Goal: Task Accomplishment & Management: Manage account settings

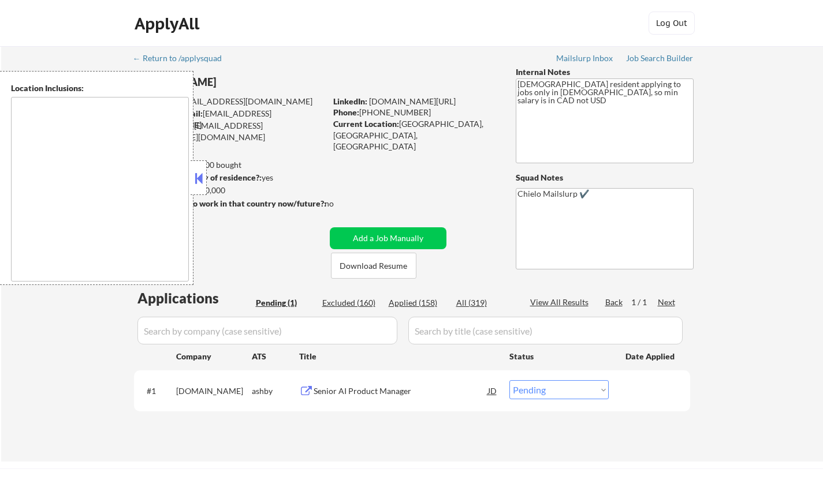
drag, startPoint x: 200, startPoint y: 178, endPoint x: 218, endPoint y: 193, distance: 23.4
click at [199, 178] on button at bounding box center [198, 178] width 13 height 17
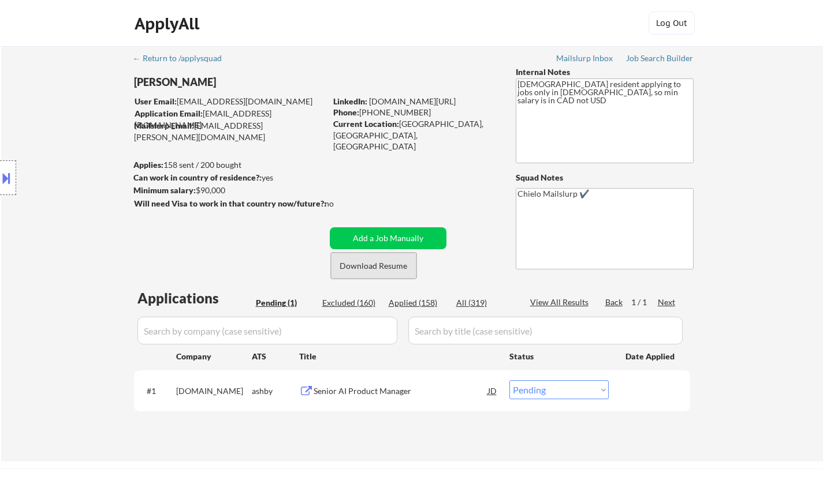
click at [386, 268] on button "Download Resume" at bounding box center [373, 266] width 85 height 26
click at [370, 393] on div "Senior AI Product Manager" at bounding box center [401, 392] width 174 height 12
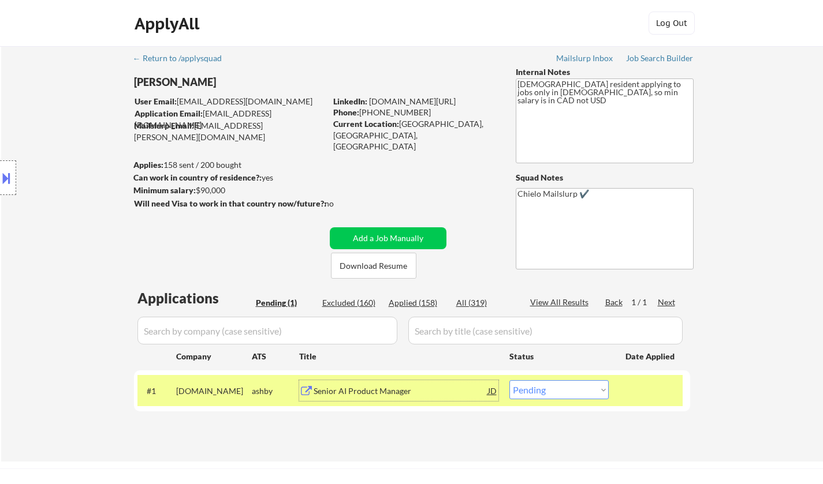
click at [548, 397] on select "Choose an option... Pending Applied Excluded (Questions) Excluded (Expired) Exc…" at bounding box center [558, 390] width 99 height 19
select select ""excluded""
click at [509, 381] on select "Choose an option... Pending Applied Excluded (Questions) Excluded (Expired) Exc…" at bounding box center [558, 390] width 99 height 19
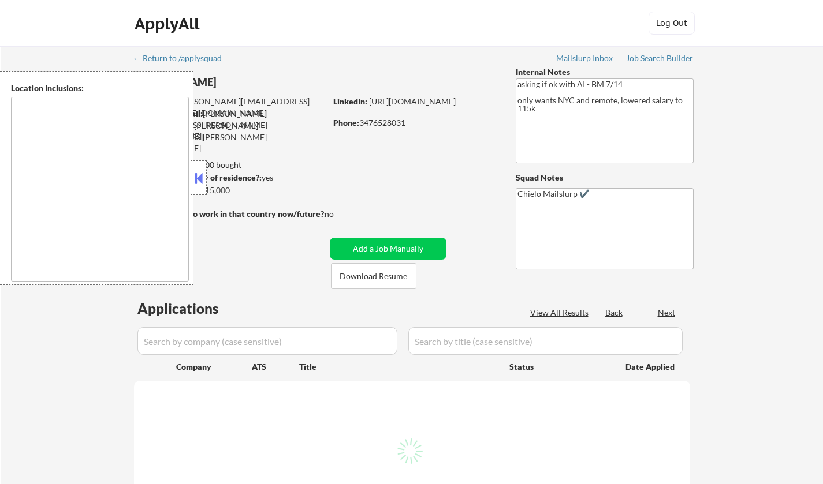
type textarea "Manhattan, NY Brooklyn, NY Queens, NY Jersey City, NJ Hoboken, NJ Weehawken, NJ…"
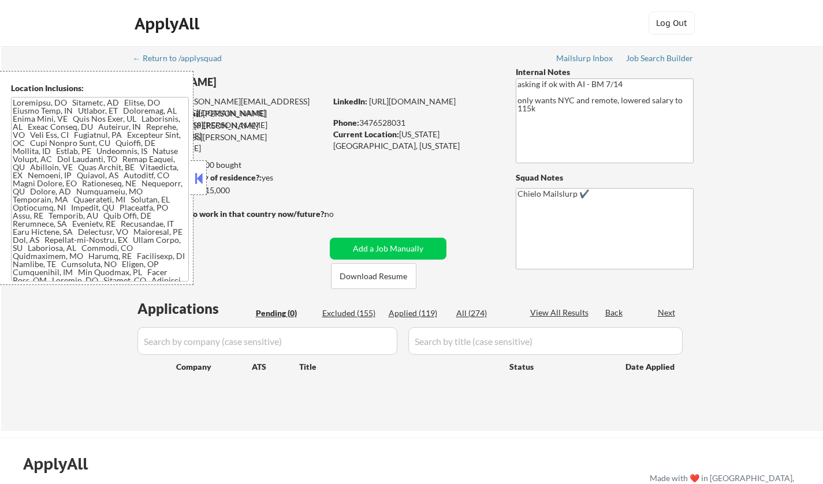
click at [201, 173] on button at bounding box center [198, 178] width 13 height 17
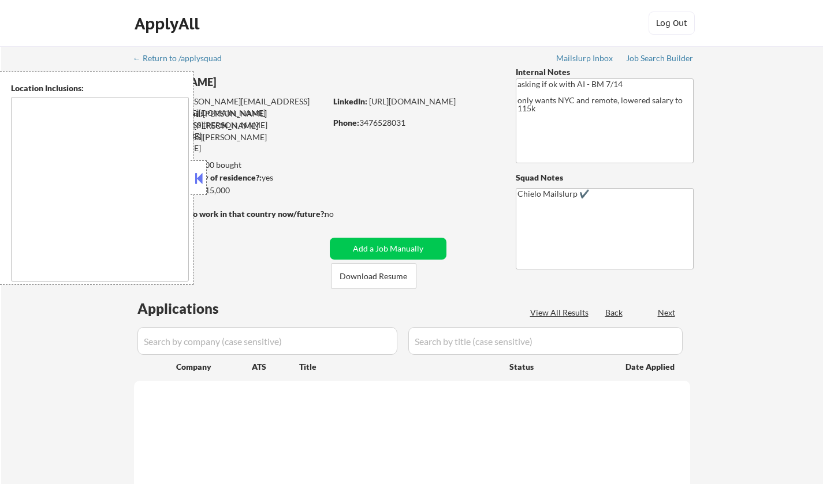
type textarea "Manhattan, NY Brooklyn, NY Queens, NY Jersey City, NJ Hoboken, NJ Weehawken, NJ…"
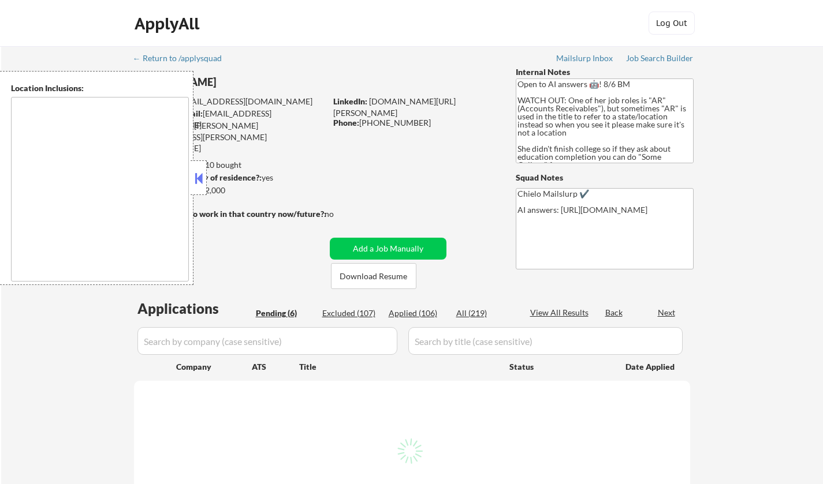
select select ""pending""
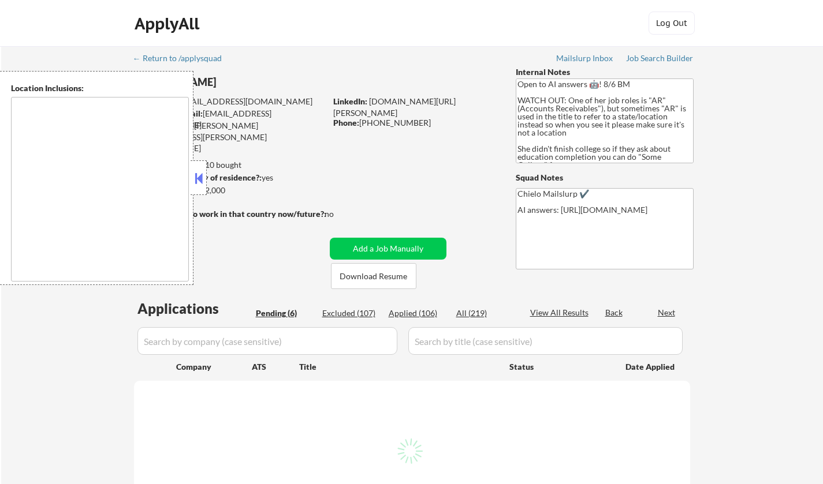
select select ""pending""
type textarea "Doraville, GA Chamblee, GA Brookhaven, GA Decatur, GA Sandy Springs, GA Dunwood…"
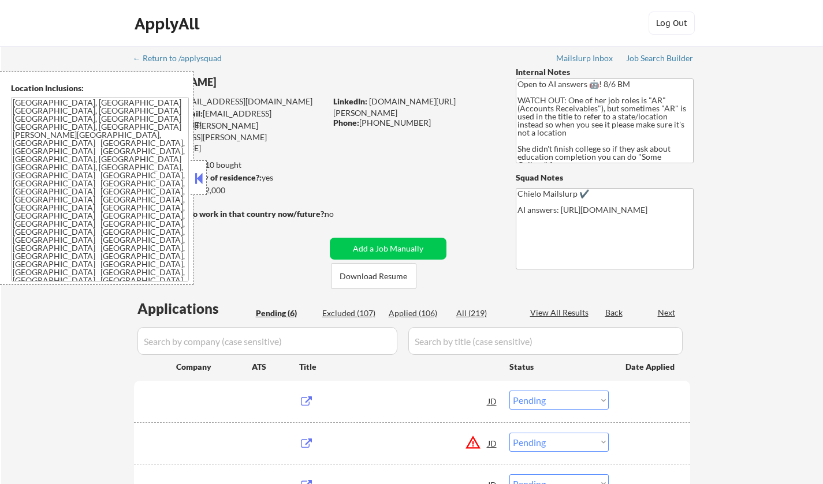
scroll to position [115, 0]
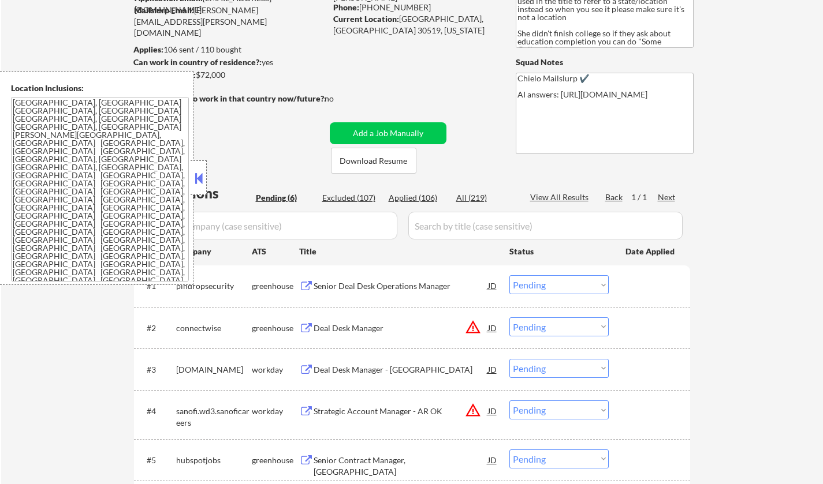
click at [202, 184] on button at bounding box center [198, 178] width 13 height 17
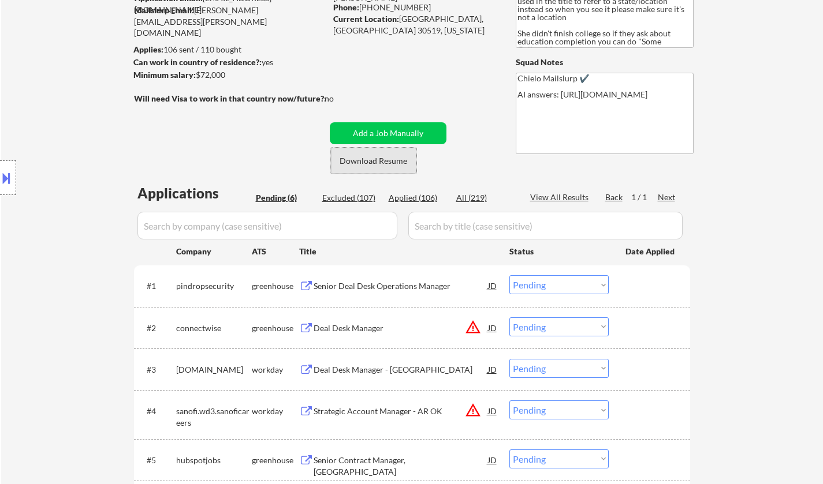
click at [385, 162] on button "Download Resume" at bounding box center [373, 161] width 85 height 26
click at [400, 289] on div "Senior Deal Desk Operations Manager" at bounding box center [401, 287] width 174 height 12
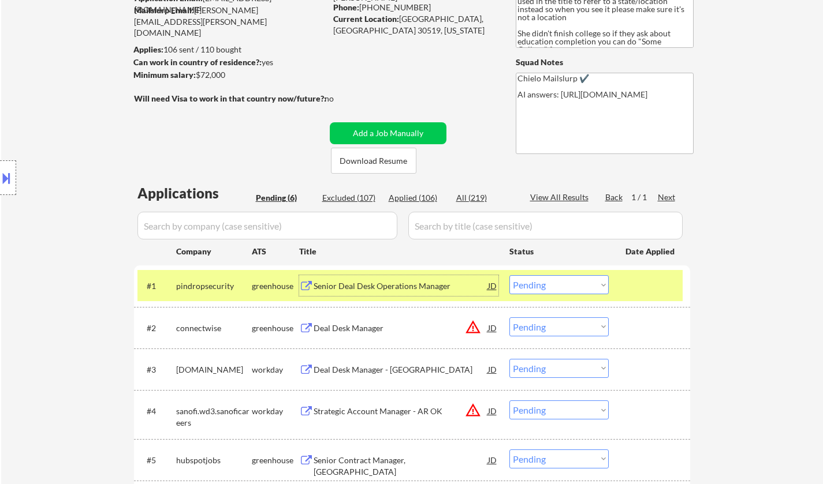
click at [569, 285] on select "Choose an option... Pending Applied Excluded (Questions) Excluded (Expired) Exc…" at bounding box center [558, 284] width 99 height 19
click at [509, 275] on select "Choose an option... Pending Applied Excluded (Questions) Excluded (Expired) Exc…" at bounding box center [558, 284] width 99 height 19
select select ""pending""
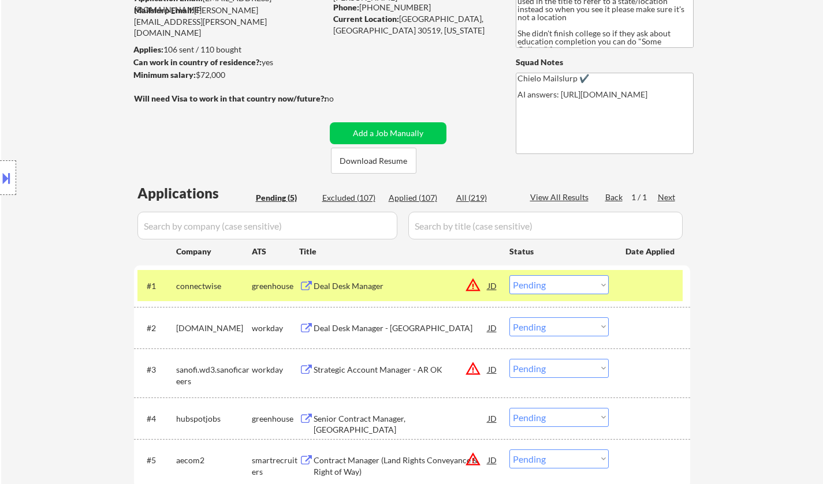
scroll to position [289, 0]
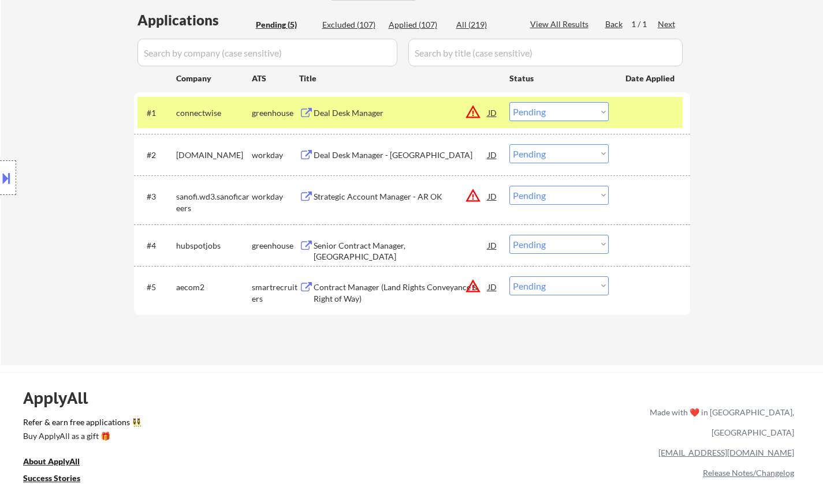
click at [364, 157] on div "Deal Desk Manager - Americas" at bounding box center [401, 156] width 174 height 12
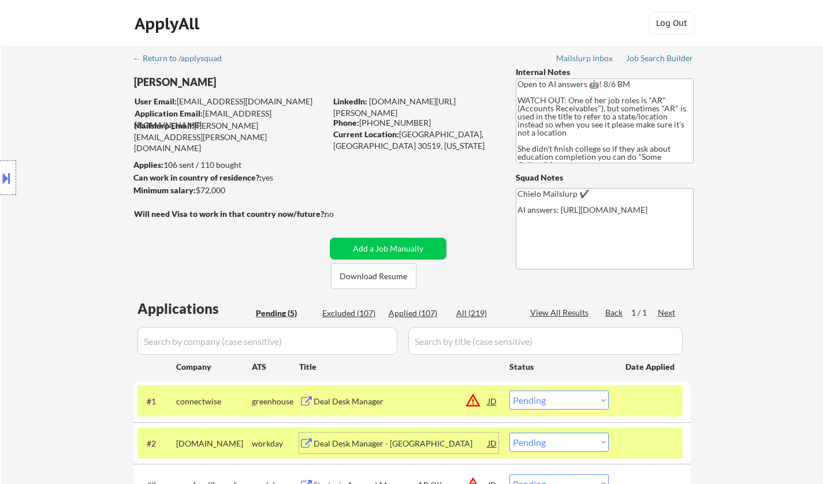
scroll to position [173, 0]
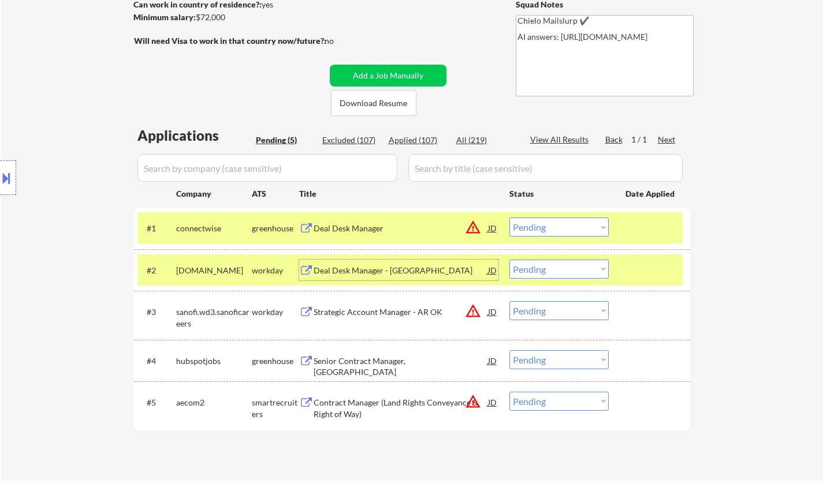
drag, startPoint x: 581, startPoint y: 265, endPoint x: 579, endPoint y: 271, distance: 7.0
click at [581, 265] on select "Choose an option... Pending Applied Excluded (Questions) Excluded (Expired) Exc…" at bounding box center [558, 269] width 99 height 19
click at [509, 260] on select "Choose an option... Pending Applied Excluded (Questions) Excluded (Expired) Exc…" at bounding box center [558, 269] width 99 height 19
click at [487, 226] on div "JD" at bounding box center [493, 228] width 12 height 21
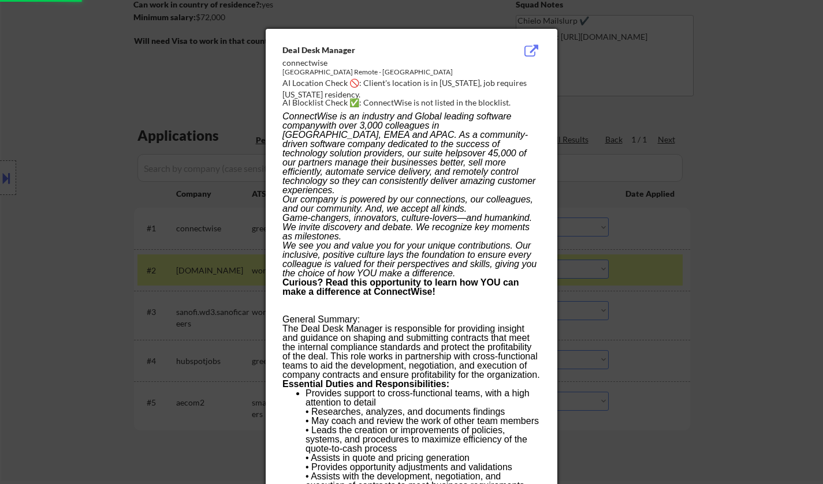
select select ""pending""
click at [678, 295] on div at bounding box center [411, 242] width 823 height 484
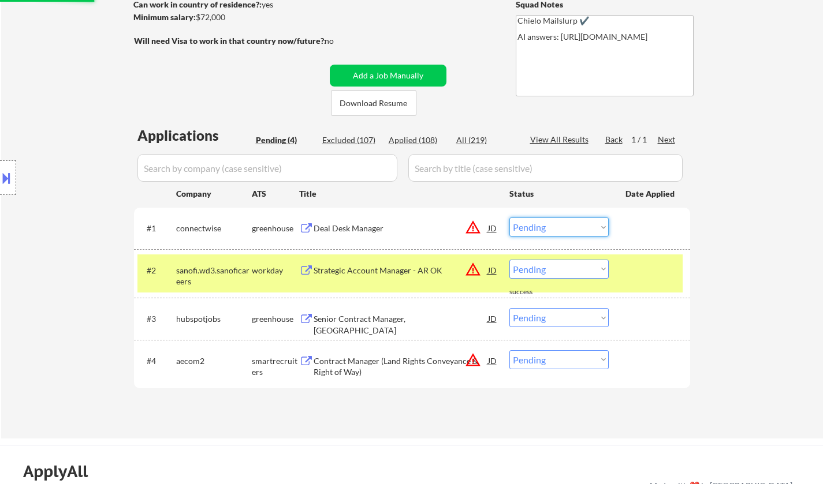
click at [563, 223] on select "Choose an option... Pending Applied Excluded (Questions) Excluded (Expired) Exc…" at bounding box center [558, 227] width 99 height 19
click at [509, 218] on select "Choose an option... Pending Applied Excluded (Questions) Excluded (Expired) Exc…" at bounding box center [558, 227] width 99 height 19
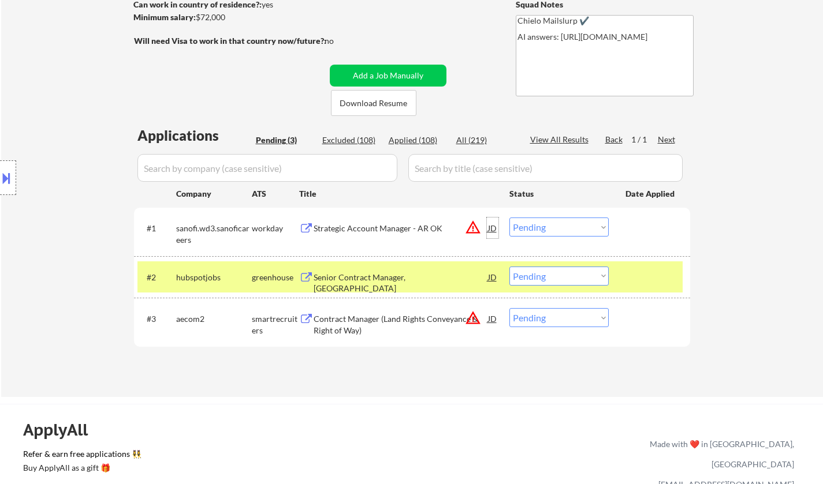
click at [489, 221] on div "JD" at bounding box center [493, 228] width 12 height 21
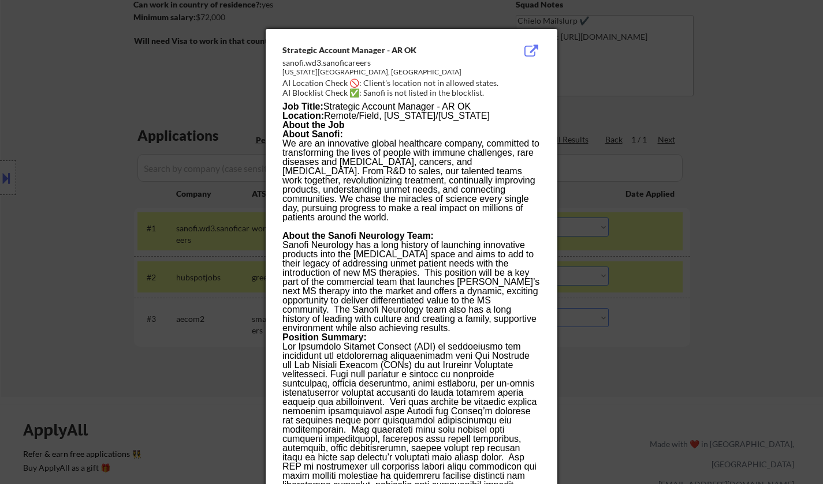
click at [784, 373] on div at bounding box center [411, 242] width 823 height 484
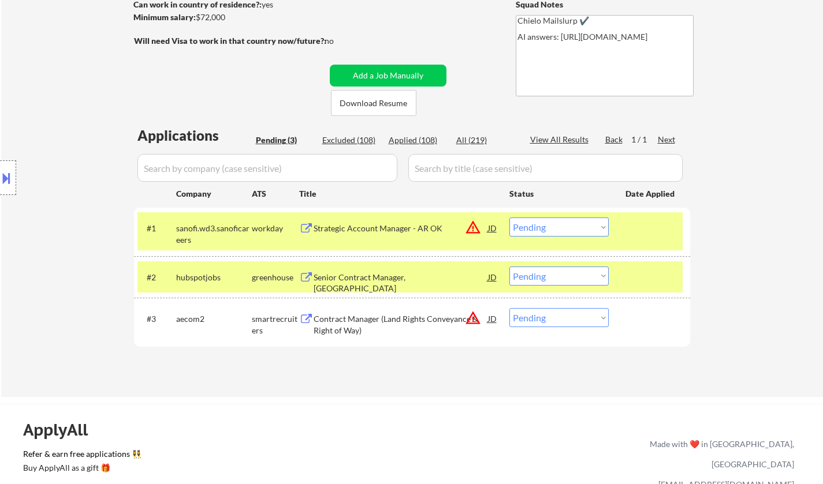
click at [576, 217] on div "#1 sanofi.wd3.sanoficareers workday Strategic Account Manager - AR OK JD warnin…" at bounding box center [409, 231] width 545 height 38
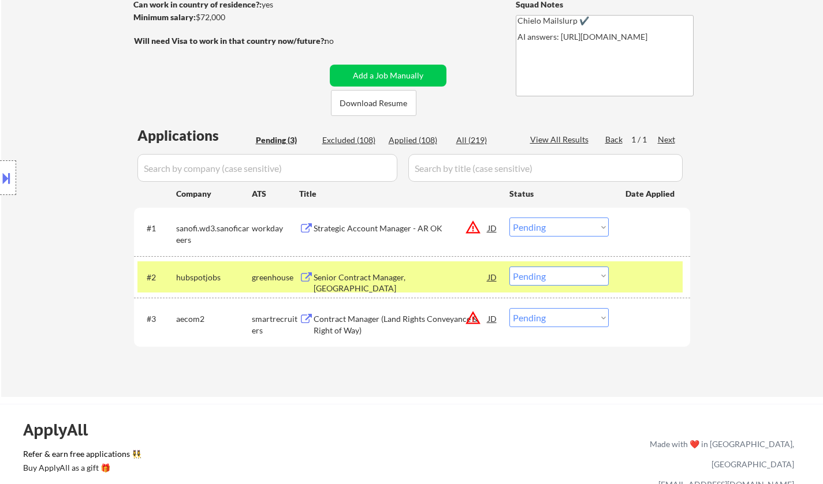
click at [566, 230] on select "Choose an option... Pending Applied Excluded (Questions) Excluded (Expired) Exc…" at bounding box center [558, 227] width 99 height 19
click at [509, 218] on select "Choose an option... Pending Applied Excluded (Questions) Excluded (Expired) Exc…" at bounding box center [558, 227] width 99 height 19
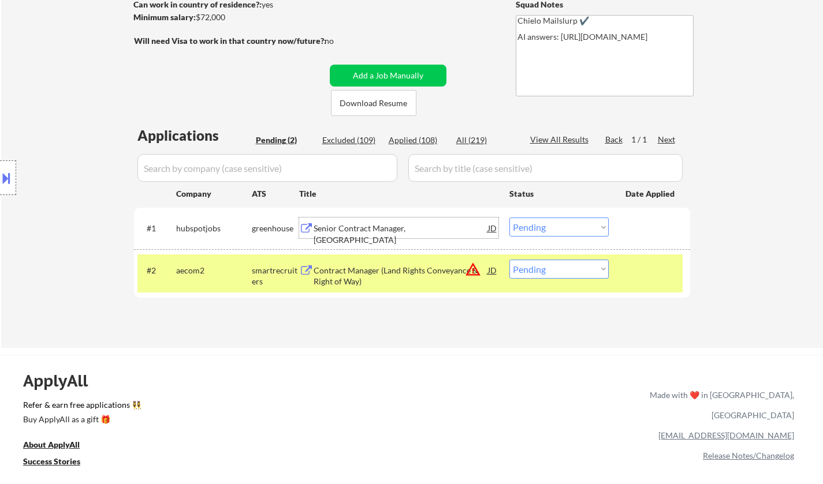
click at [367, 236] on div "Senior Contract Manager, Upmarket" at bounding box center [401, 228] width 174 height 21
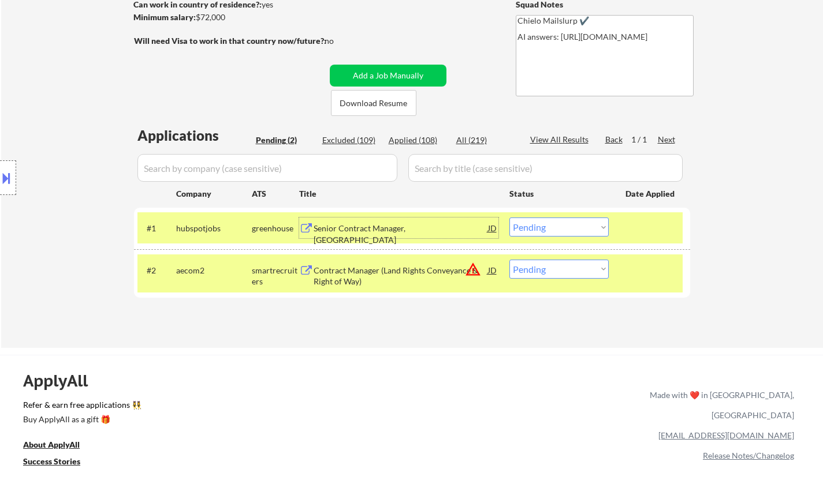
click at [561, 230] on select "Choose an option... Pending Applied Excluded (Questions) Excluded (Expired) Exc…" at bounding box center [558, 227] width 99 height 19
click at [509, 218] on select "Choose an option... Pending Applied Excluded (Questions) Excluded (Expired) Exc…" at bounding box center [558, 227] width 99 height 19
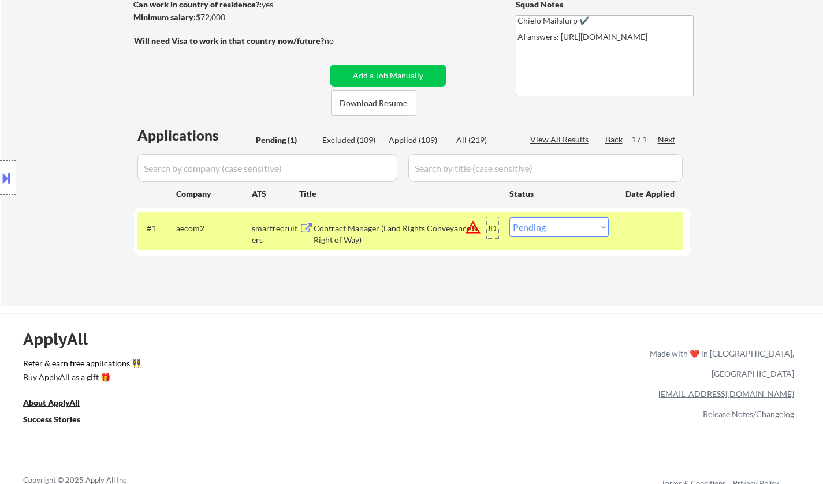
click at [491, 230] on div "JD" at bounding box center [493, 228] width 12 height 21
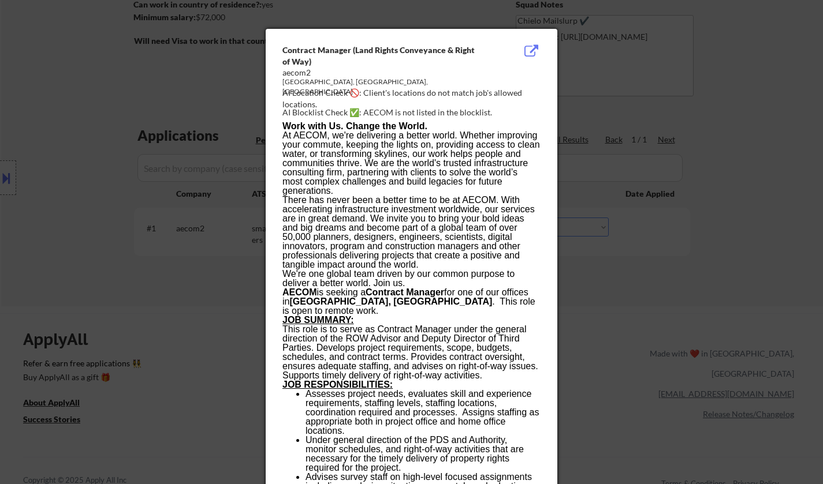
click at [773, 279] on div at bounding box center [411, 242] width 823 height 484
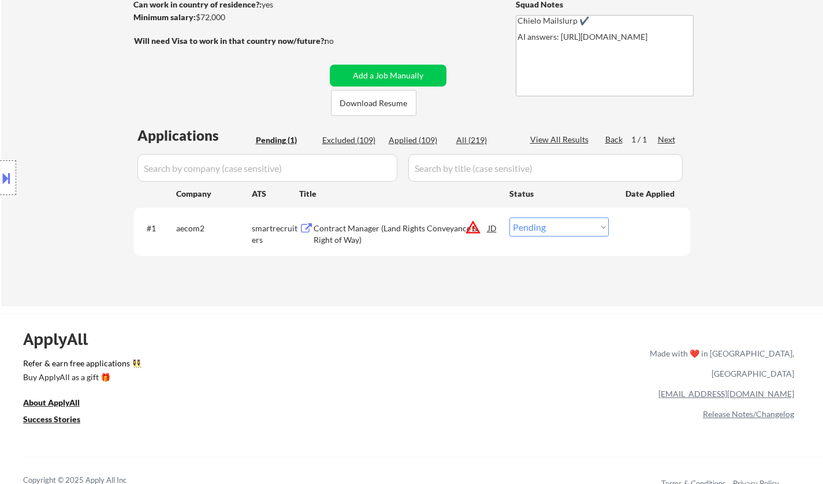
drag, startPoint x: 564, startPoint y: 221, endPoint x: 572, endPoint y: 234, distance: 15.3
click at [564, 221] on select "Choose an option... Pending Applied Excluded (Questions) Excluded (Expired) Exc…" at bounding box center [558, 227] width 99 height 19
select select ""excluded__location_""
click at [509, 218] on select "Choose an option... Pending Applied Excluded (Questions) Excluded (Expired) Exc…" at bounding box center [558, 227] width 99 height 19
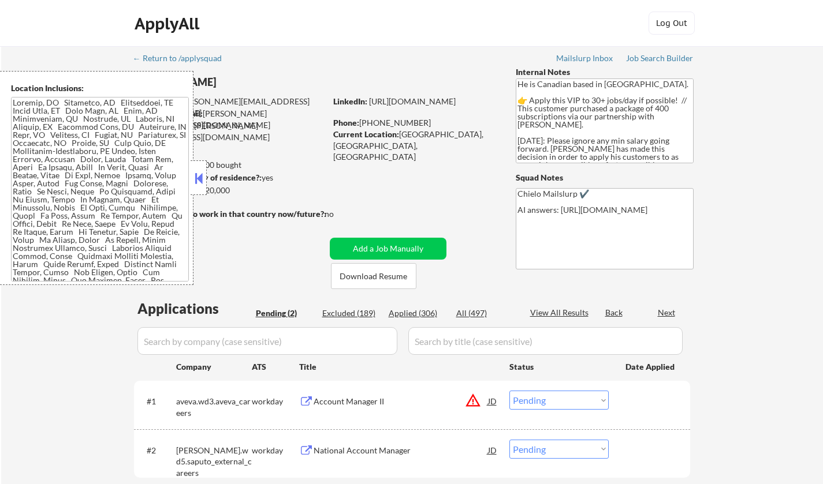
select select ""pending""
click at [201, 184] on button at bounding box center [198, 178] width 13 height 17
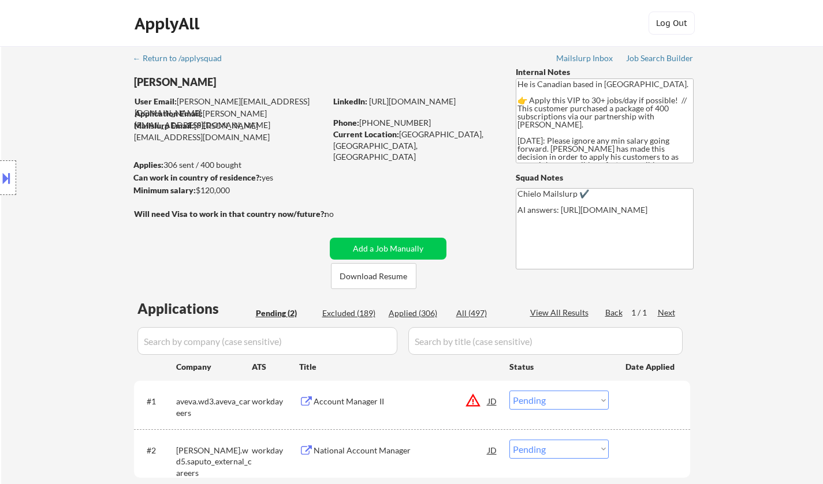
scroll to position [173, 0]
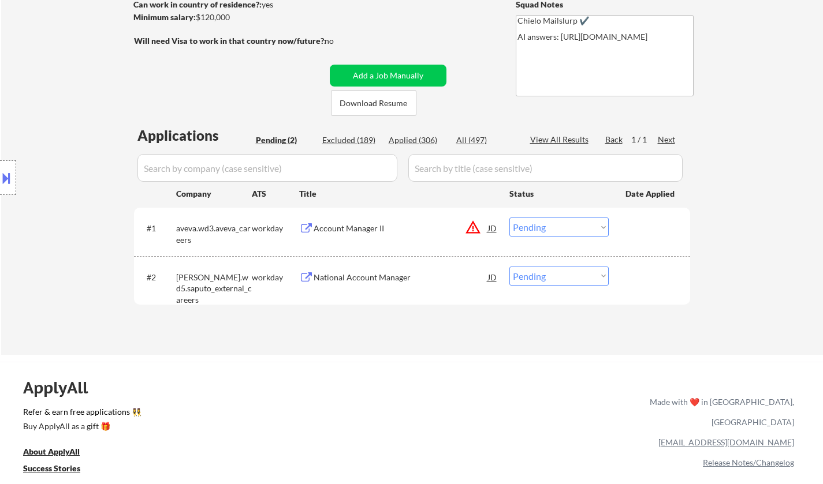
click at [374, 274] on div "National Account Manager" at bounding box center [401, 278] width 174 height 12
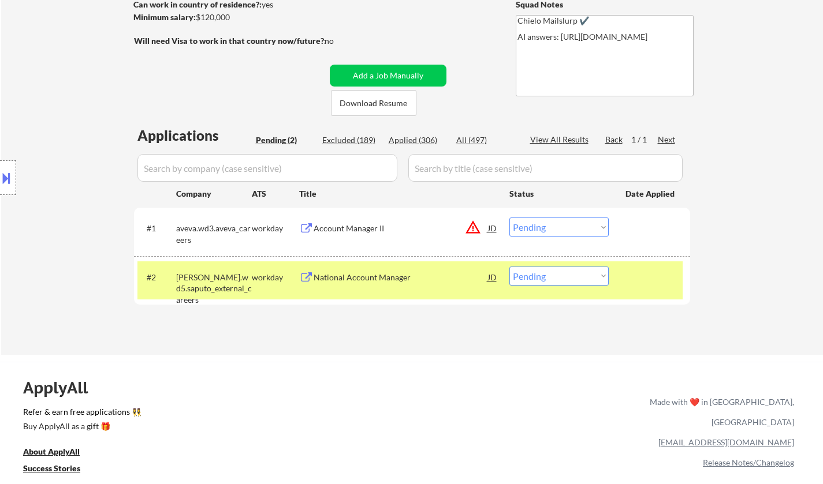
drag, startPoint x: 0, startPoint y: 185, endPoint x: 111, endPoint y: 226, distance: 118.2
click at [0, 185] on button at bounding box center [6, 178] width 13 height 19
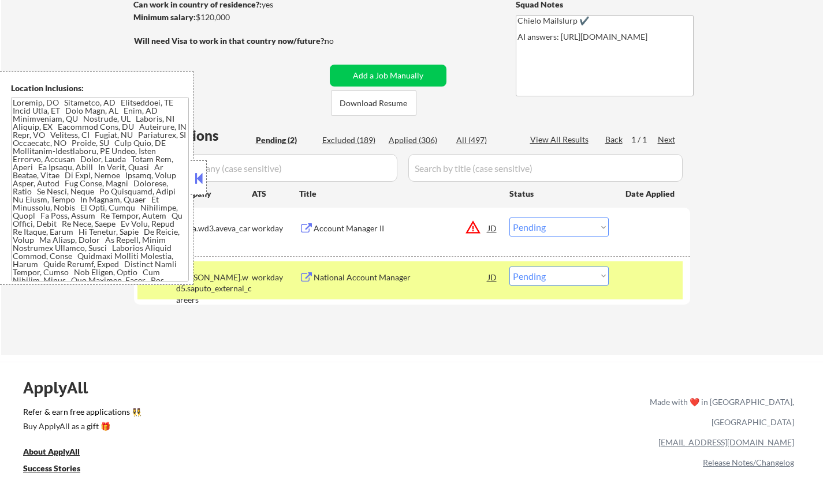
click at [491, 229] on div "JD" at bounding box center [493, 228] width 12 height 21
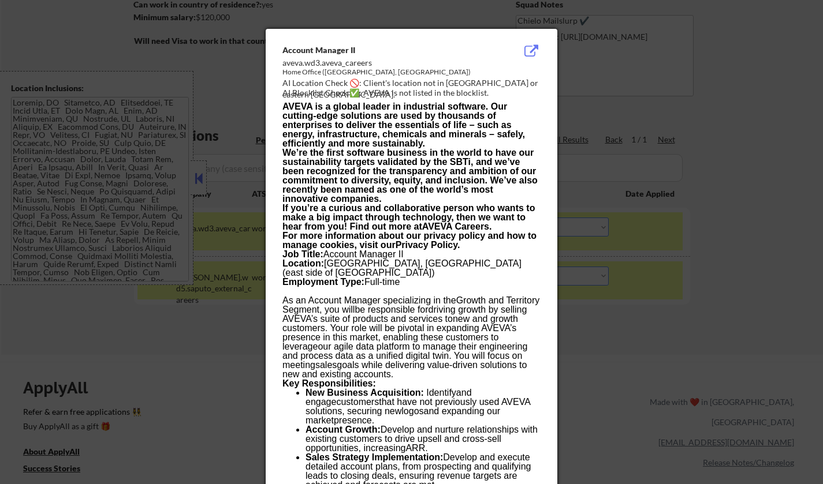
click at [741, 323] on div at bounding box center [411, 242] width 823 height 484
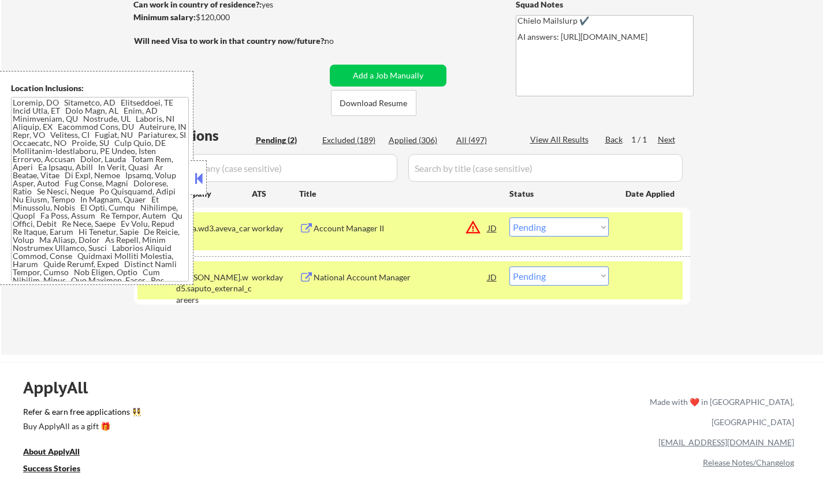
click at [546, 226] on select "Choose an option... Pending Applied Excluded (Questions) Excluded (Expired) Exc…" at bounding box center [558, 227] width 99 height 19
click at [509, 218] on select "Choose an option... Pending Applied Excluded (Questions) Excluded (Expired) Exc…" at bounding box center [558, 227] width 99 height 19
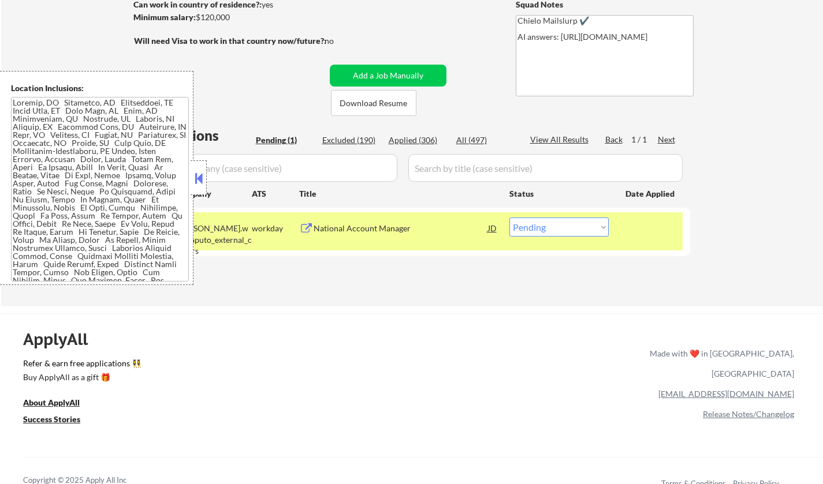
click at [199, 175] on button at bounding box center [198, 178] width 13 height 17
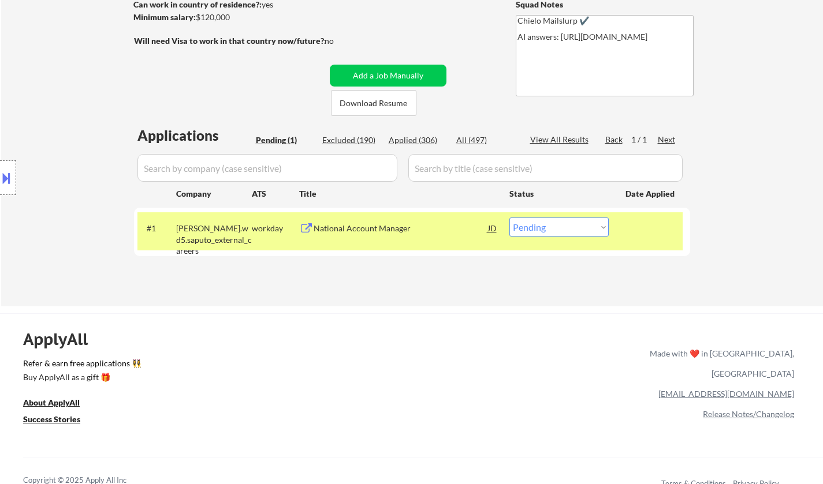
click at [550, 230] on select "Choose an option... Pending Applied Excluded (Questions) Excluded (Expired) Exc…" at bounding box center [558, 227] width 99 height 19
select select ""excluded__expired_""
click at [509, 218] on select "Choose an option... Pending Applied Excluded (Questions) Excluded (Expired) Exc…" at bounding box center [558, 227] width 99 height 19
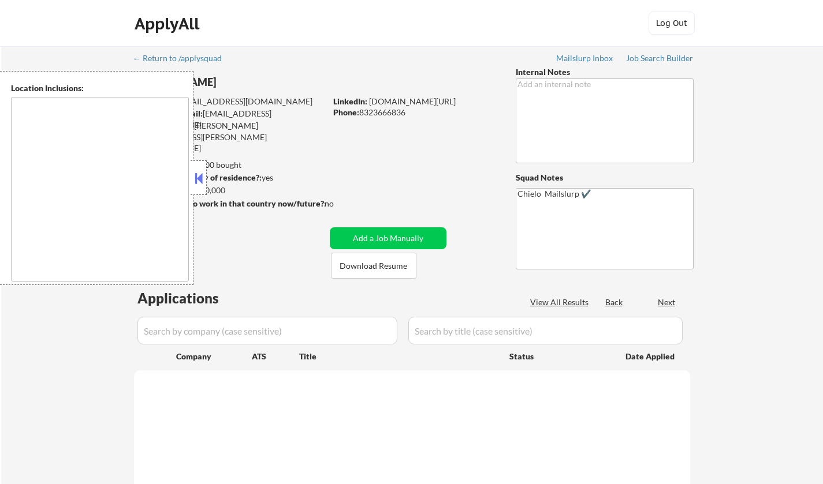
type textarea "[GEOGRAPHIC_DATA], [GEOGRAPHIC_DATA] [GEOGRAPHIC_DATA], [GEOGRAPHIC_DATA] [GEOG…"
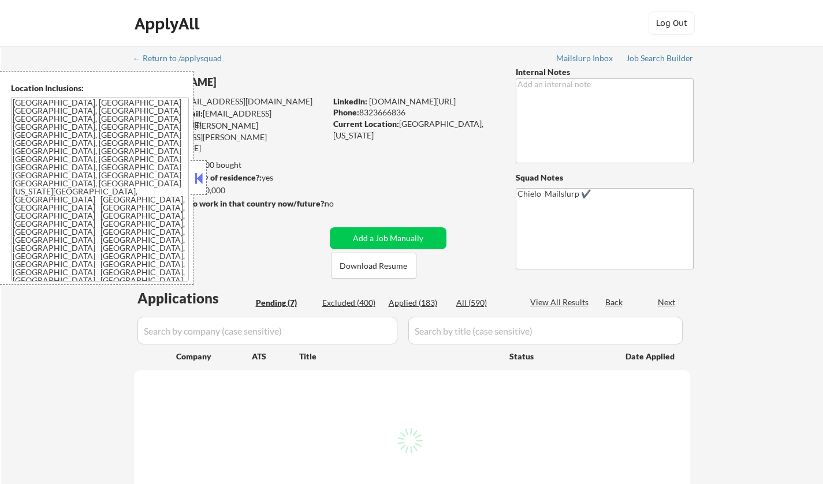
select select ""pending""
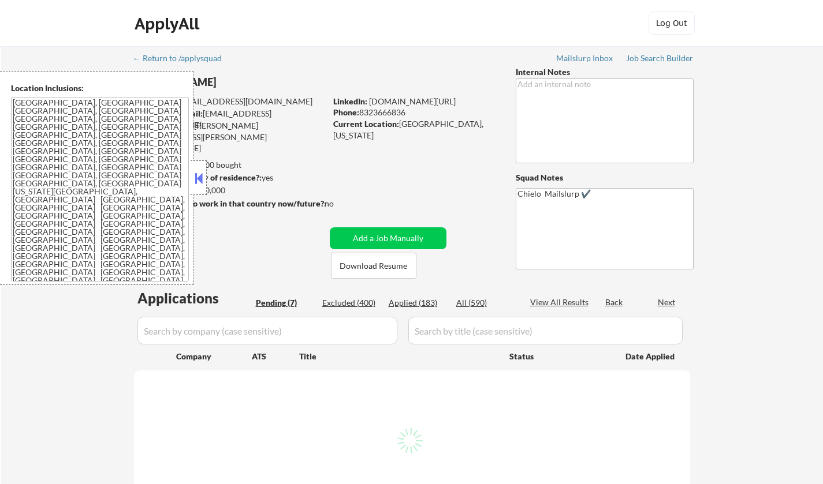
select select ""pending""
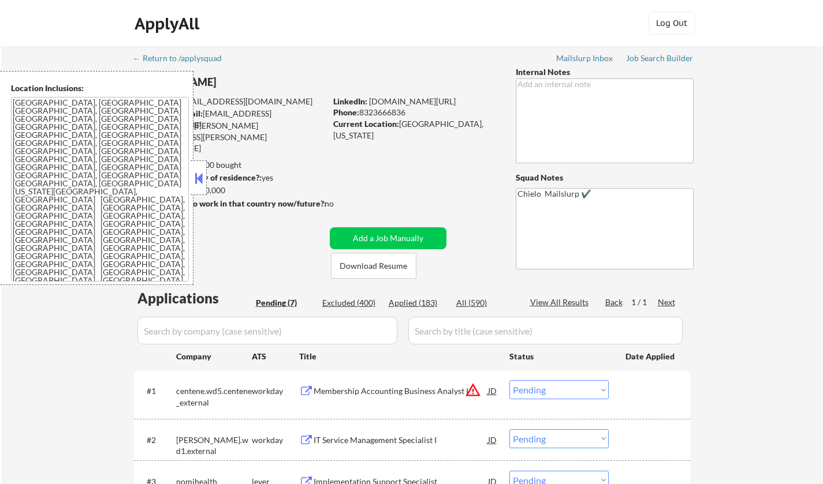
click at [195, 183] on button at bounding box center [198, 178] width 13 height 17
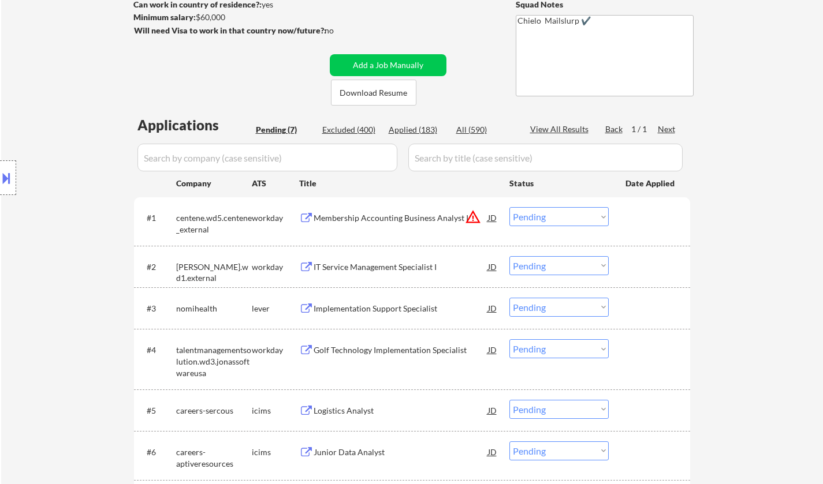
scroll to position [231, 0]
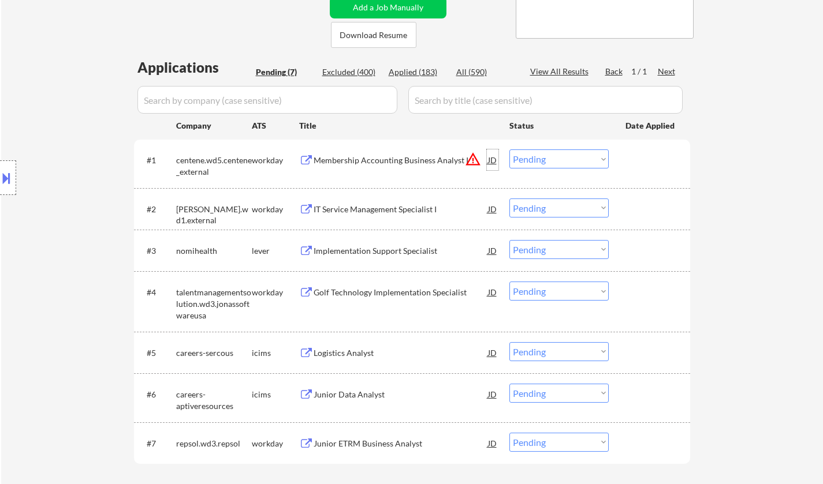
click at [491, 159] on div "JD" at bounding box center [493, 160] width 12 height 21
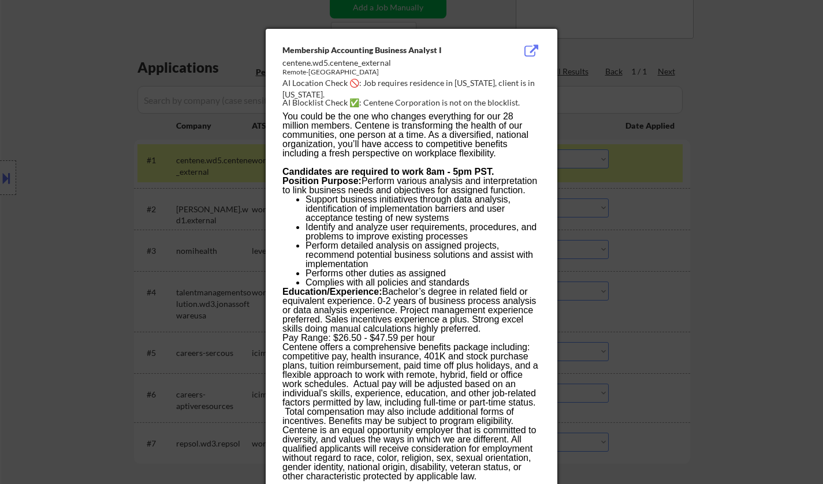
drag, startPoint x: 94, startPoint y: 94, endPoint x: 61, endPoint y: 97, distance: 32.5
click at [93, 95] on div at bounding box center [411, 242] width 823 height 484
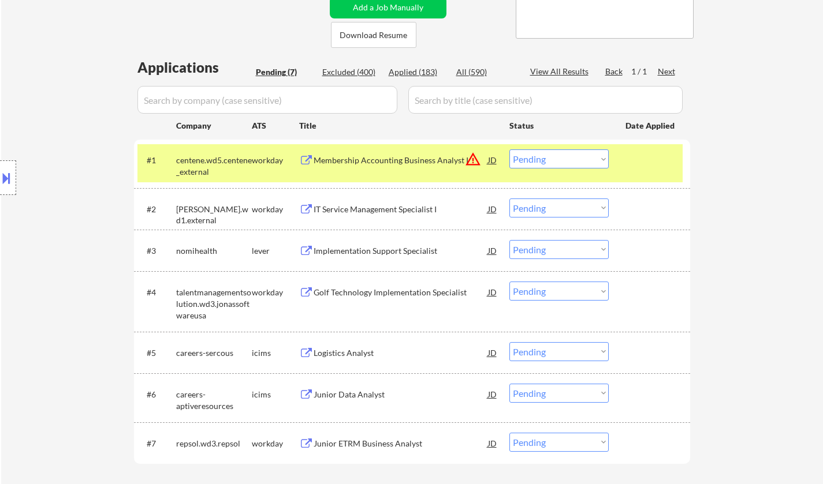
click at [0, 175] on button at bounding box center [6, 178] width 13 height 19
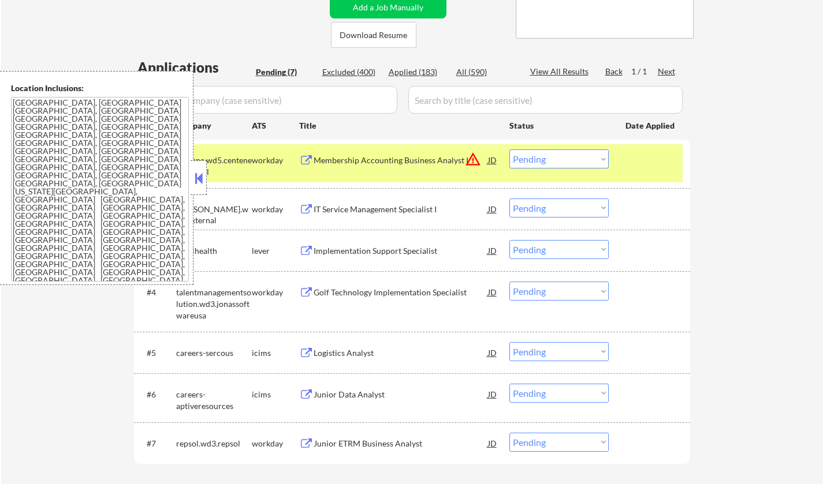
drag, startPoint x: 572, startPoint y: 159, endPoint x: 587, endPoint y: 164, distance: 15.3
click at [573, 159] on select "Choose an option... Pending Applied Excluded (Questions) Excluded (Expired) Exc…" at bounding box center [558, 159] width 99 height 19
click at [509, 150] on select "Choose an option... Pending Applied Excluded (Questions) Excluded (Expired) Exc…" at bounding box center [558, 159] width 99 height 19
select select ""pending""
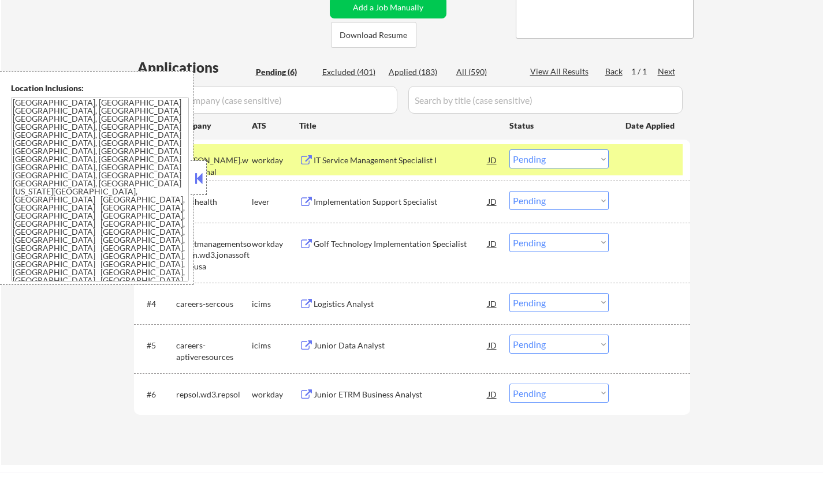
click at [195, 182] on button at bounding box center [198, 178] width 13 height 17
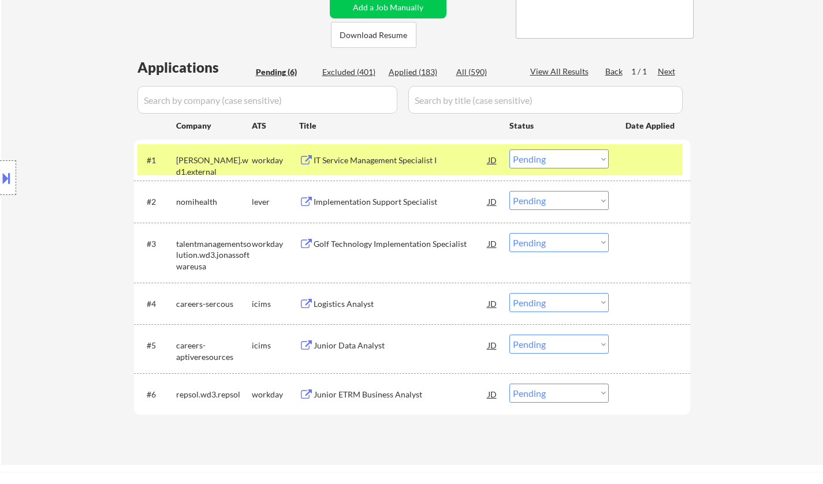
click at [363, 207] on div "Implementation Support Specialist" at bounding box center [401, 202] width 174 height 12
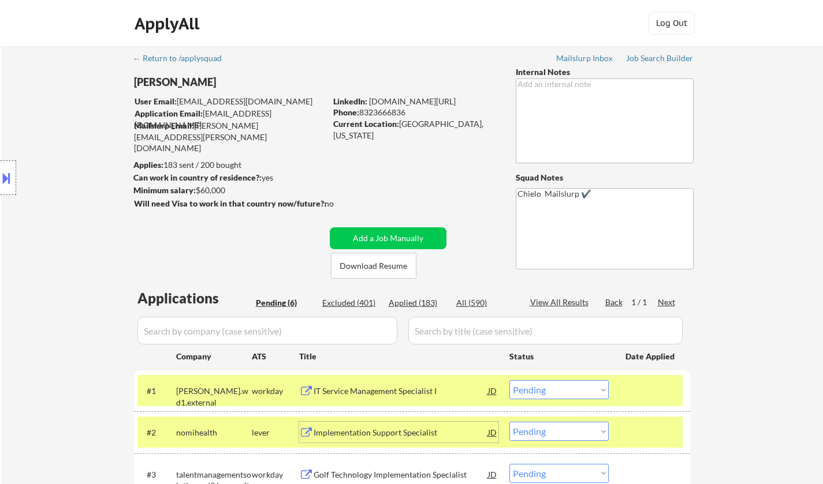
scroll to position [289, 0]
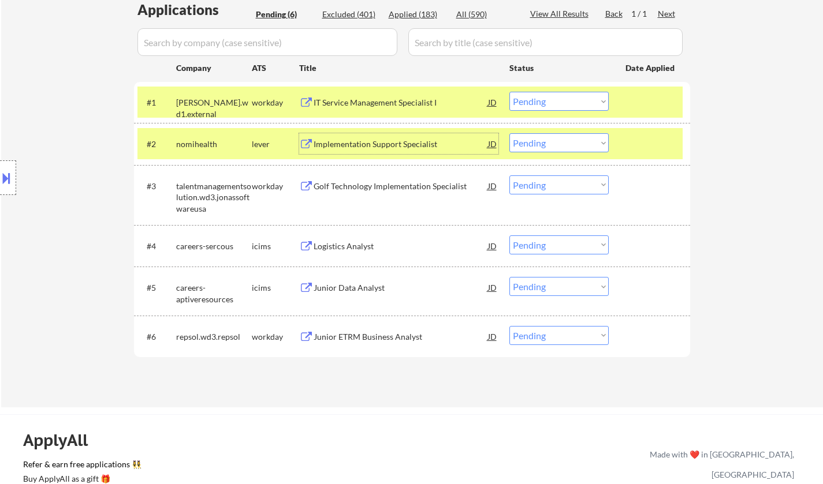
click at [575, 147] on select "Choose an option... Pending Applied Excluded (Questions) Excluded (Expired) Exc…" at bounding box center [558, 142] width 99 height 19
click at [509, 133] on select "Choose an option... Pending Applied Excluded (Questions) Excluded (Expired) Exc…" at bounding box center [558, 142] width 99 height 19
select select ""pending""
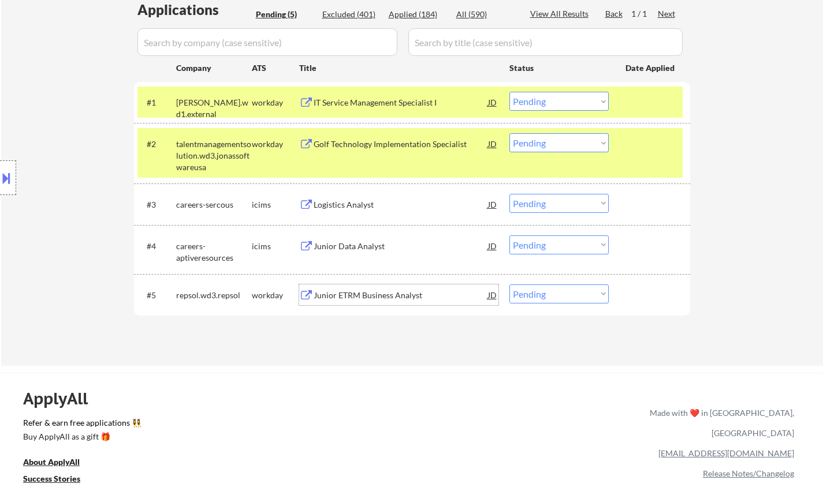
click at [378, 298] on div "Junior ETRM Business Analyst" at bounding box center [401, 296] width 174 height 12
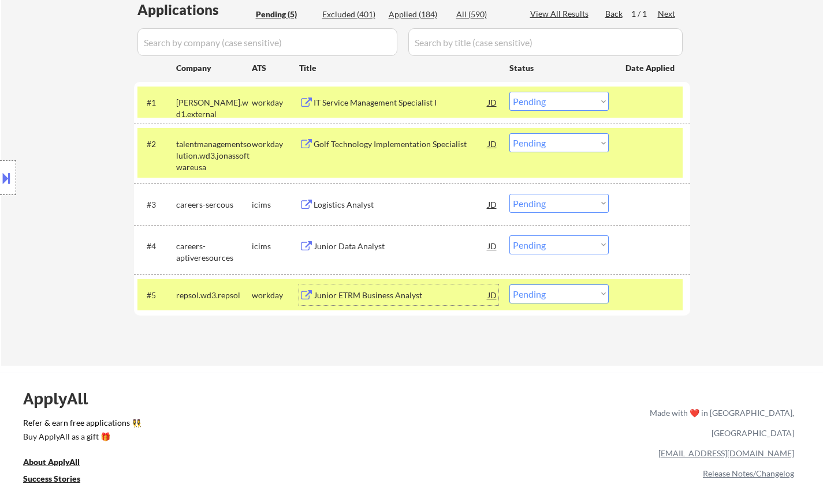
click at [546, 299] on select "Choose an option... Pending Applied Excluded (Questions) Excluded (Expired) Exc…" at bounding box center [558, 294] width 99 height 19
select select ""applied""
click at [509, 285] on select "Choose an option... Pending Applied Excluded (Questions) Excluded (Expired) Exc…" at bounding box center [558, 294] width 99 height 19
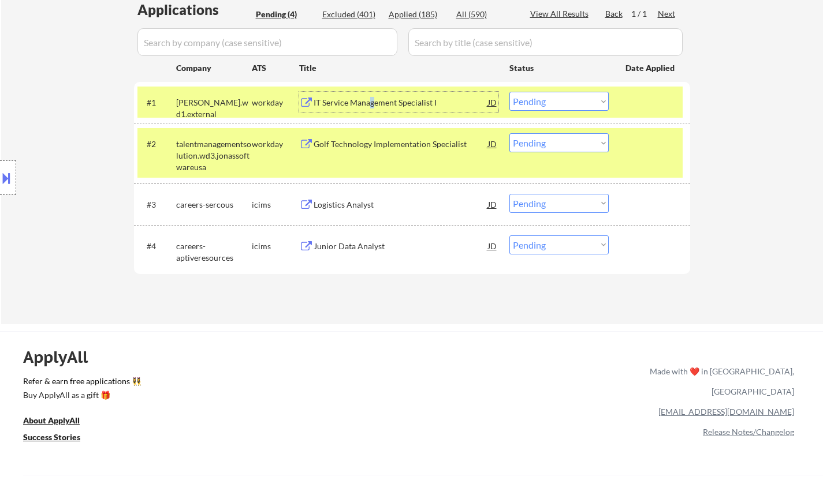
click at [372, 109] on div "IT Service Management Specialist I" at bounding box center [401, 102] width 174 height 21
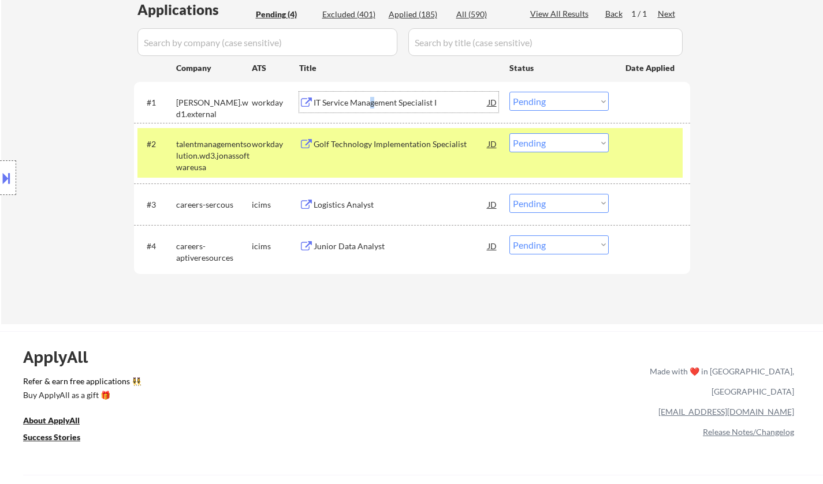
drag, startPoint x: 535, startPoint y: 105, endPoint x: 536, endPoint y: 110, distance: 5.8
click at [535, 105] on select "Choose an option... Pending Applied Excluded (Questions) Excluded (Expired) Exc…" at bounding box center [558, 101] width 99 height 19
click at [509, 92] on select "Choose an option... Pending Applied Excluded (Questions) Excluded (Expired) Exc…" at bounding box center [558, 101] width 99 height 19
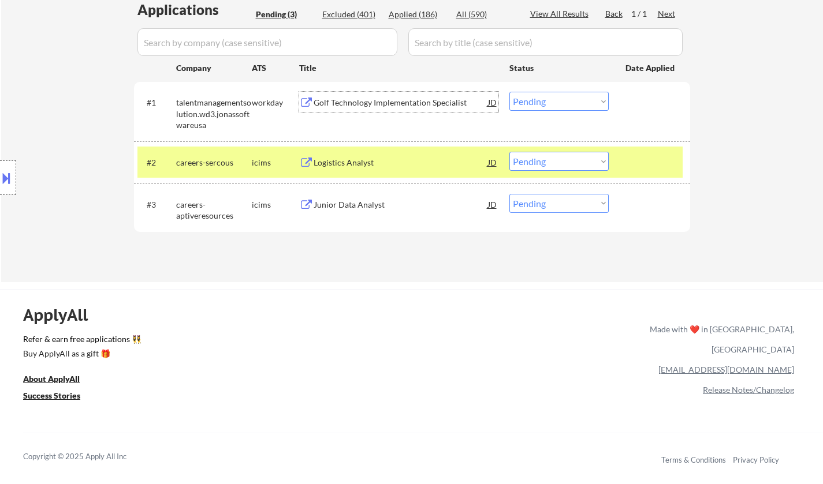
click at [346, 109] on div "Golf Technology Implementation Specialist" at bounding box center [401, 102] width 174 height 21
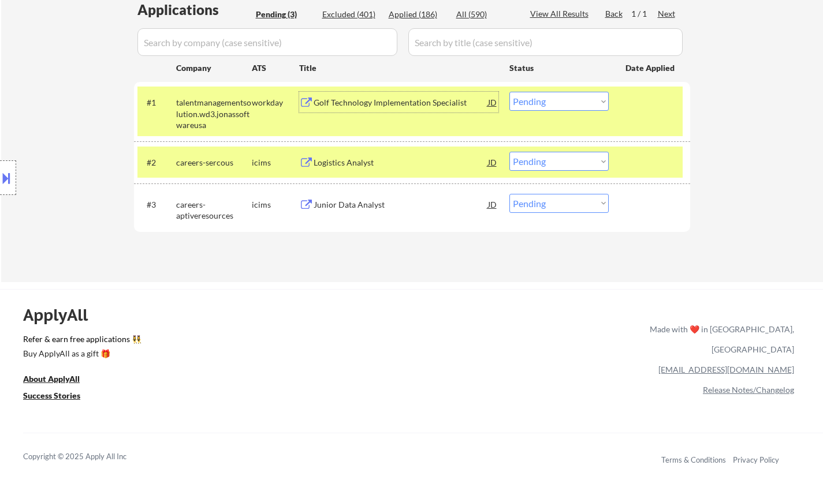
click at [558, 107] on select "Choose an option... Pending Applied Excluded (Questions) Excluded (Expired) Exc…" at bounding box center [558, 101] width 99 height 19
click at [509, 92] on select "Choose an option... Pending Applied Excluded (Questions) Excluded (Expired) Exc…" at bounding box center [558, 101] width 99 height 19
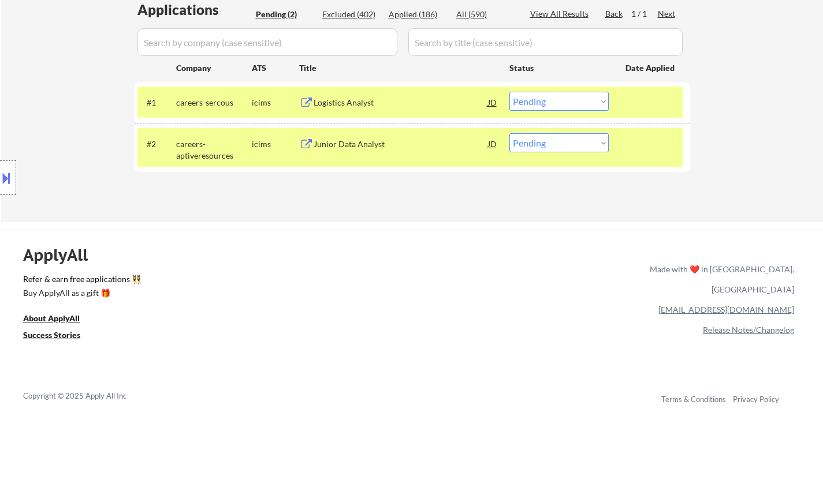
click at [356, 100] on div "Logistics Analyst" at bounding box center [401, 103] width 174 height 12
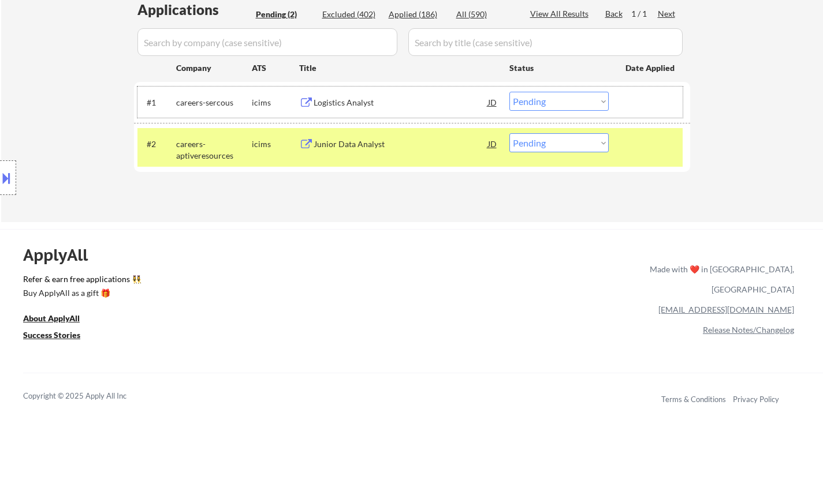
click at [577, 91] on div "#1 careers-sercous icims Logistics Analyst JD warning_amber Choose an option...…" at bounding box center [409, 102] width 545 height 31
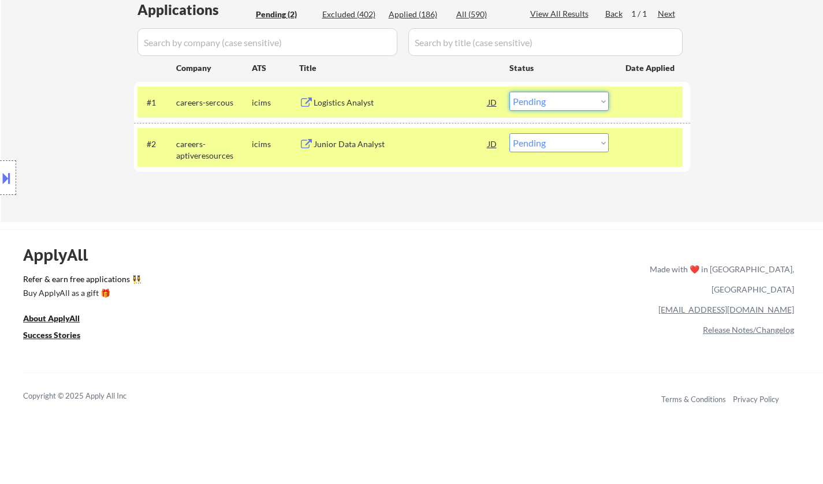
click at [572, 102] on select "Choose an option... Pending Applied Excluded (Questions) Excluded (Expired) Exc…" at bounding box center [558, 101] width 99 height 19
click at [509, 92] on select "Choose an option... Pending Applied Excluded (Questions) Excluded (Expired) Exc…" at bounding box center [558, 101] width 99 height 19
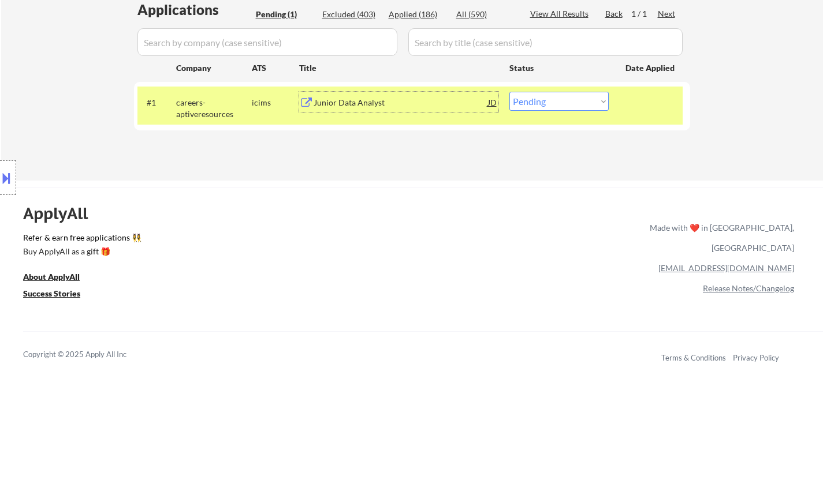
click at [368, 99] on div "Junior Data Analyst" at bounding box center [401, 103] width 174 height 12
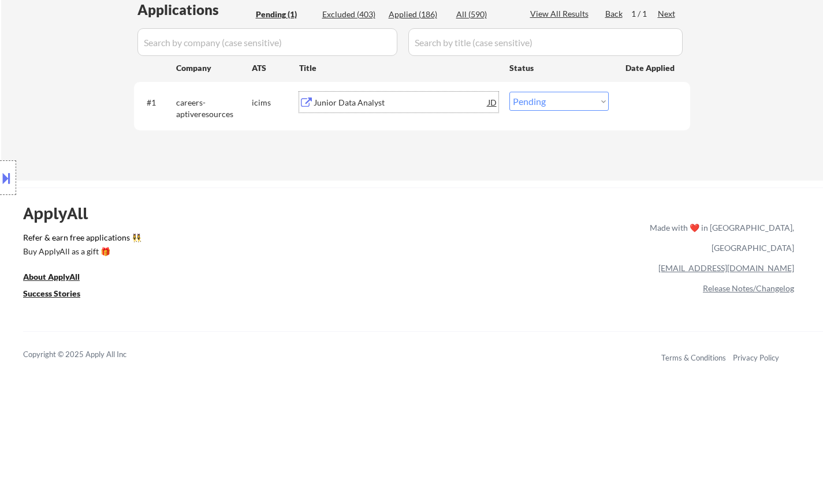
drag, startPoint x: 548, startPoint y: 99, endPoint x: 553, endPoint y: 109, distance: 10.3
click at [548, 99] on select "Choose an option... Pending Applied Excluded (Questions) Excluded (Expired) Exc…" at bounding box center [558, 101] width 99 height 19
select select ""excluded__expired_""
click at [509, 92] on select "Choose an option... Pending Applied Excluded (Questions) Excluded (Expired) Exc…" at bounding box center [558, 101] width 99 height 19
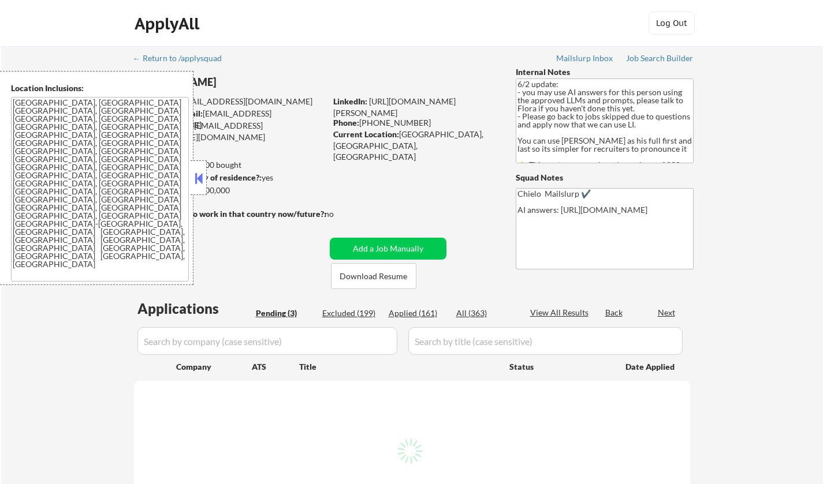
select select ""pending""
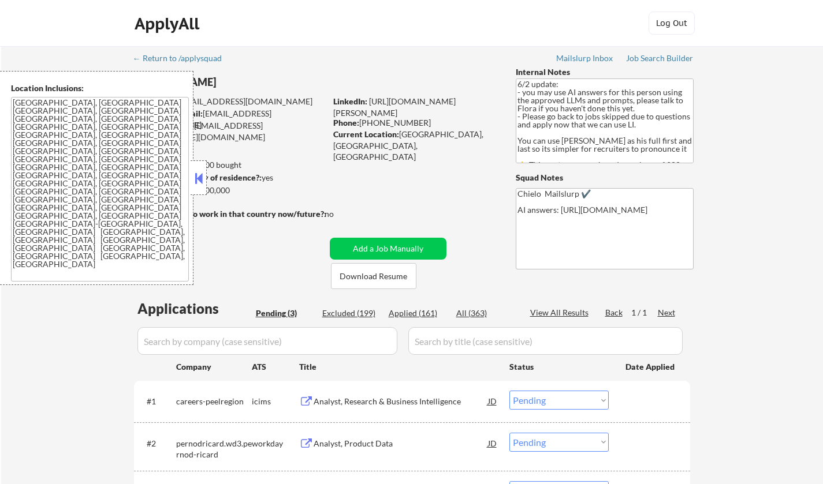
click at [199, 175] on button at bounding box center [198, 178] width 13 height 17
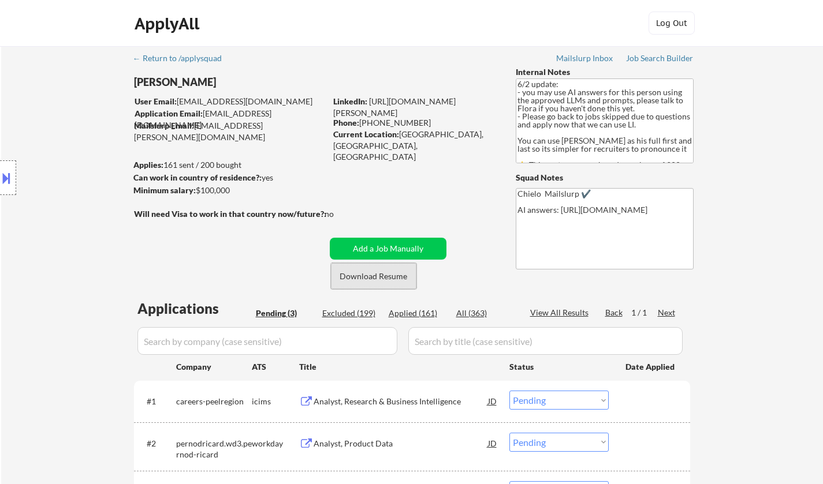
click at [367, 278] on button "Download Resume" at bounding box center [373, 276] width 85 height 26
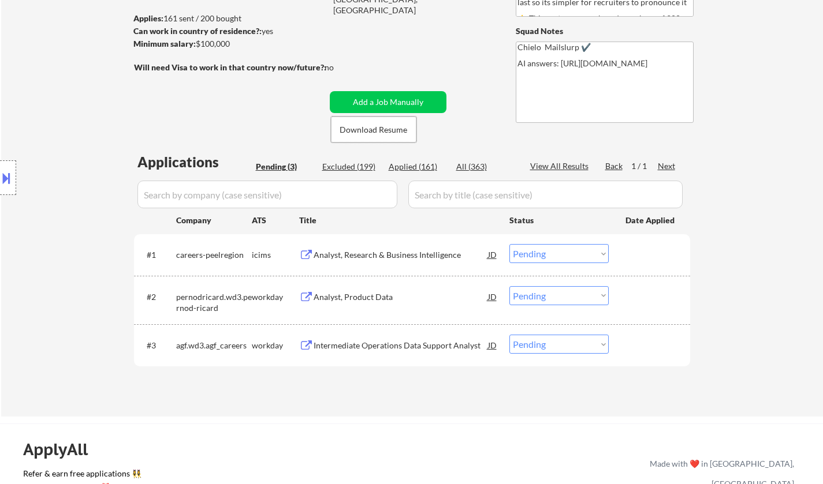
scroll to position [173, 0]
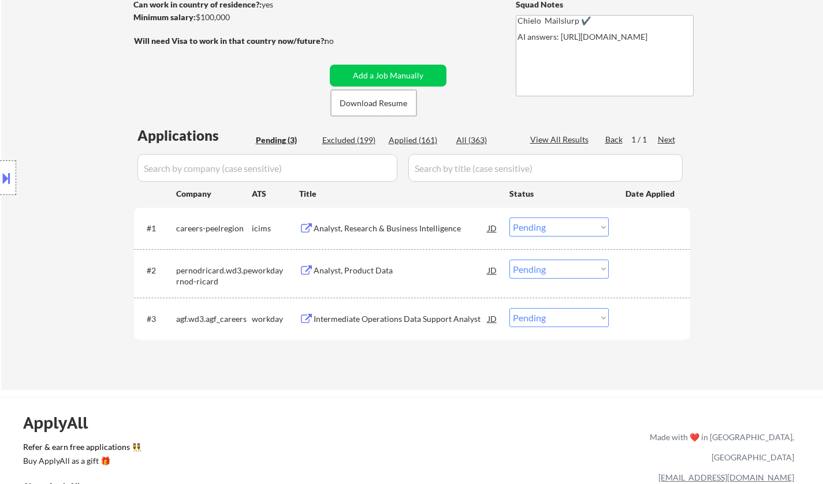
click at [376, 266] on div "Analyst, Product Data" at bounding box center [401, 271] width 174 height 12
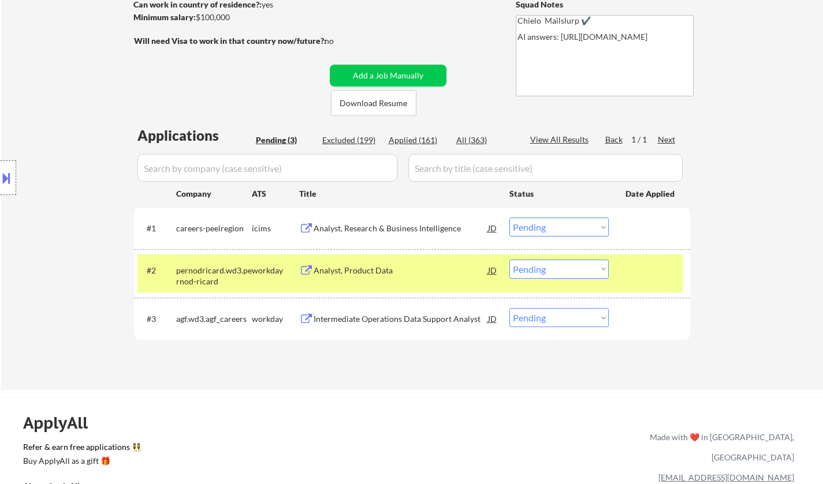
drag, startPoint x: 551, startPoint y: 404, endPoint x: 765, endPoint y: 388, distance: 214.2
click at [765, 388] on div "← Return to /applysquad Mailslurp Inbox Job Search Builder Abdul Bawa User Emai…" at bounding box center [411, 404] width 823 height 1155
click at [805, 133] on div "← Return to /applysquad Mailslurp Inbox Job Search Builder Abdul Bawa User Emai…" at bounding box center [412, 131] width 822 height 517
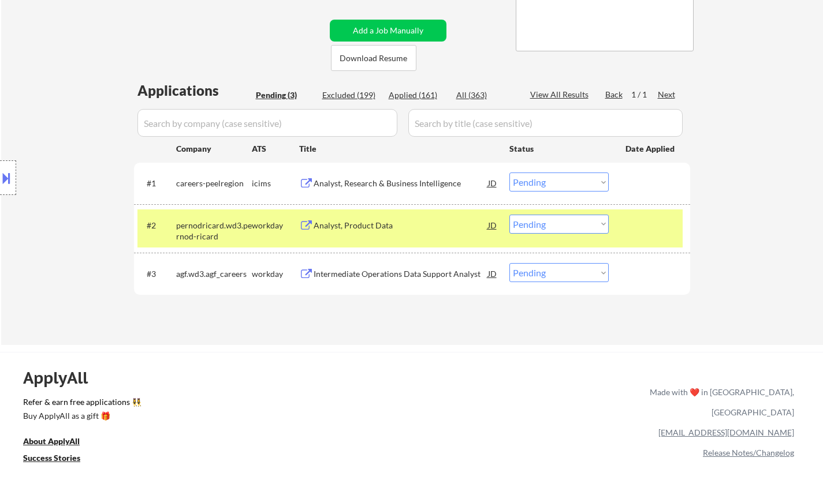
scroll to position [231, 0]
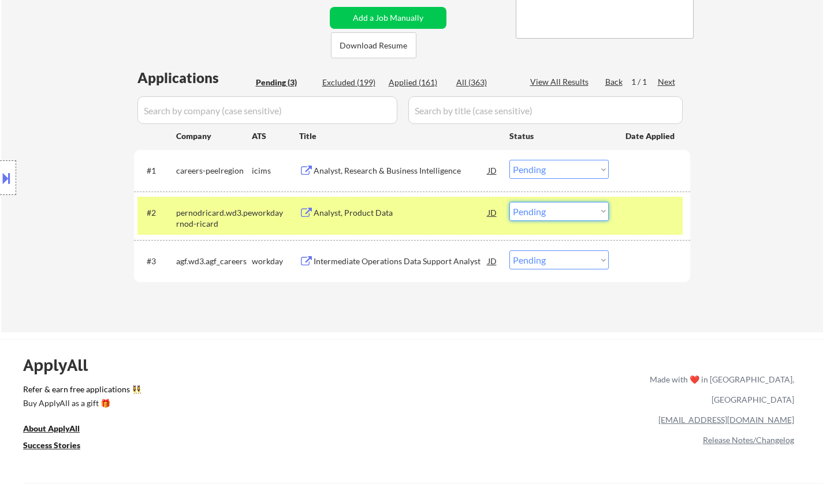
click at [534, 216] on select "Choose an option... Pending Applied Excluded (Questions) Excluded (Expired) Exc…" at bounding box center [558, 211] width 99 height 19
click at [509, 202] on select "Choose an option... Pending Applied Excluded (Questions) Excluded (Expired) Exc…" at bounding box center [558, 211] width 99 height 19
select select ""pending""
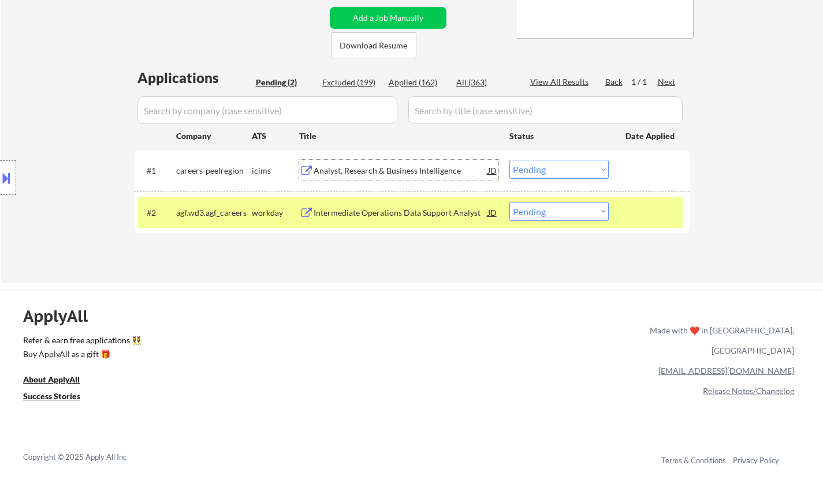
click at [358, 173] on div "Analyst, Research & Business Intelligence" at bounding box center [401, 171] width 174 height 12
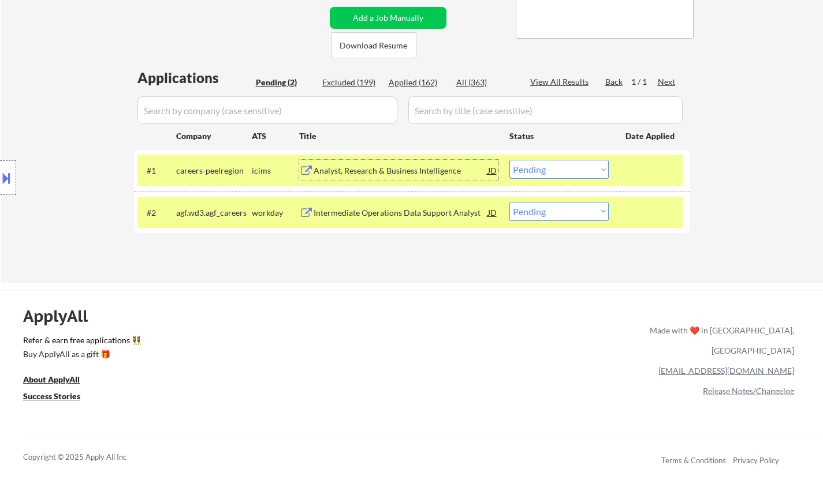
click at [551, 176] on select "Choose an option... Pending Applied Excluded (Questions) Excluded (Expired) Exc…" at bounding box center [558, 169] width 99 height 19
click at [509, 160] on select "Choose an option... Pending Applied Excluded (Questions) Excluded (Expired) Exc…" at bounding box center [558, 169] width 99 height 19
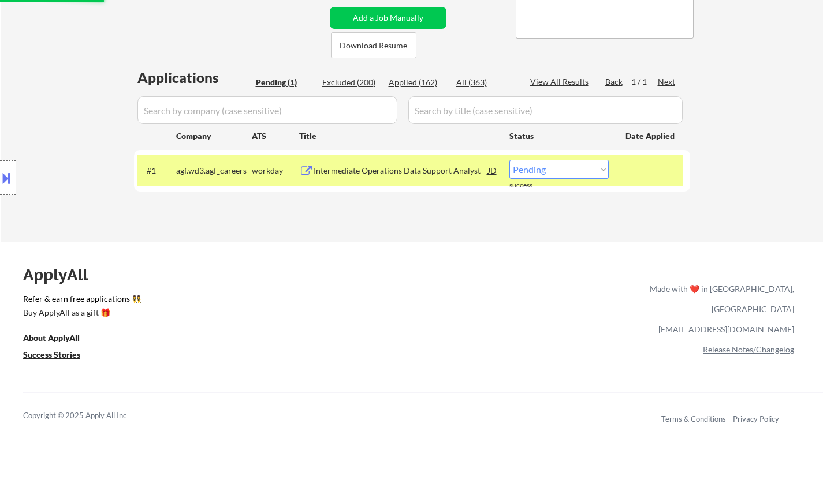
click at [382, 170] on div "Intermediate Operations Data Support Analyst" at bounding box center [401, 171] width 174 height 12
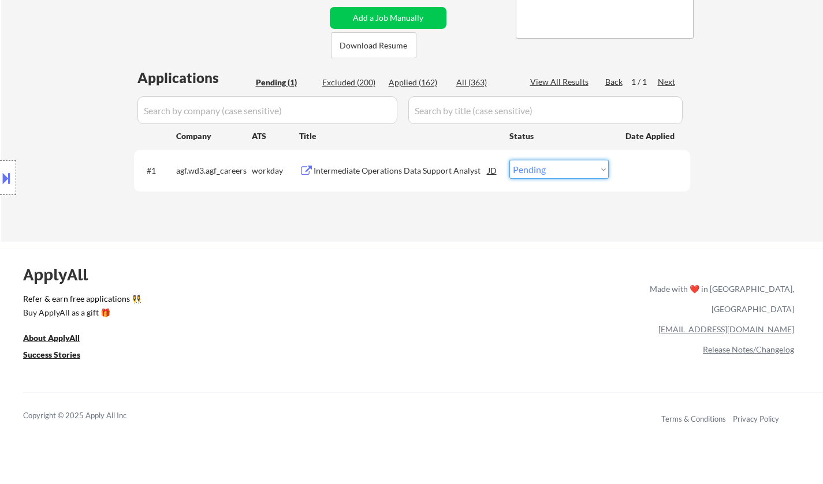
drag, startPoint x: 538, startPoint y: 167, endPoint x: 540, endPoint y: 175, distance: 8.0
click at [538, 167] on select "Choose an option... Pending Applied Excluded (Questions) Excluded (Expired) Exc…" at bounding box center [558, 169] width 99 height 19
select select ""excluded__bad_match_""
click at [509, 160] on select "Choose an option... Pending Applied Excluded (Questions) Excluded (Expired) Exc…" at bounding box center [558, 169] width 99 height 19
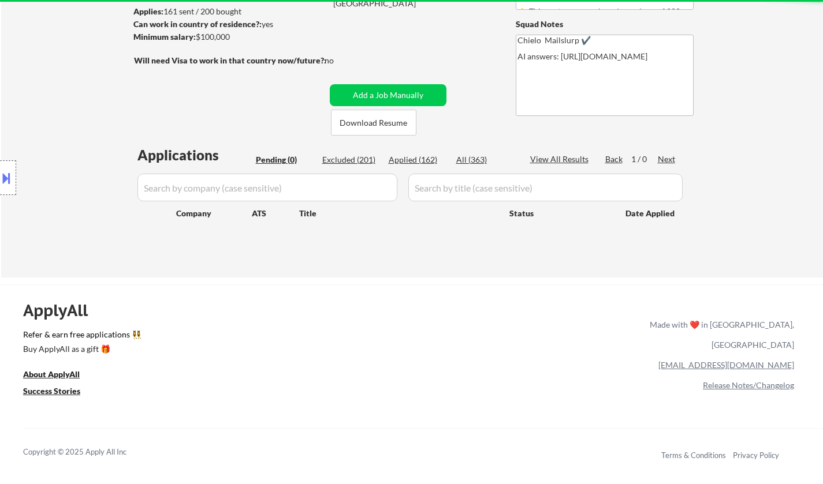
scroll to position [0, 0]
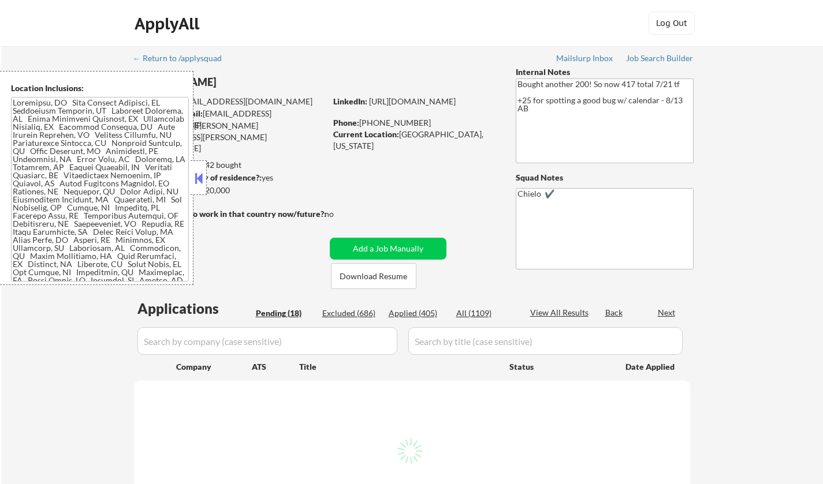
click at [196, 177] on button at bounding box center [198, 178] width 13 height 17
select select ""pending""
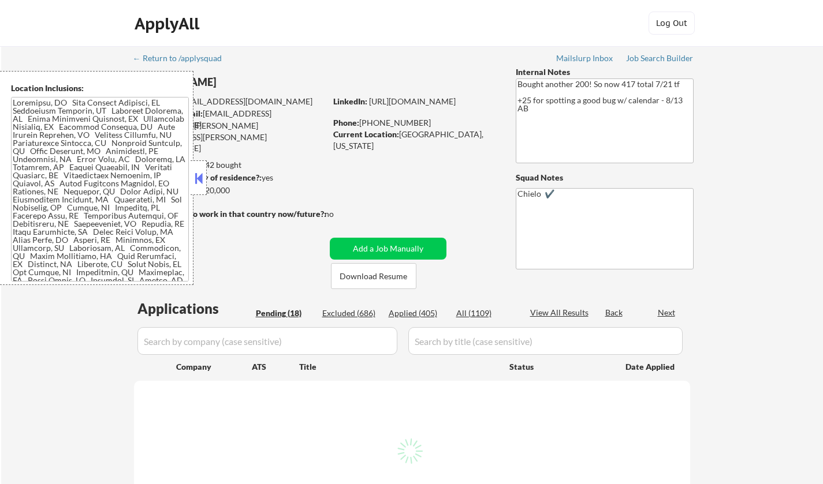
select select ""pending""
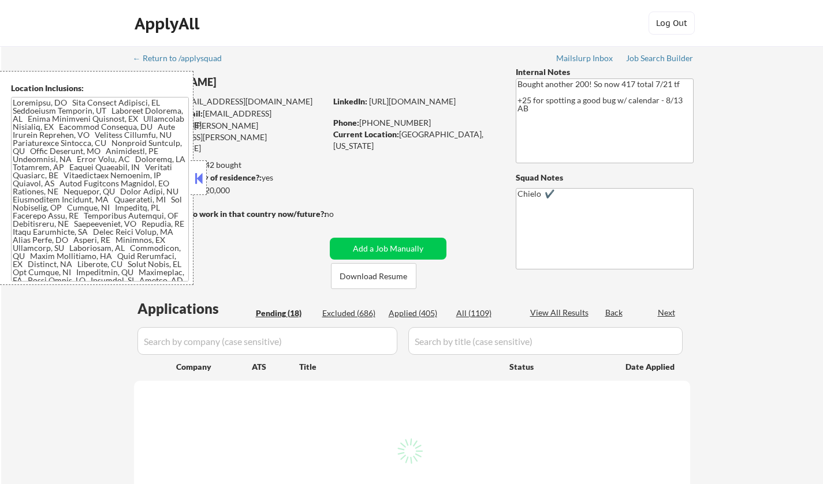
select select ""pending""
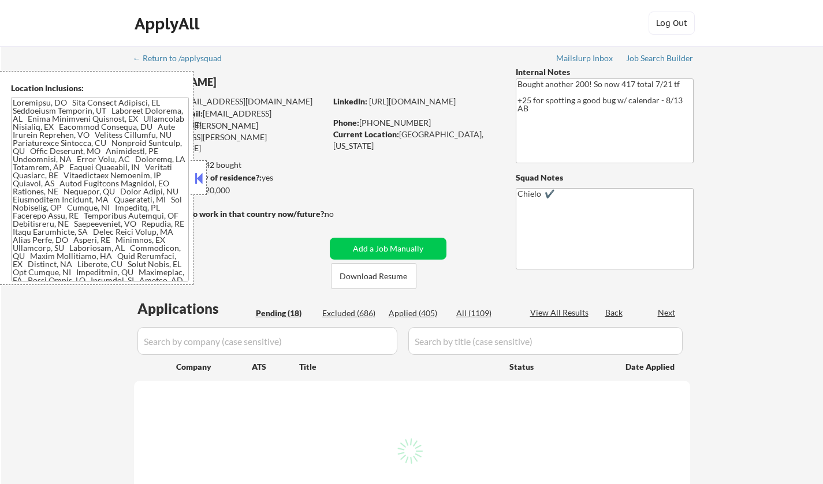
select select ""pending""
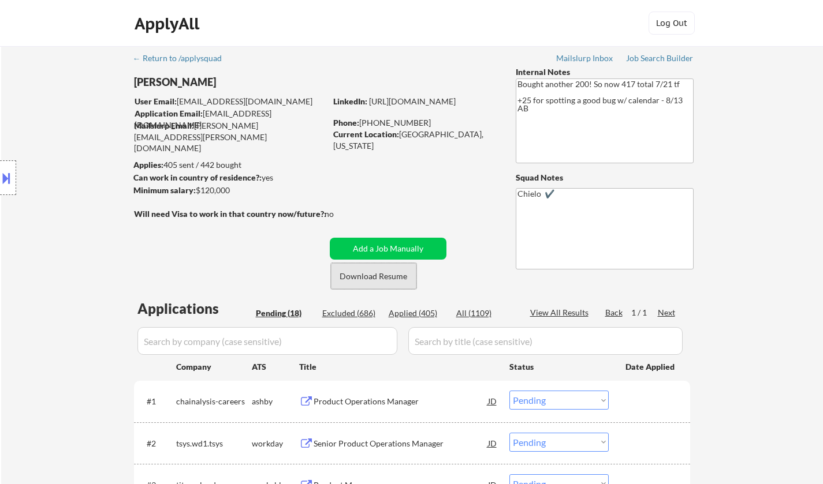
click at [387, 277] on button "Download Resume" at bounding box center [373, 276] width 85 height 26
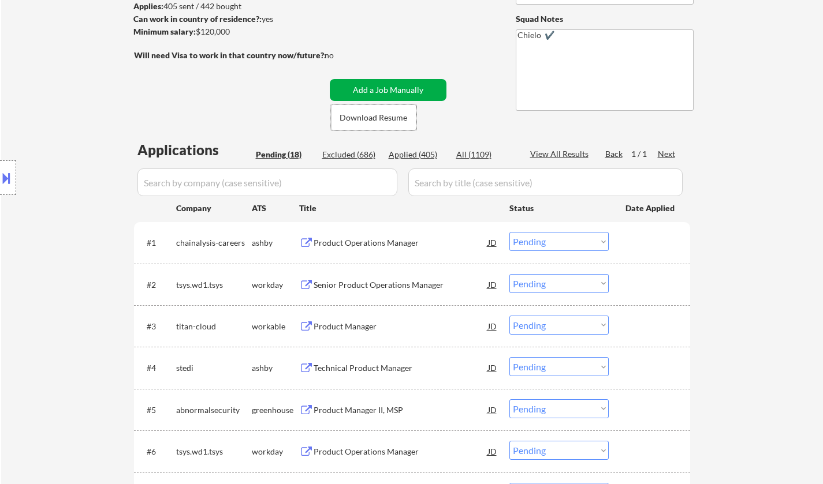
scroll to position [231, 0]
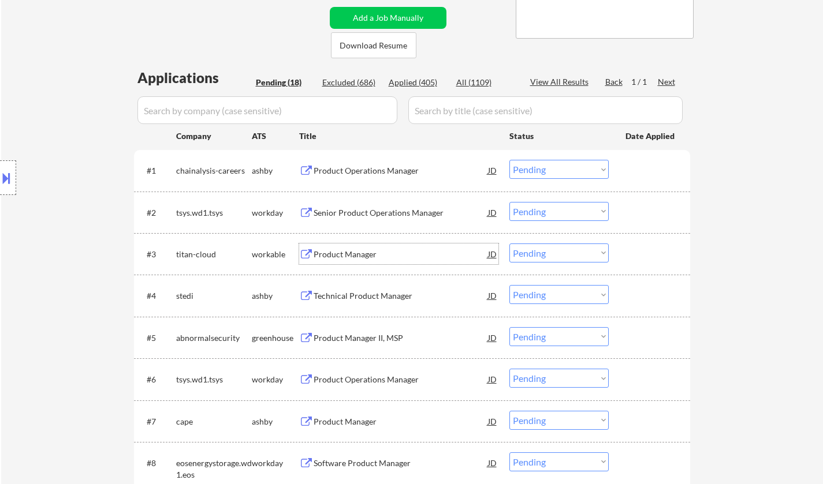
click at [344, 254] on div "Product Manager" at bounding box center [401, 255] width 174 height 12
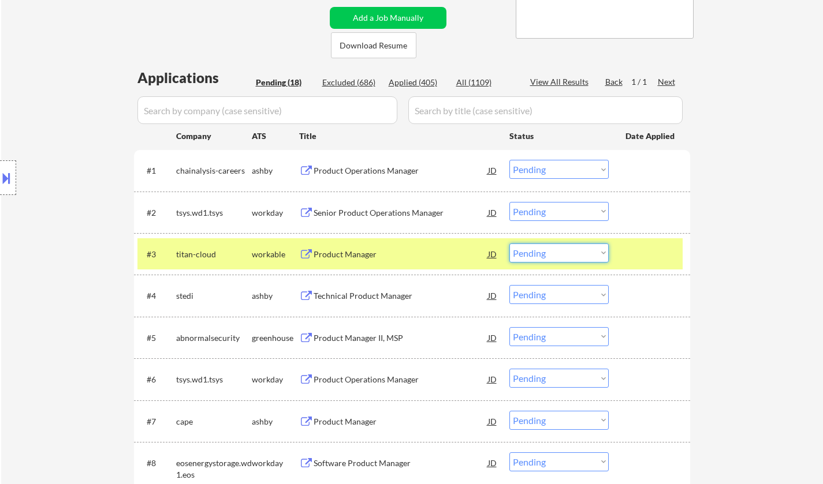
drag, startPoint x: 572, startPoint y: 248, endPoint x: 570, endPoint y: 255, distance: 7.7
click at [572, 248] on select "Choose an option... Pending Applied Excluded (Questions) Excluded (Expired) Exc…" at bounding box center [558, 253] width 99 height 19
click at [509, 244] on select "Choose an option... Pending Applied Excluded (Questions) Excluded (Expired) Exc…" at bounding box center [558, 253] width 99 height 19
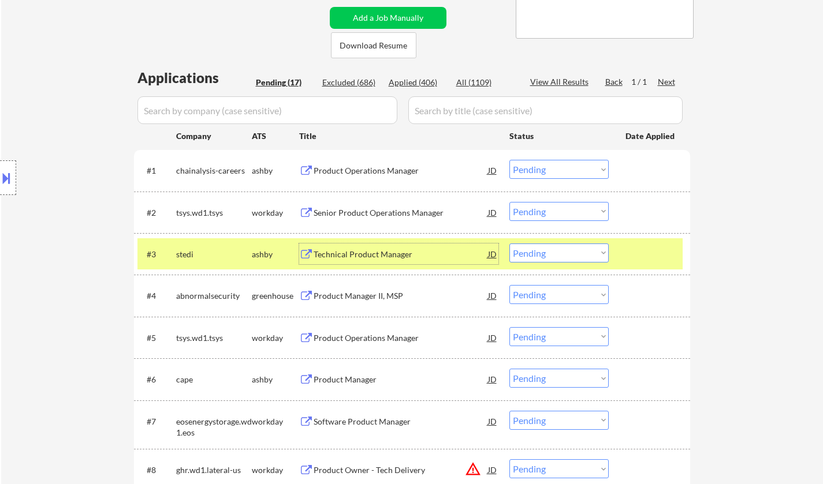
click at [353, 255] on div "Technical Product Manager" at bounding box center [401, 255] width 174 height 12
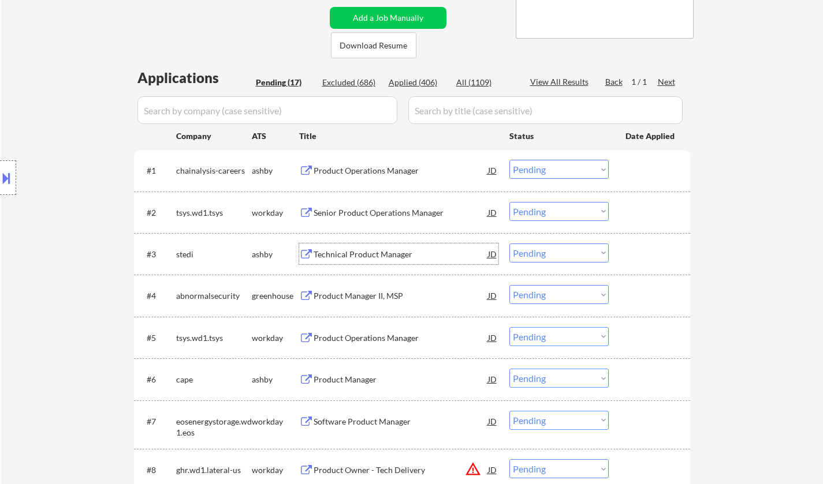
click at [555, 250] on select "Choose an option... Pending Applied Excluded (Questions) Excluded (Expired) Exc…" at bounding box center [558, 253] width 99 height 19
click at [509, 244] on select "Choose an option... Pending Applied Excluded (Questions) Excluded (Expired) Exc…" at bounding box center [558, 253] width 99 height 19
select select ""pending""
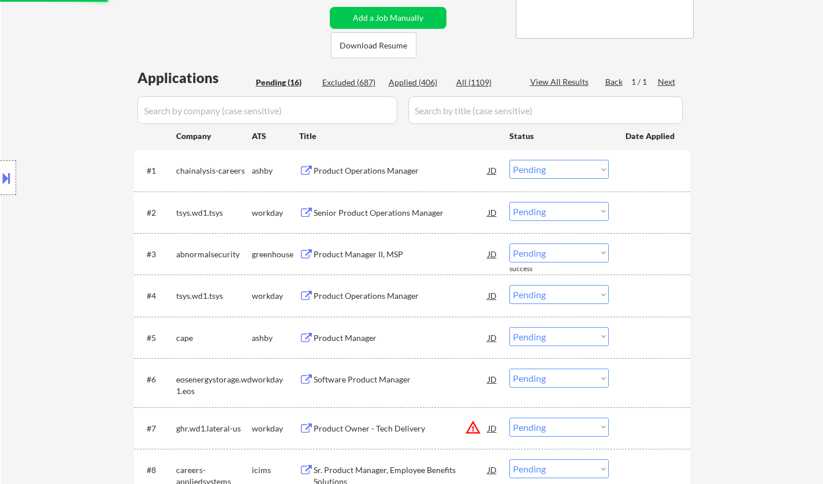
scroll to position [289, 0]
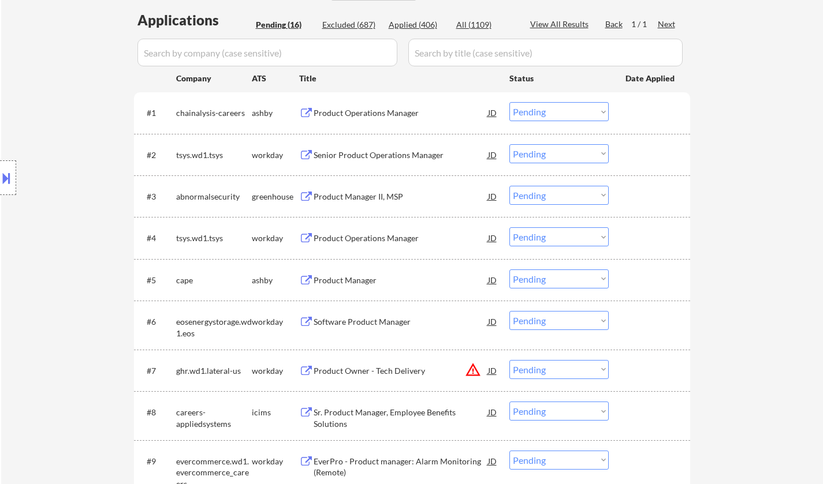
click at [340, 278] on div "Product Manager" at bounding box center [401, 281] width 174 height 12
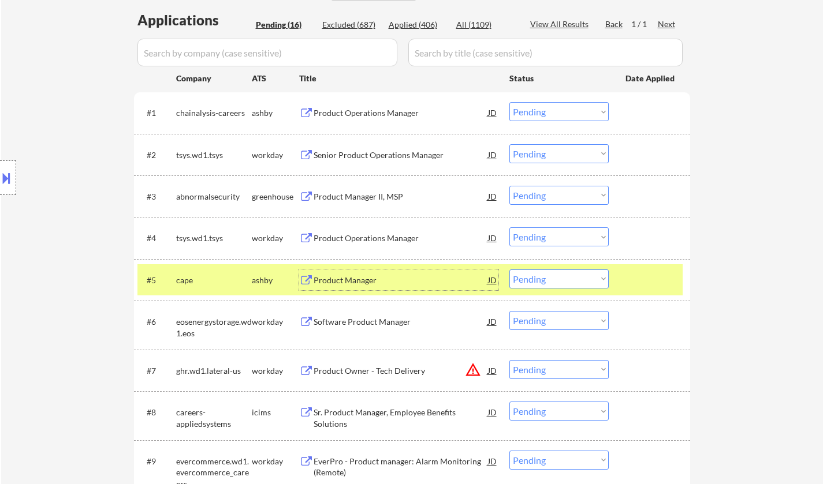
drag, startPoint x: 558, startPoint y: 277, endPoint x: 568, endPoint y: 286, distance: 13.5
click at [558, 277] on select "Choose an option... Pending Applied Excluded (Questions) Excluded (Expired) Exc…" at bounding box center [558, 279] width 99 height 19
click at [509, 270] on select "Choose an option... Pending Applied Excluded (Questions) Excluded (Expired) Exc…" at bounding box center [558, 279] width 99 height 19
select select ""pending""
click at [371, 193] on div "Product Manager II, MSP" at bounding box center [401, 197] width 174 height 12
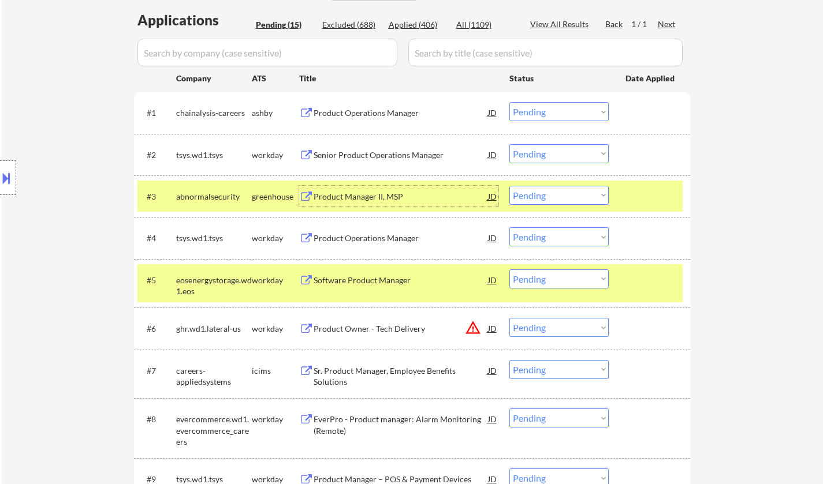
click at [542, 196] on select "Choose an option... Pending Applied Excluded (Questions) Excluded (Expired) Exc…" at bounding box center [558, 195] width 99 height 19
click at [509, 186] on select "Choose an option... Pending Applied Excluded (Questions) Excluded (Expired) Exc…" at bounding box center [558, 195] width 99 height 19
select select ""pending""
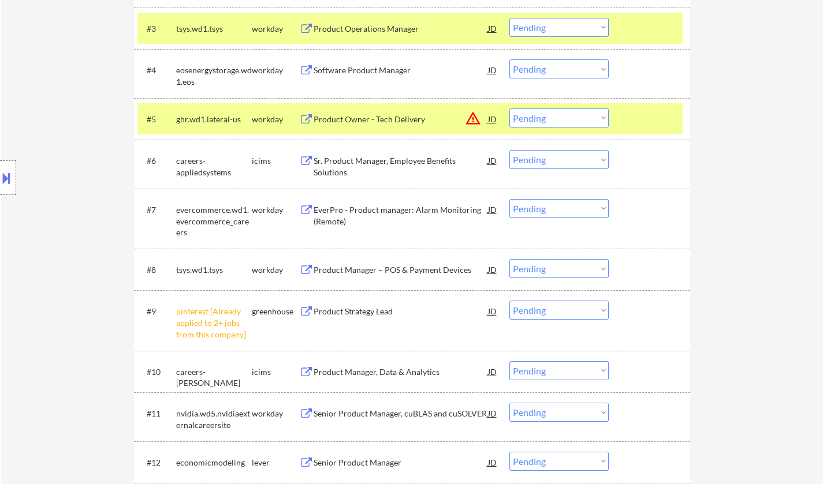
scroll to position [577, 0]
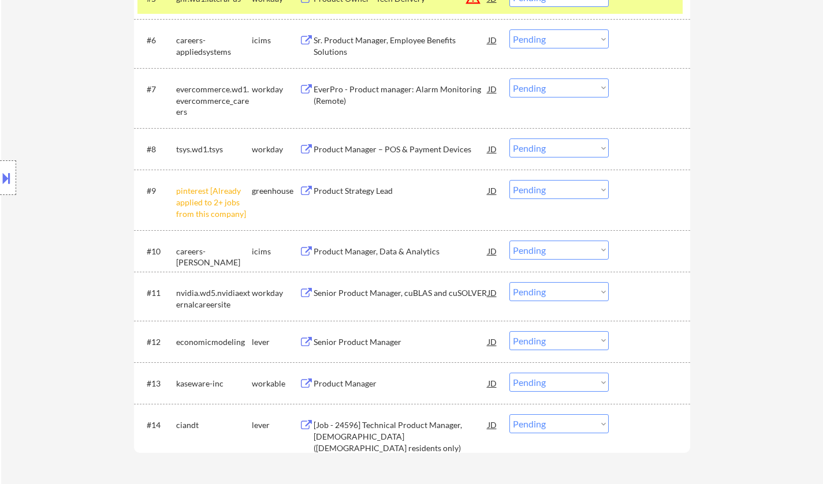
drag, startPoint x: 566, startPoint y: 189, endPoint x: 567, endPoint y: 196, distance: 7.0
click at [565, 189] on select "Choose an option... Pending Applied Excluded (Questions) Excluded (Expired) Exc…" at bounding box center [558, 189] width 99 height 19
click at [509, 180] on select "Choose an option... Pending Applied Excluded (Questions) Excluded (Expired) Exc…" at bounding box center [558, 189] width 99 height 19
select select ""pending""
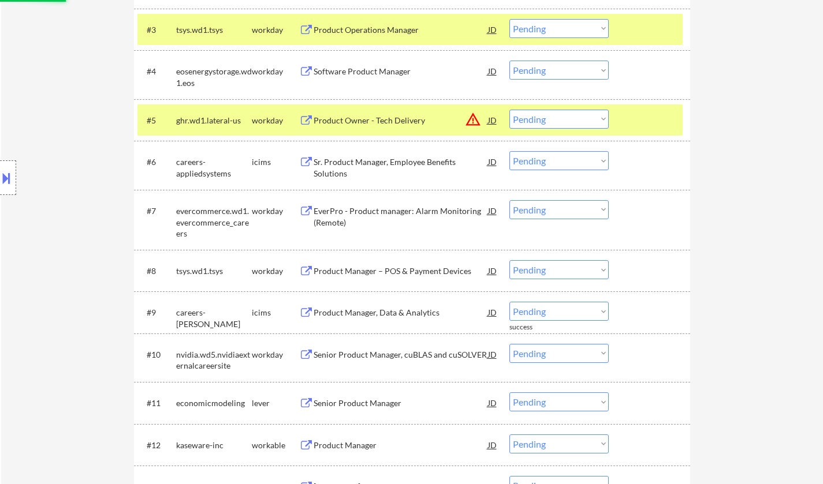
scroll to position [404, 0]
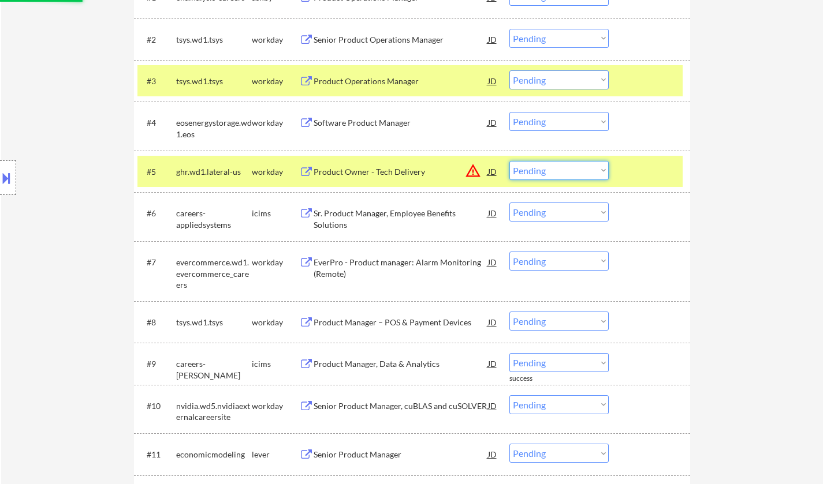
click at [560, 166] on select "Choose an option... Pending Applied Excluded (Questions) Excluded (Expired) Exc…" at bounding box center [558, 170] width 99 height 19
click at [509, 161] on select "Choose an option... Pending Applied Excluded (Questions) Excluded (Expired) Exc…" at bounding box center [558, 170] width 99 height 19
select select ""pending""
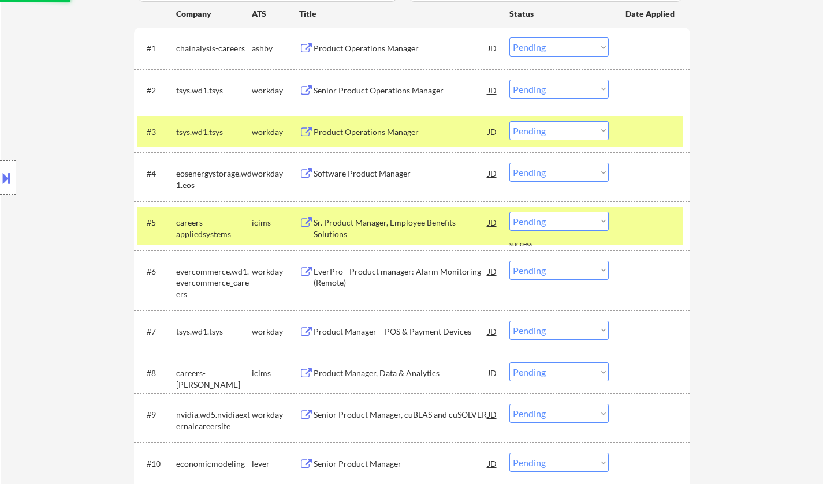
scroll to position [346, 0]
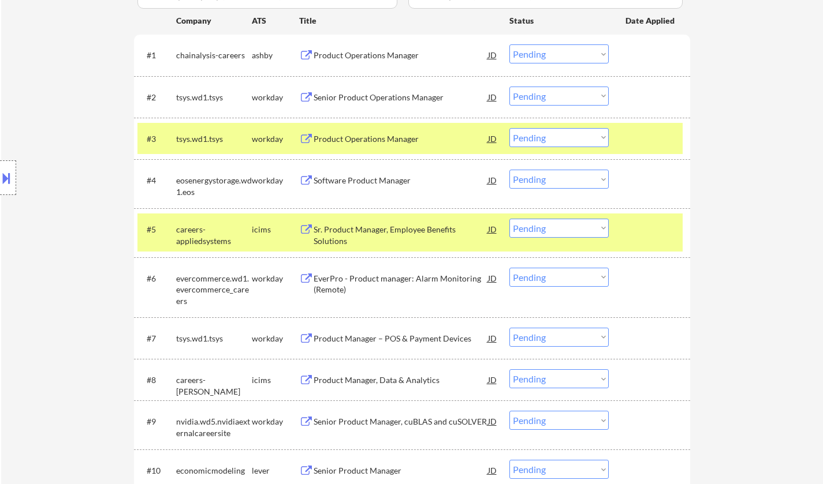
click at [368, 59] on div "Product Operations Manager" at bounding box center [401, 56] width 174 height 12
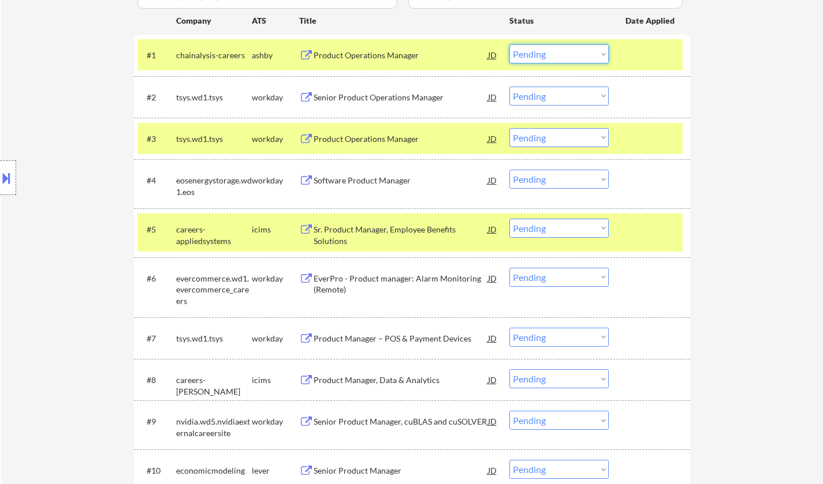
drag, startPoint x: 572, startPoint y: 47, endPoint x: 566, endPoint y: 62, distance: 16.8
click at [572, 47] on select "Choose an option... Pending Applied Excluded (Questions) Excluded (Expired) Exc…" at bounding box center [558, 53] width 99 height 19
click at [509, 44] on select "Choose an option... Pending Applied Excluded (Questions) Excluded (Expired) Exc…" at bounding box center [558, 53] width 99 height 19
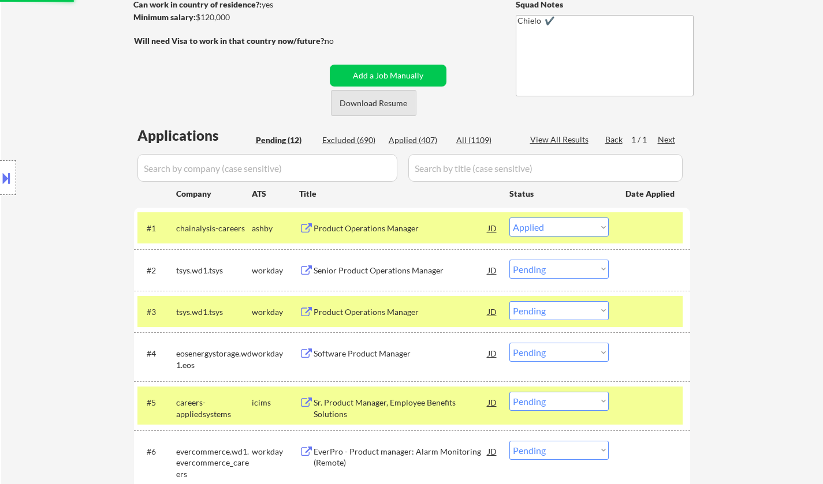
scroll to position [231, 0]
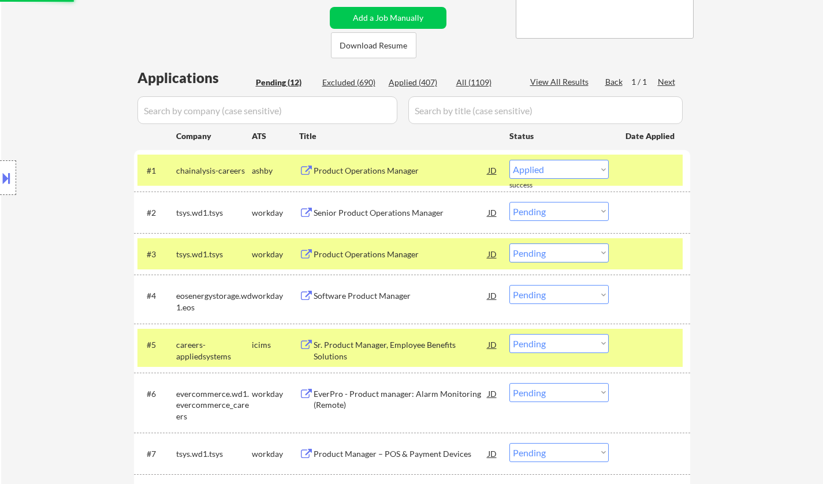
select select ""pending""
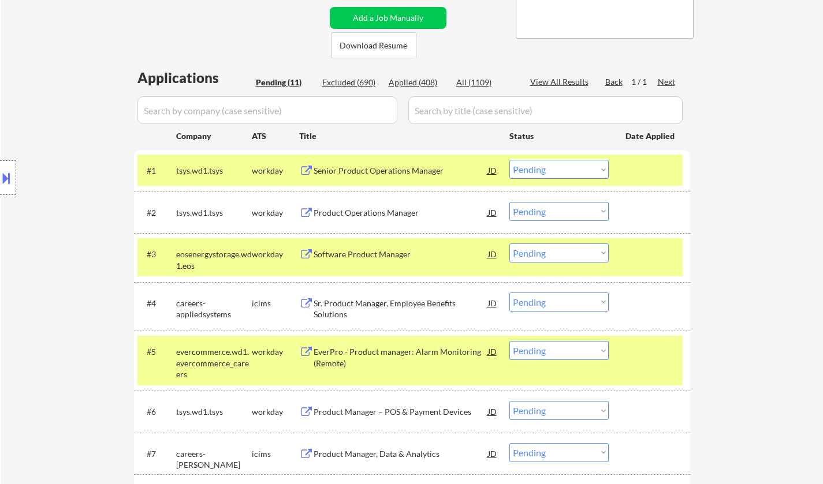
click at [354, 166] on div "Senior Product Operations Manager" at bounding box center [401, 171] width 174 height 12
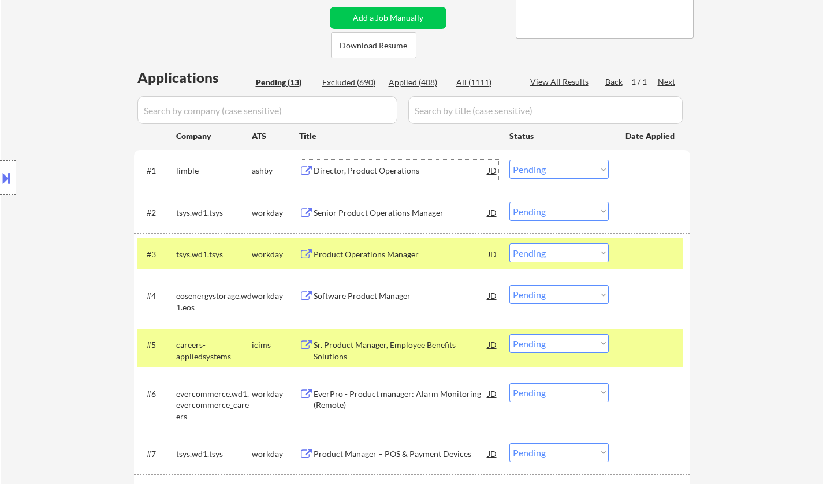
click at [355, 207] on div "Senior Product Operations Manager" at bounding box center [401, 213] width 174 height 12
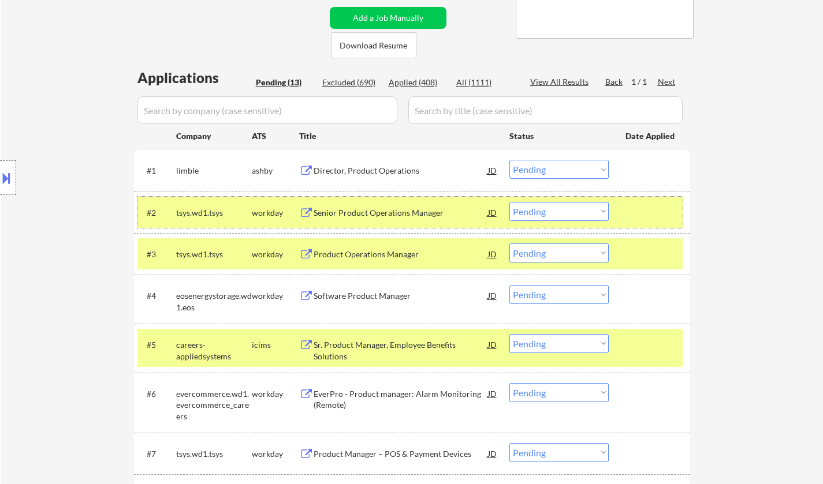
drag, startPoint x: 546, startPoint y: 200, endPoint x: 555, endPoint y: 214, distance: 16.2
click at [547, 202] on div "#2 tsys.wd1.tsys workday Senior Product Operations Manager JD Choose an option.…" at bounding box center [409, 212] width 545 height 31
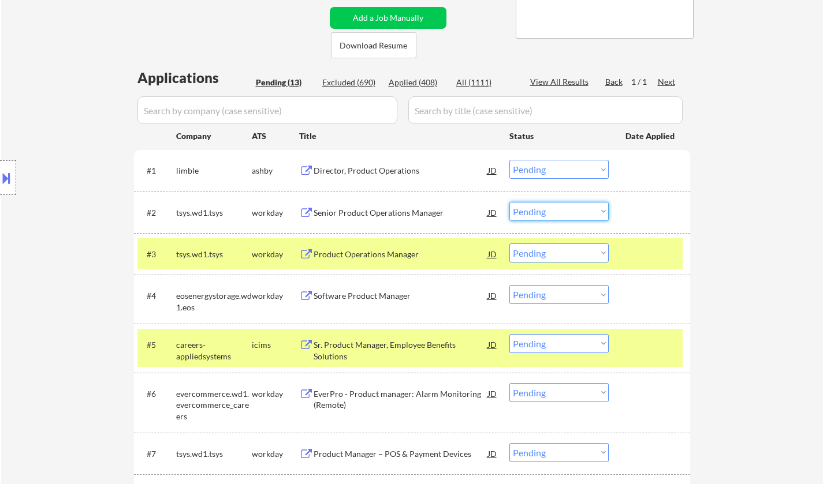
click at [556, 214] on select "Choose an option... Pending Applied Excluded (Questions) Excluded (Expired) Exc…" at bounding box center [558, 211] width 99 height 19
click at [509, 202] on select "Choose an option... Pending Applied Excluded (Questions) Excluded (Expired) Exc…" at bounding box center [558, 211] width 99 height 19
click at [375, 167] on div "Director, Product Operations" at bounding box center [401, 171] width 174 height 12
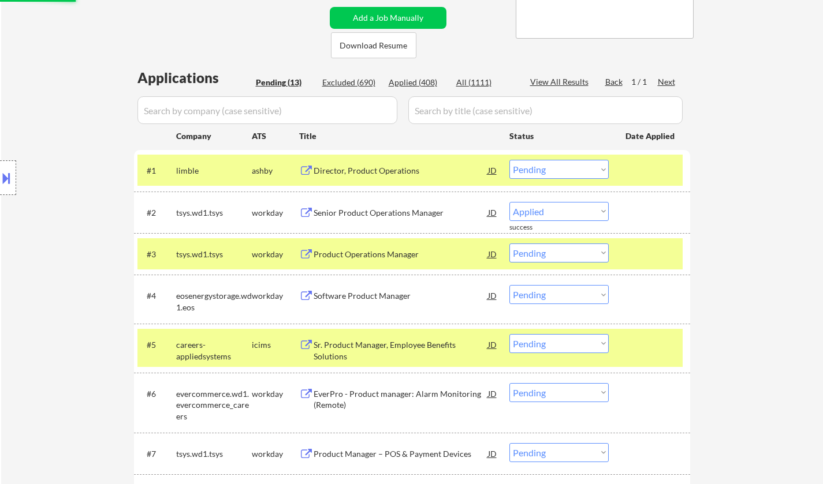
select select ""pending""
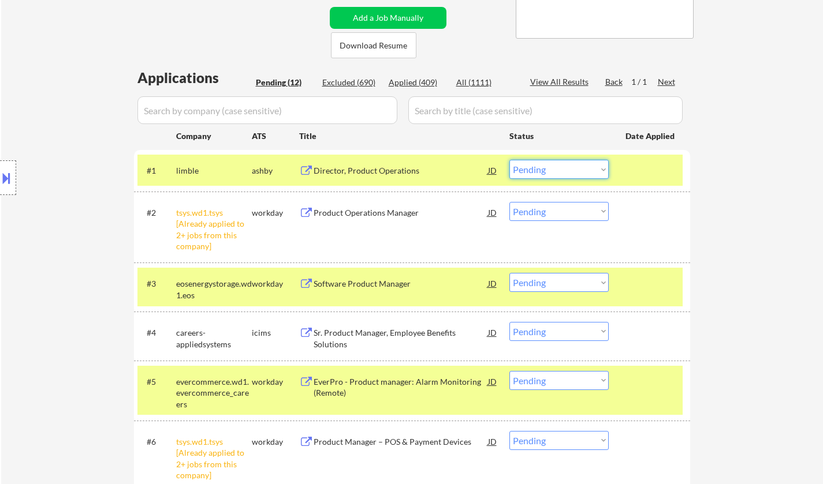
drag, startPoint x: 572, startPoint y: 167, endPoint x: 573, endPoint y: 176, distance: 9.3
click at [572, 167] on select "Choose an option... Pending Applied Excluded (Questions) Excluded (Expired) Exc…" at bounding box center [558, 169] width 99 height 19
click at [509, 160] on select "Choose an option... Pending Applied Excluded (Questions) Excluded (Expired) Exc…" at bounding box center [558, 169] width 99 height 19
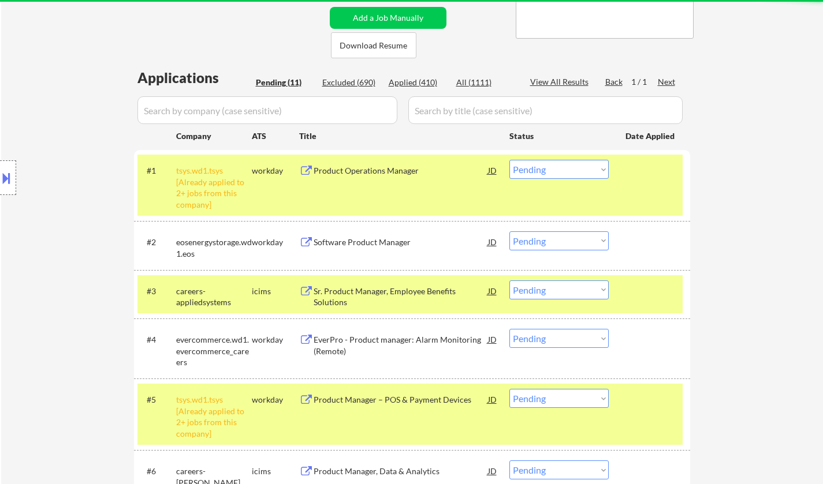
click at [547, 168] on select "Choose an option... Pending Applied Excluded (Questions) Excluded (Expired) Exc…" at bounding box center [558, 169] width 99 height 19
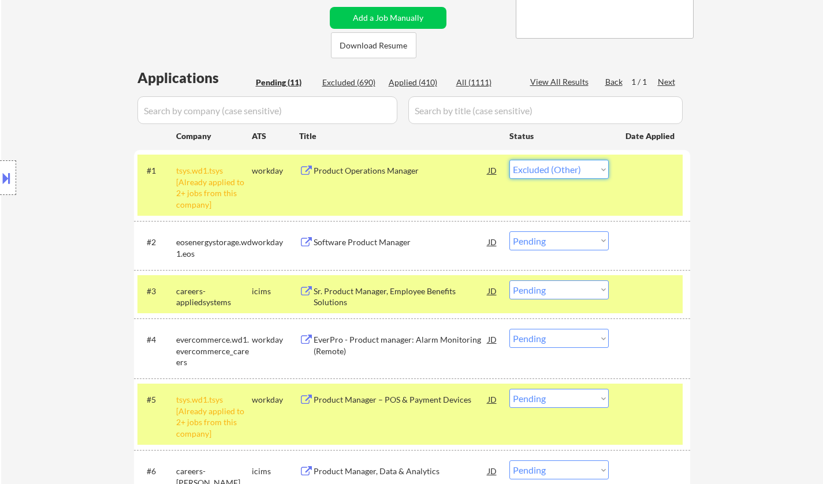
click at [509, 160] on select "Choose an option... Pending Applied Excluded (Questions) Excluded (Expired) Exc…" at bounding box center [558, 169] width 99 height 19
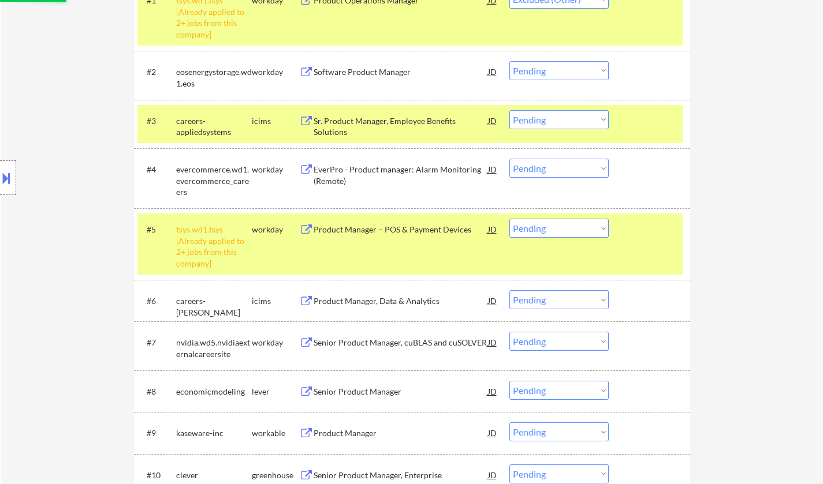
scroll to position [404, 0]
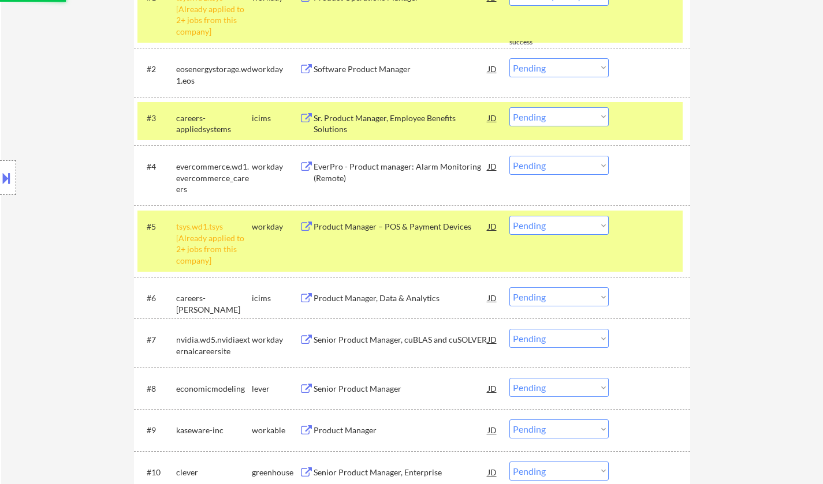
select select ""pending""
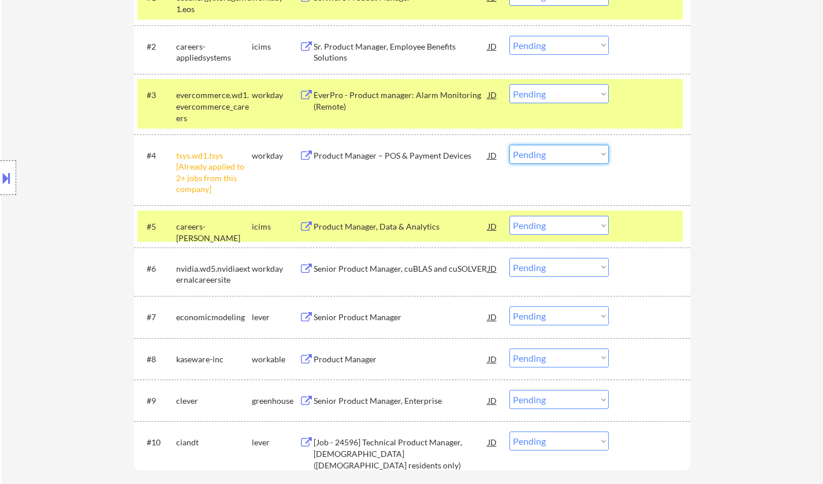
click at [554, 155] on select "Choose an option... Pending Applied Excluded (Questions) Excluded (Expired) Exc…" at bounding box center [558, 154] width 99 height 19
click at [509, 145] on select "Choose an option... Pending Applied Excluded (Questions) Excluded (Expired) Exc…" at bounding box center [558, 154] width 99 height 19
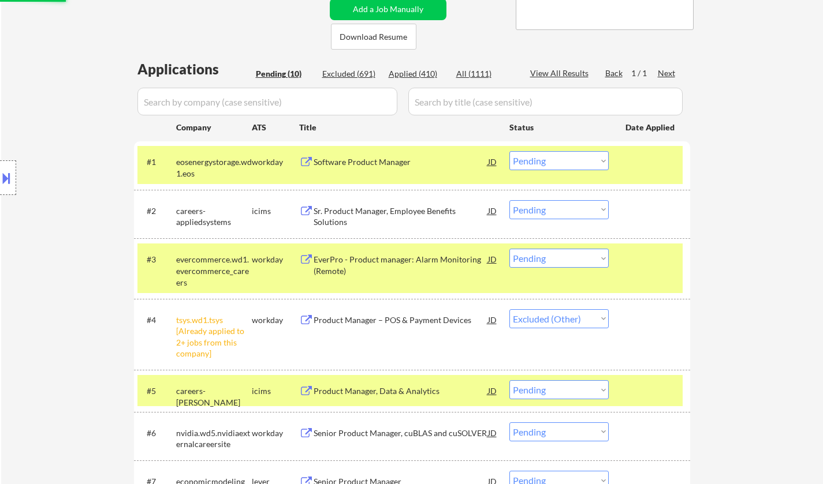
scroll to position [115, 0]
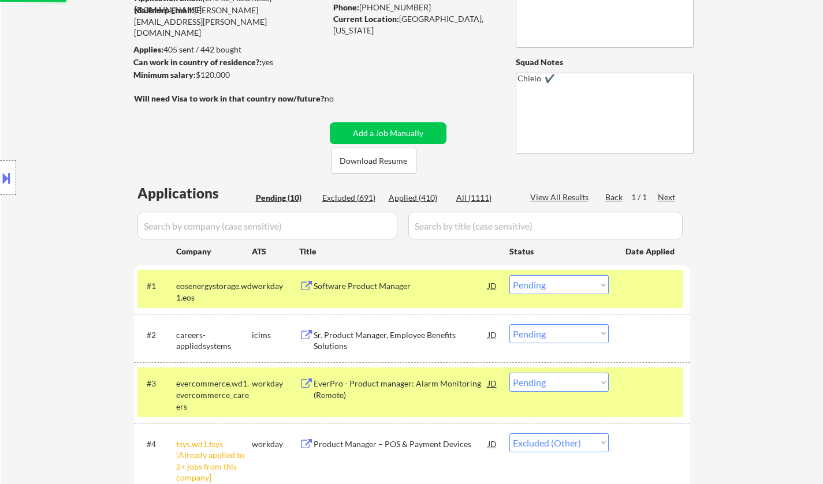
select select ""pending""
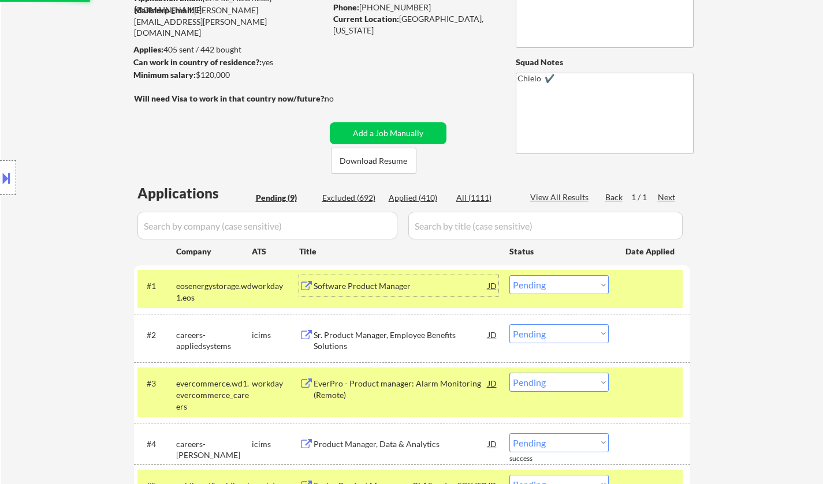
click at [364, 284] on div "Software Product Manager" at bounding box center [401, 287] width 174 height 12
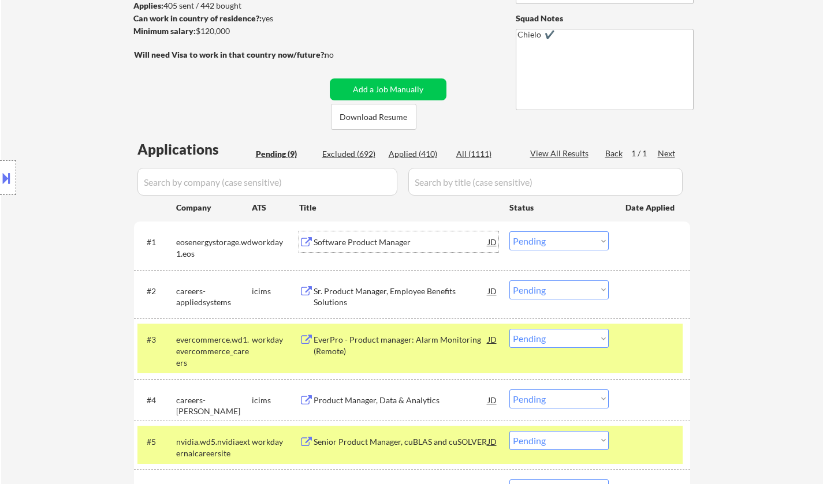
scroll to position [173, 0]
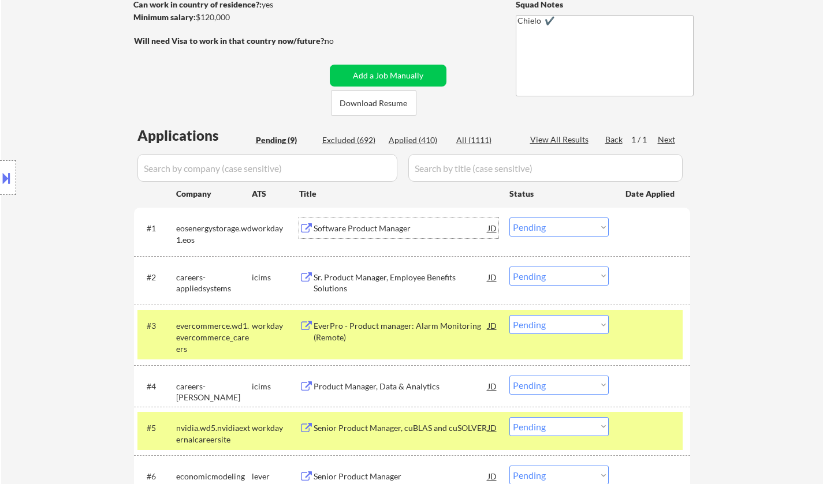
click at [555, 233] on select "Choose an option... Pending Applied Excluded (Questions) Excluded (Expired) Exc…" at bounding box center [558, 227] width 99 height 19
click at [509, 218] on select "Choose an option... Pending Applied Excluded (Questions) Excluded (Expired) Exc…" at bounding box center [558, 227] width 99 height 19
select select ""pending""
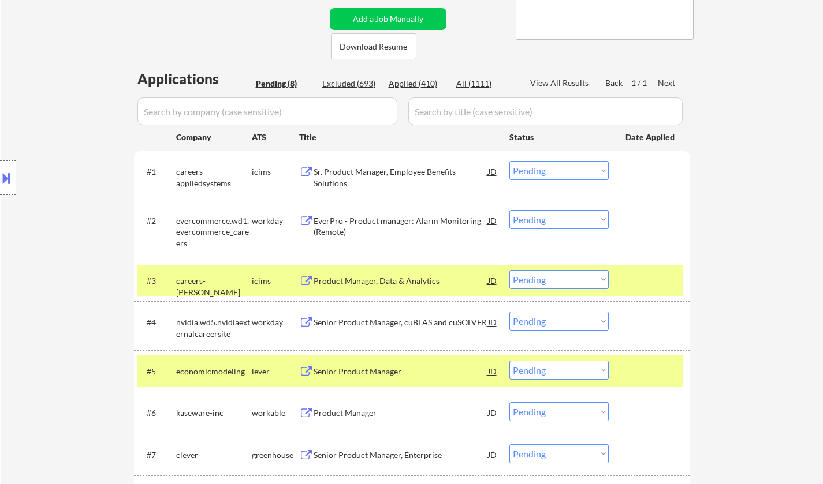
scroll to position [346, 0]
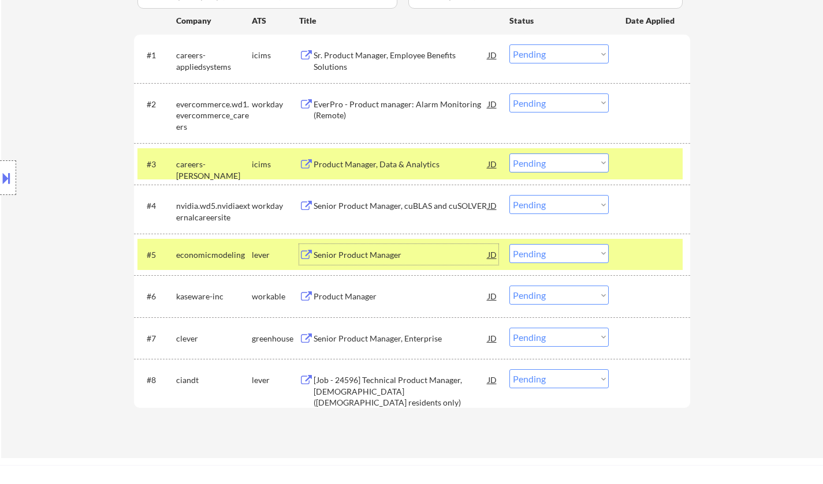
click at [362, 252] on div "Senior Product Manager" at bounding box center [401, 255] width 174 height 12
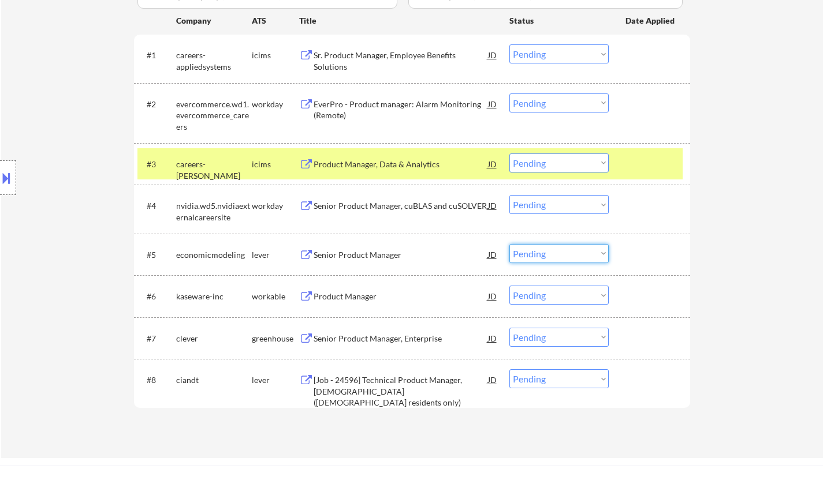
click at [539, 258] on select "Choose an option... Pending Applied Excluded (Questions) Excluded (Expired) Exc…" at bounding box center [558, 253] width 99 height 19
click at [509, 244] on select "Choose an option... Pending Applied Excluded (Questions) Excluded (Expired) Exc…" at bounding box center [558, 253] width 99 height 19
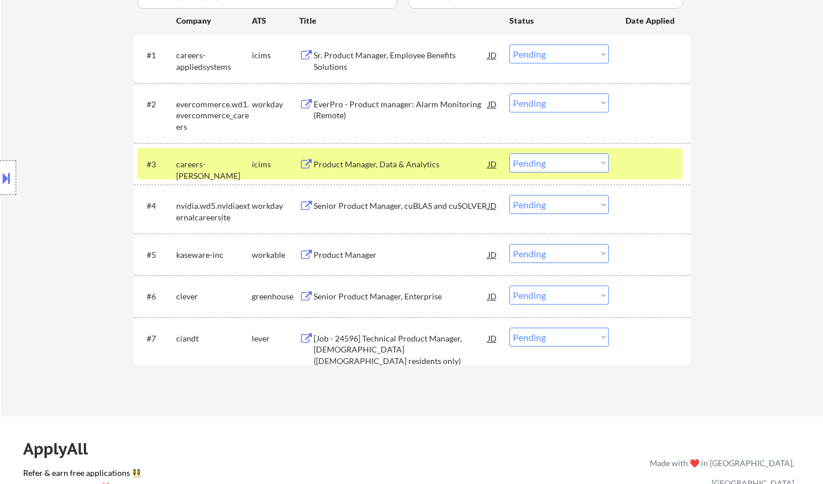
click at [348, 248] on div "Product Manager" at bounding box center [401, 254] width 174 height 21
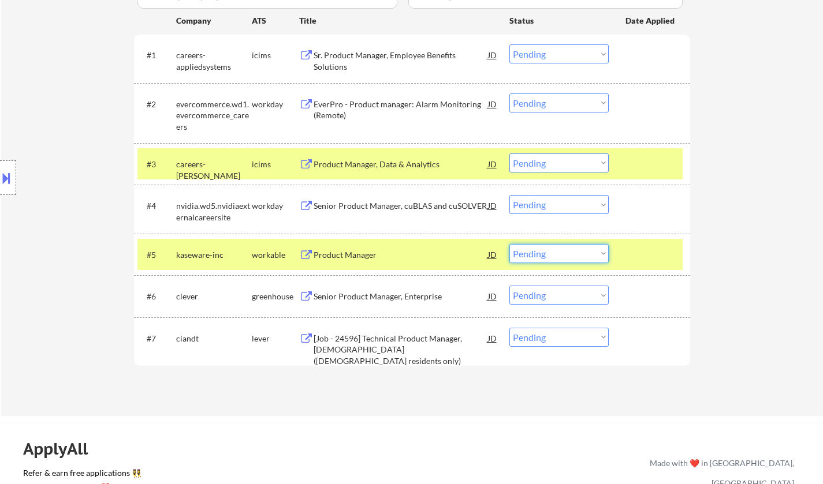
drag, startPoint x: 539, startPoint y: 254, endPoint x: 545, endPoint y: 258, distance: 7.2
click at [539, 254] on select "Choose an option... Pending Applied Excluded (Questions) Excluded (Expired) Exc…" at bounding box center [558, 253] width 99 height 19
click at [509, 244] on select "Choose an option... Pending Applied Excluded (Questions) Excluded (Expired) Exc…" at bounding box center [558, 253] width 99 height 19
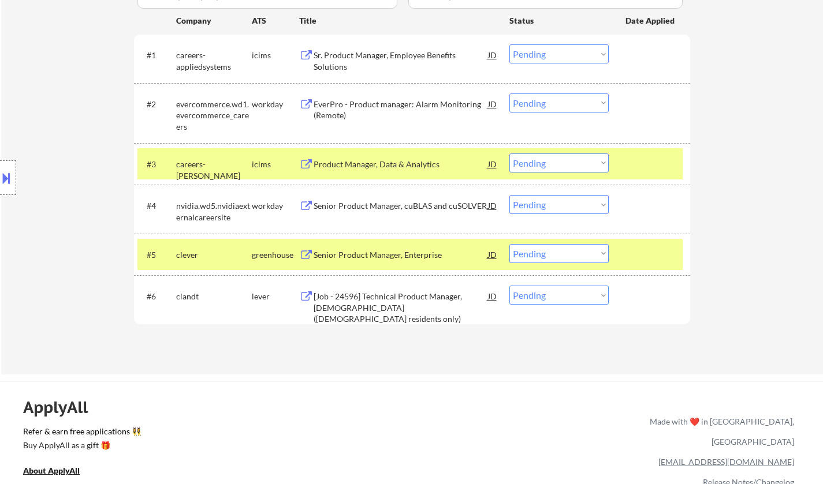
click at [385, 256] on div "Senior Product Manager, Enterprise" at bounding box center [401, 255] width 174 height 12
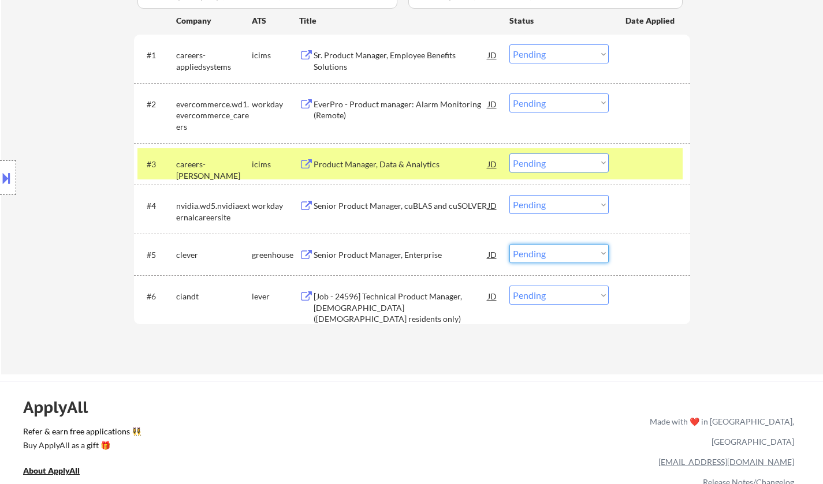
drag, startPoint x: 559, startPoint y: 247, endPoint x: 575, endPoint y: 252, distance: 16.1
click at [559, 247] on select "Choose an option... Pending Applied Excluded (Questions) Excluded (Expired) Exc…" at bounding box center [558, 253] width 99 height 19
click at [509, 244] on select "Choose an option... Pending Applied Excluded (Questions) Excluded (Expired) Exc…" at bounding box center [558, 253] width 99 height 19
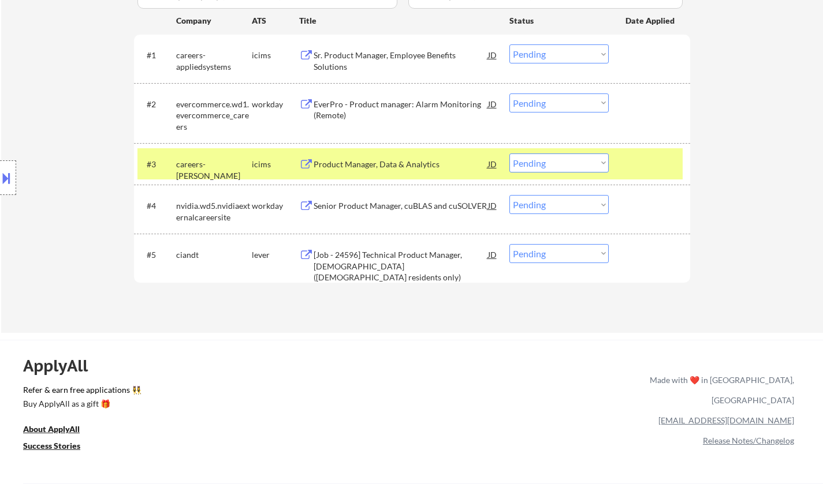
click at [365, 251] on div "[Job - 24596] Technical Product Manager, USA (US residents only)" at bounding box center [401, 266] width 174 height 34
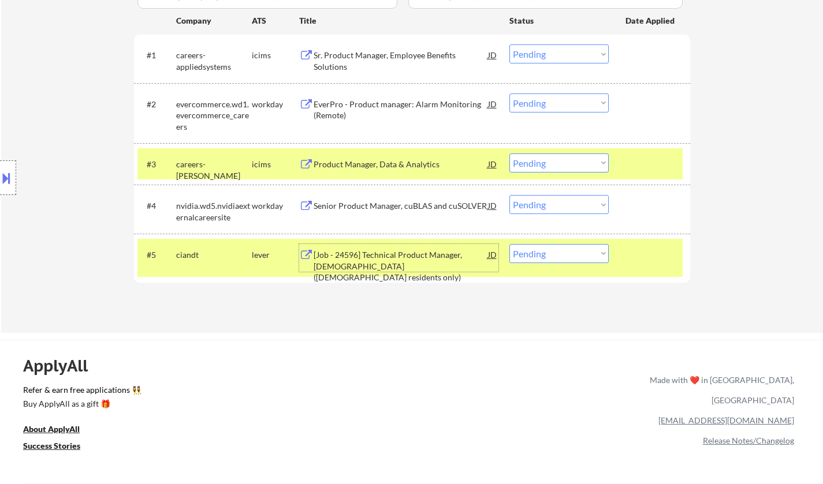
click at [564, 255] on select "Choose an option... Pending Applied Excluded (Questions) Excluded (Expired) Exc…" at bounding box center [558, 253] width 99 height 19
select select ""excluded__bad_match_""
click at [509, 244] on select "Choose an option... Pending Applied Excluded (Questions) Excluded (Expired) Exc…" at bounding box center [558, 253] width 99 height 19
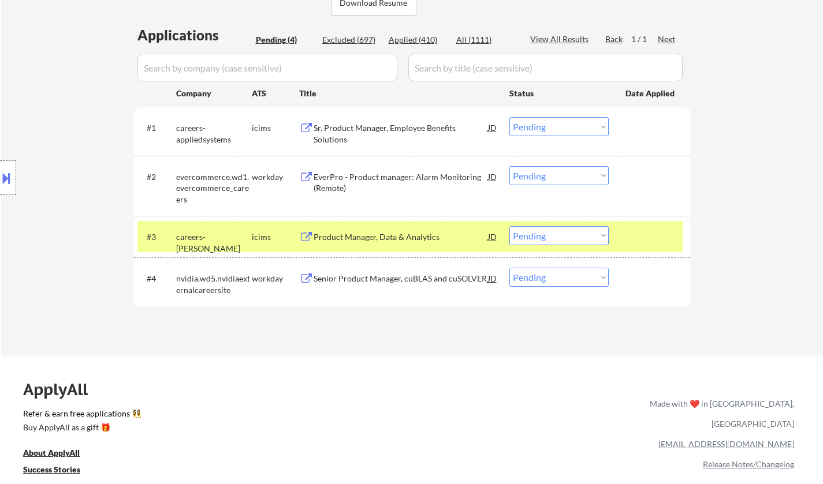
scroll to position [231, 0]
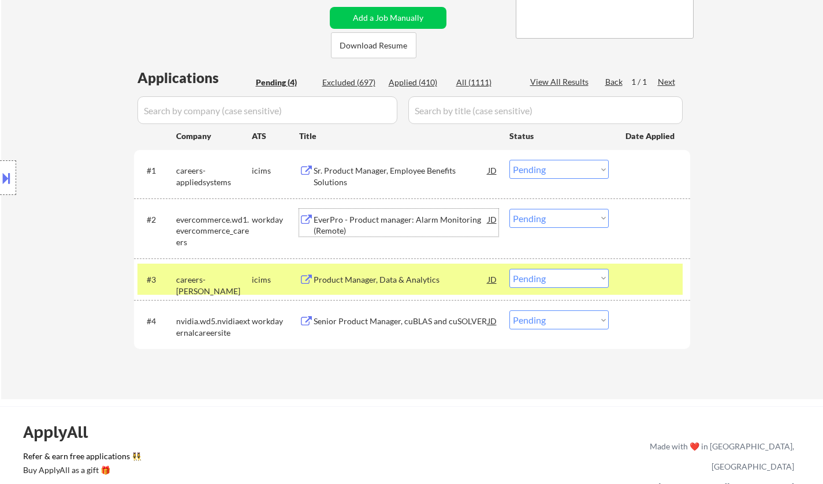
click at [427, 223] on div "EverPro - Product manager: Alarm Monitoring (Remote)" at bounding box center [401, 225] width 174 height 23
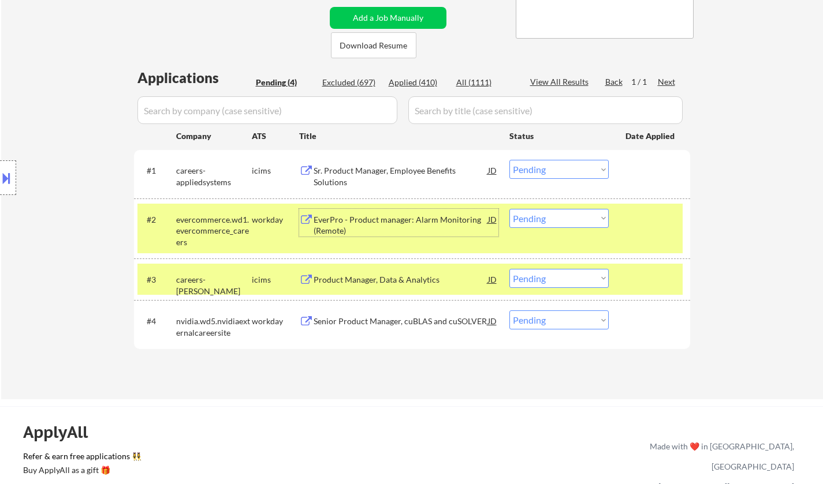
click at [566, 222] on select "Choose an option... Pending Applied Excluded (Questions) Excluded (Expired) Exc…" at bounding box center [558, 218] width 99 height 19
click at [509, 209] on select "Choose an option... Pending Applied Excluded (Questions) Excluded (Expired) Exc…" at bounding box center [558, 218] width 99 height 19
select select ""pending""
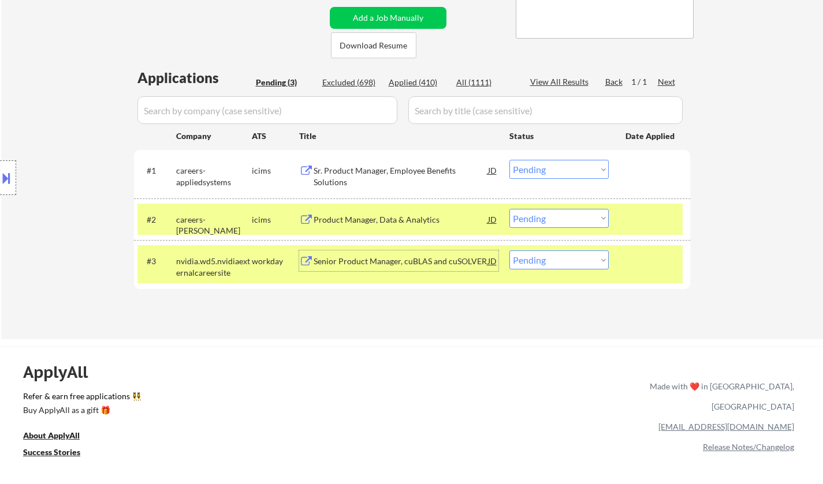
click at [395, 257] on div "Senior Product Manager, cuBLAS and cuSOLVER" at bounding box center [401, 262] width 174 height 12
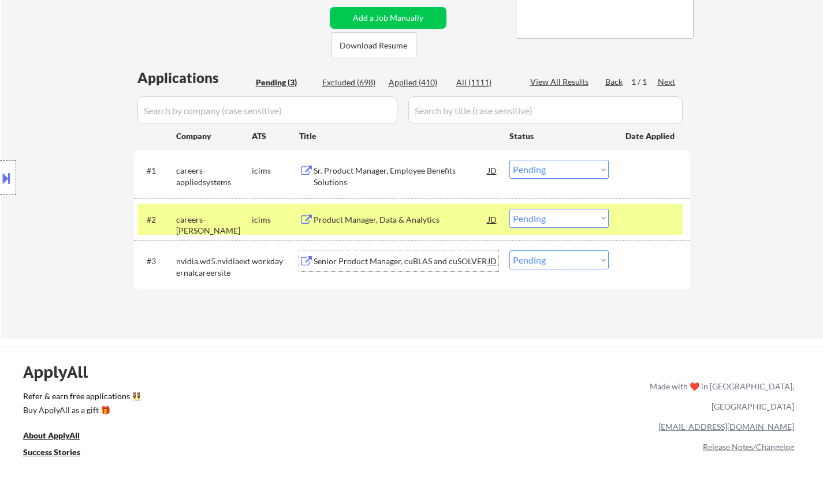
click at [549, 258] on select "Choose an option... Pending Applied Excluded (Questions) Excluded (Expired) Exc…" at bounding box center [558, 260] width 99 height 19
select select ""excluded__bad_match_""
click at [509, 251] on select "Choose an option... Pending Applied Excluded (Questions) Excluded (Expired) Exc…" at bounding box center [558, 260] width 99 height 19
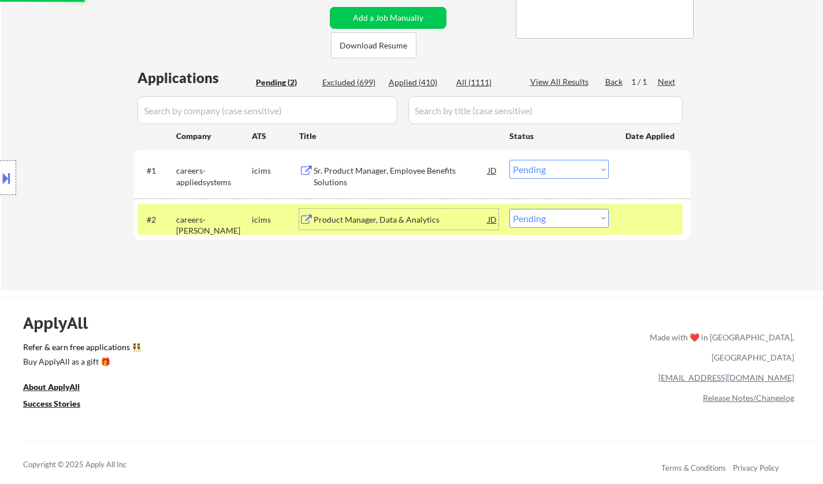
click at [385, 227] on div "Product Manager, Data & Analytics" at bounding box center [401, 219] width 174 height 21
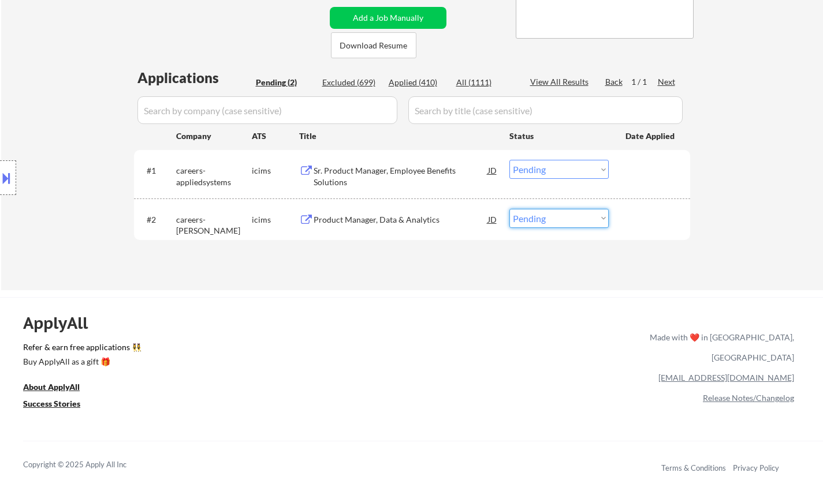
drag, startPoint x: 580, startPoint y: 218, endPoint x: 586, endPoint y: 225, distance: 9.0
click at [581, 219] on select "Choose an option... Pending Applied Excluded (Questions) Excluded (Expired) Exc…" at bounding box center [558, 218] width 99 height 19
select select ""excluded__expired_""
click at [509, 209] on select "Choose an option... Pending Applied Excluded (Questions) Excluded (Expired) Exc…" at bounding box center [558, 218] width 99 height 19
click at [390, 173] on div "Sr. Product Manager, Employee Benefits Solutions" at bounding box center [401, 176] width 174 height 23
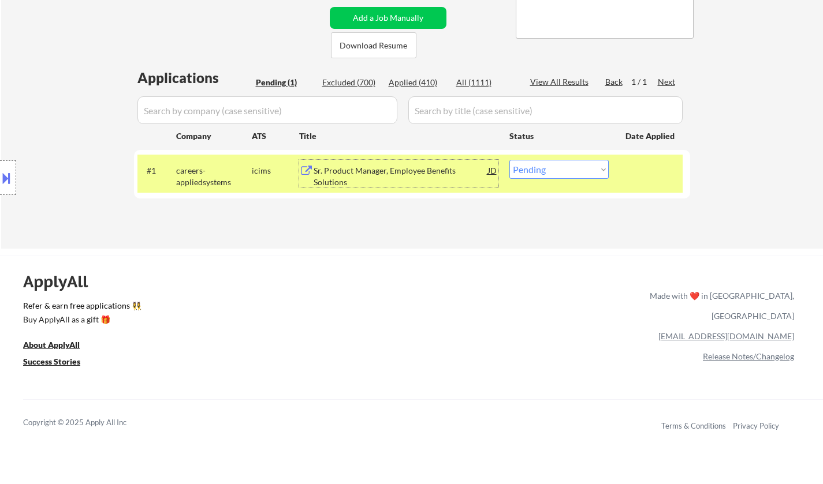
click at [600, 169] on select "Choose an option... Pending Applied Excluded (Questions) Excluded (Expired) Exc…" at bounding box center [558, 169] width 99 height 19
select select ""excluded__bad_match_""
click at [509, 160] on select "Choose an option... Pending Applied Excluded (Questions) Excluded (Expired) Exc…" at bounding box center [558, 169] width 99 height 19
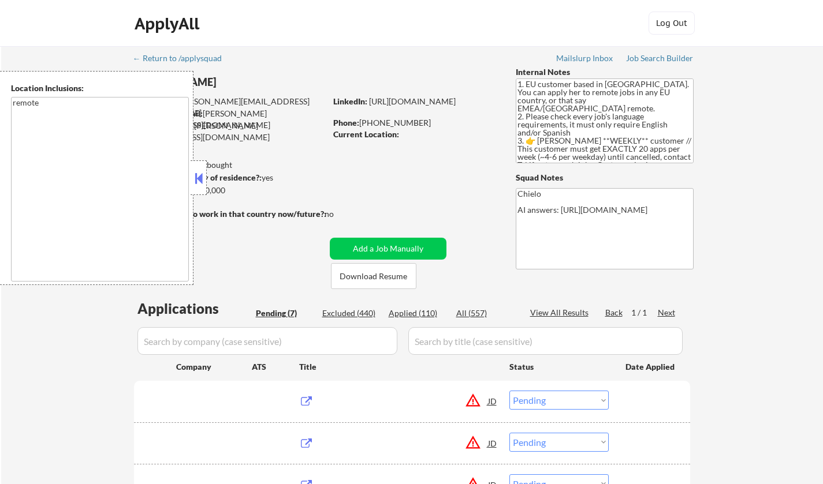
select select ""pending""
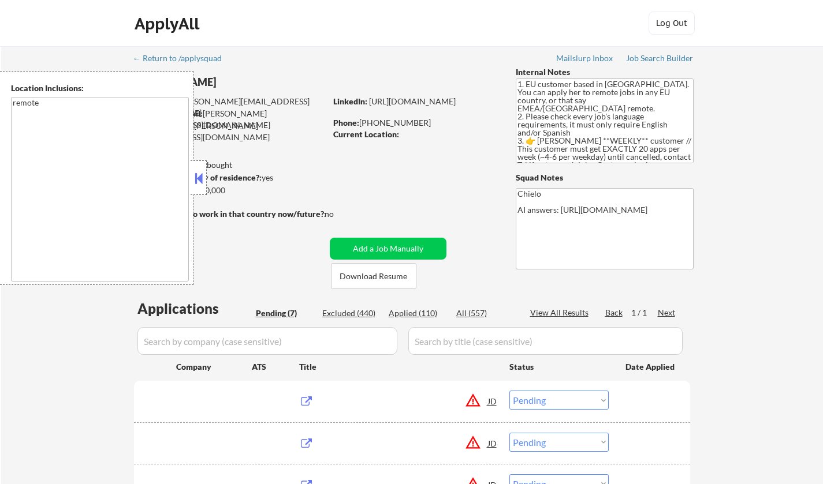
select select ""pending""
click at [200, 182] on button at bounding box center [198, 178] width 13 height 17
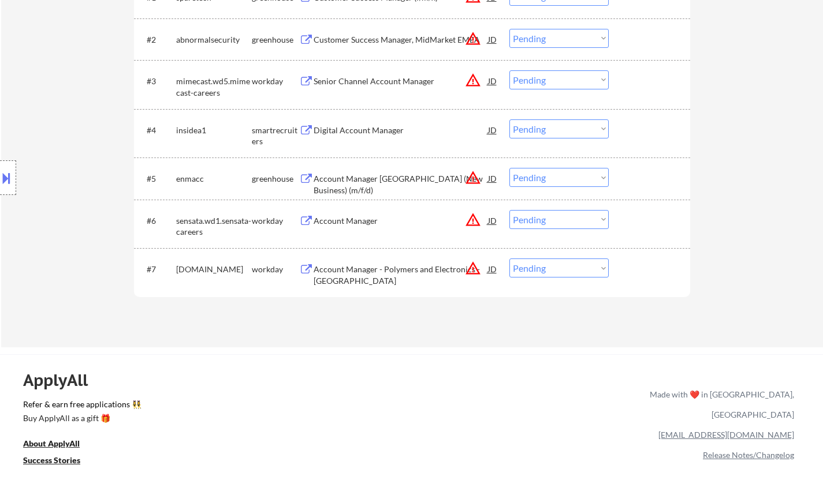
scroll to position [231, 0]
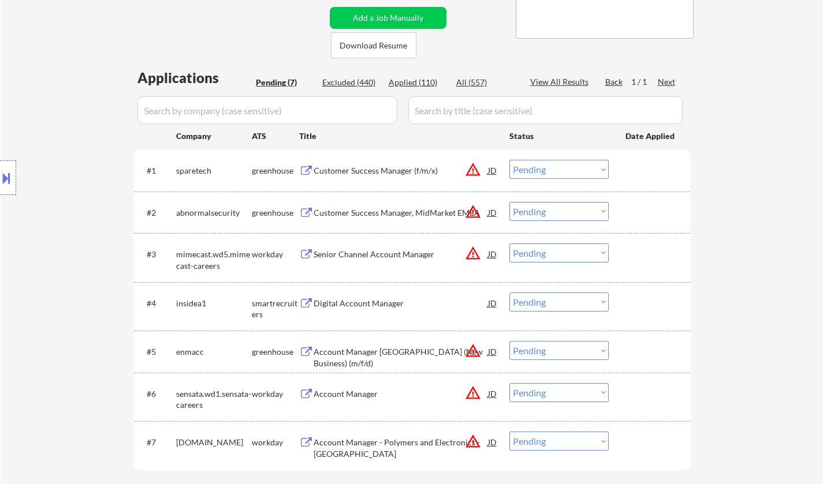
click at [381, 173] on div "Customer Success Manager (f/m/x)" at bounding box center [401, 171] width 174 height 12
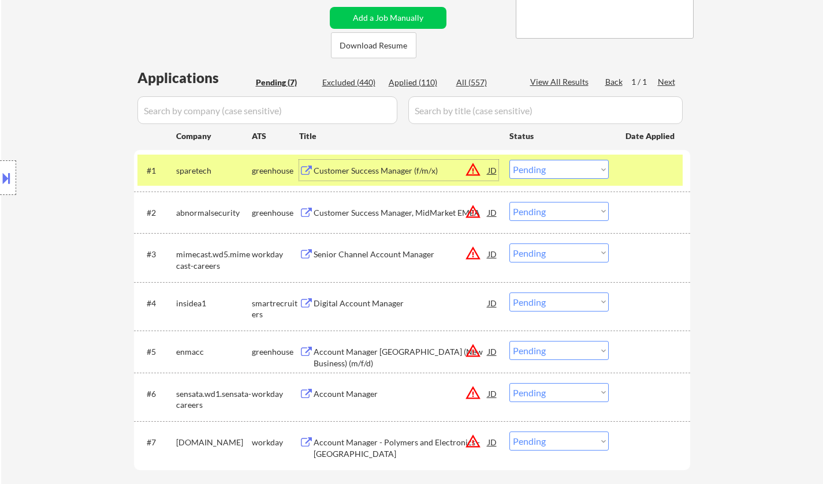
drag, startPoint x: 563, startPoint y: 167, endPoint x: 565, endPoint y: 175, distance: 8.4
click at [563, 167] on select "Choose an option... Pending Applied Excluded (Questions) Excluded (Expired) Exc…" at bounding box center [558, 169] width 99 height 19
click at [509, 160] on select "Choose an option... Pending Applied Excluded (Questions) Excluded (Expired) Exc…" at bounding box center [558, 169] width 99 height 19
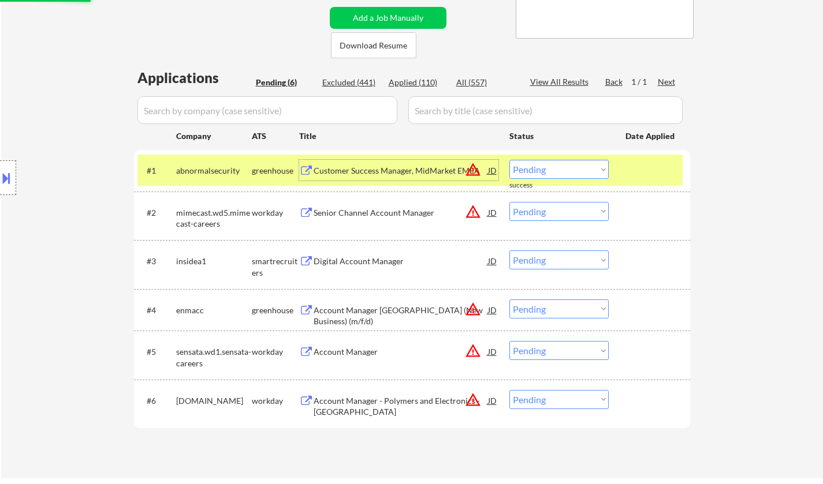
click at [377, 173] on div "Customer Success Manager, MidMarket EMEA" at bounding box center [401, 171] width 174 height 12
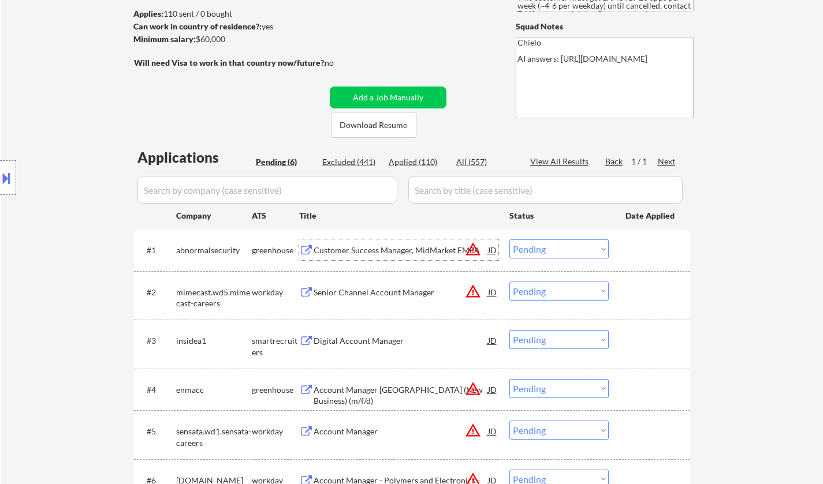
scroll to position [173, 0]
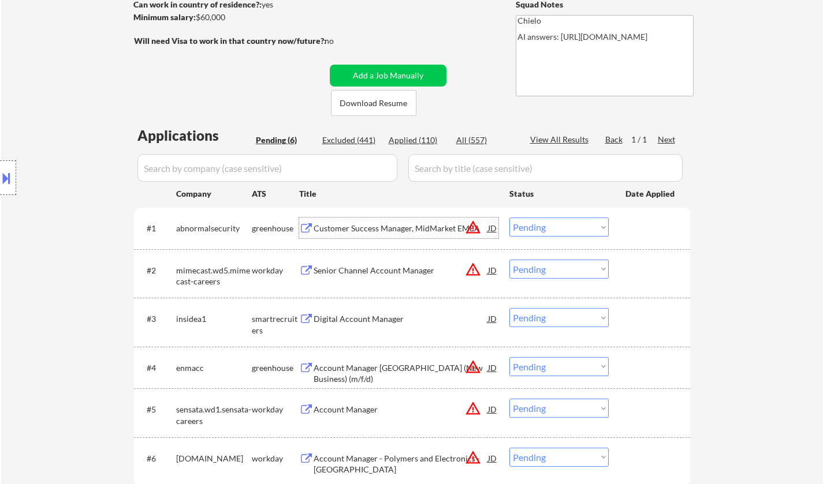
drag, startPoint x: 558, startPoint y: 226, endPoint x: 557, endPoint y: 234, distance: 8.7
click at [558, 226] on select "Choose an option... Pending Applied Excluded (Questions) Excluded (Expired) Exc…" at bounding box center [558, 227] width 99 height 19
click at [509, 218] on select "Choose an option... Pending Applied Excluded (Questions) Excluded (Expired) Exc…" at bounding box center [558, 227] width 99 height 19
select select ""pending""
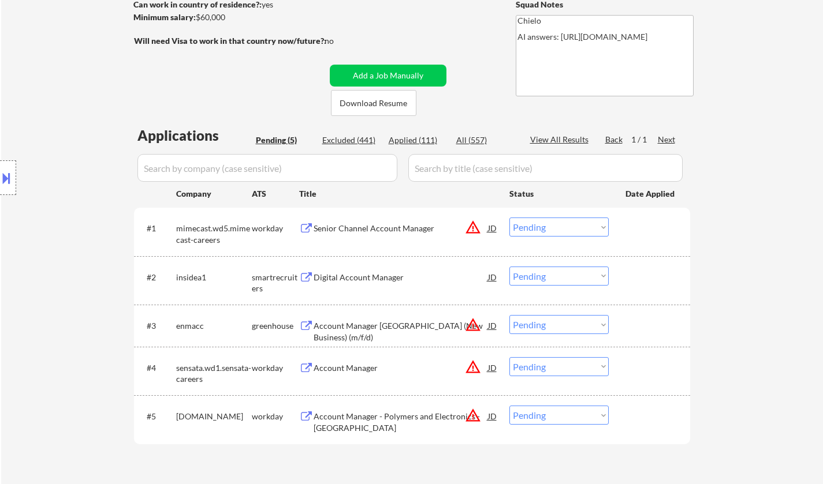
click at [353, 279] on div "Digital Account Manager" at bounding box center [401, 278] width 174 height 12
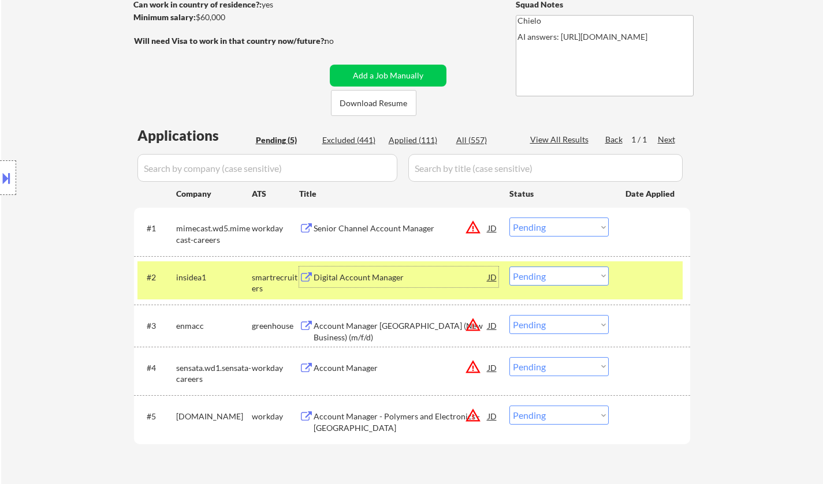
click at [577, 274] on select "Choose an option... Pending Applied Excluded (Questions) Excluded (Expired) Exc…" at bounding box center [558, 276] width 99 height 19
click at [509, 267] on select "Choose an option... Pending Applied Excluded (Questions) Excluded (Expired) Exc…" at bounding box center [558, 276] width 99 height 19
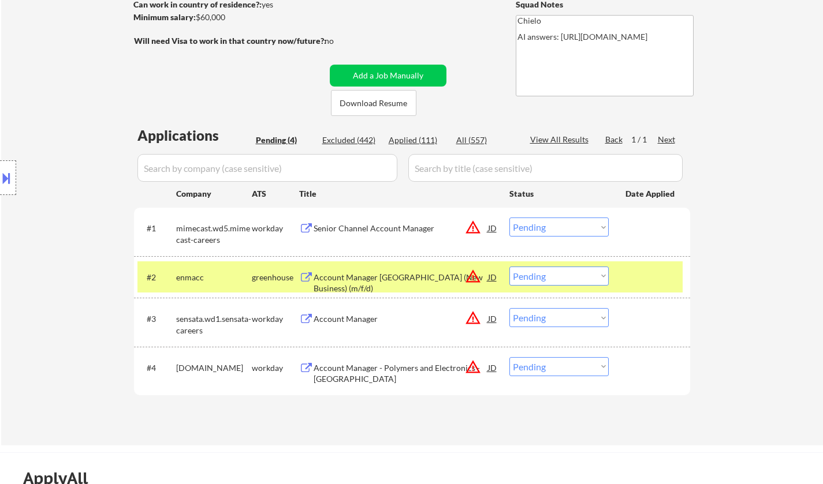
click at [359, 282] on div "Account Manager Austria (New Business) (m/f/d)" at bounding box center [401, 283] width 174 height 23
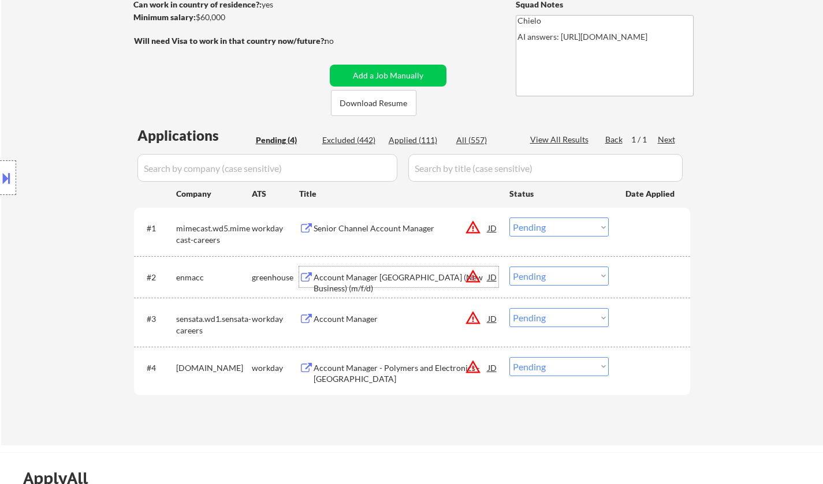
click at [579, 278] on select "Choose an option... Pending Applied Excluded (Questions) Excluded (Expired) Exc…" at bounding box center [558, 276] width 99 height 19
click at [509, 267] on select "Choose an option... Pending Applied Excluded (Questions) Excluded (Expired) Exc…" at bounding box center [558, 276] width 99 height 19
select select ""pending""
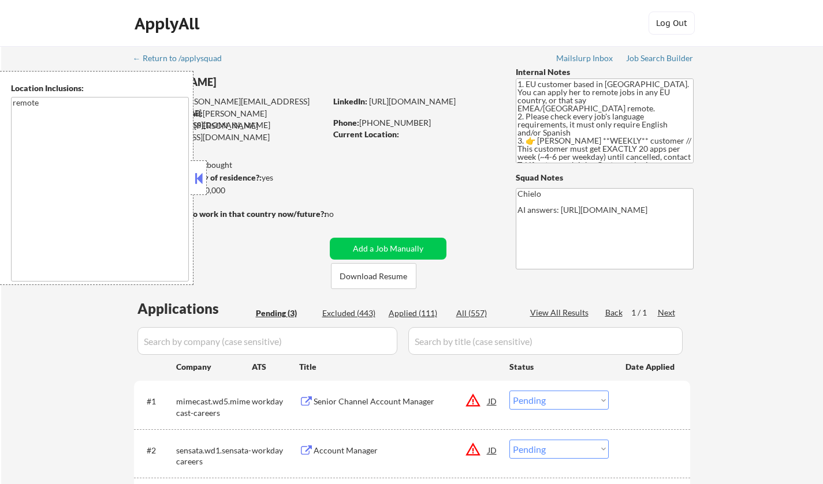
select select ""pending""
click at [193, 176] on button at bounding box center [198, 178] width 13 height 17
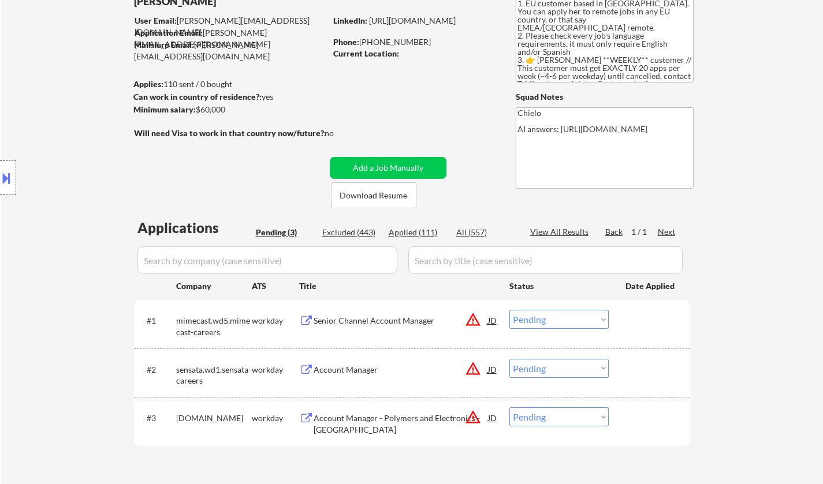
scroll to position [115, 0]
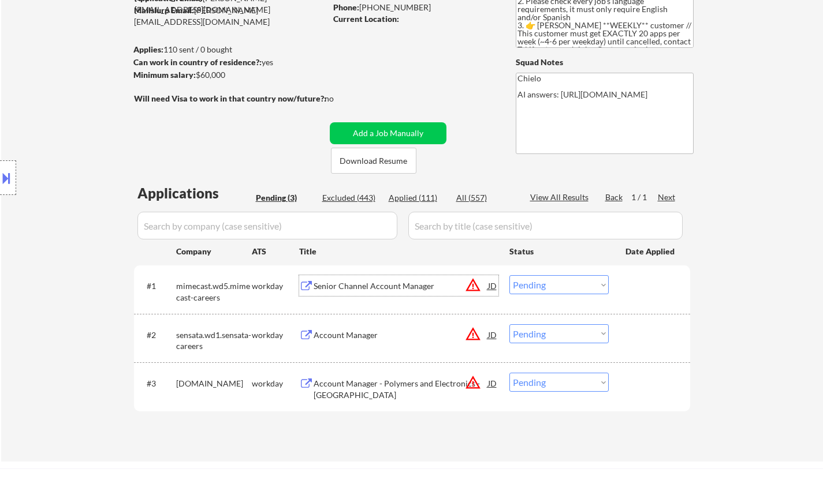
click at [357, 282] on div "Senior Channel Account Manager" at bounding box center [401, 287] width 174 height 12
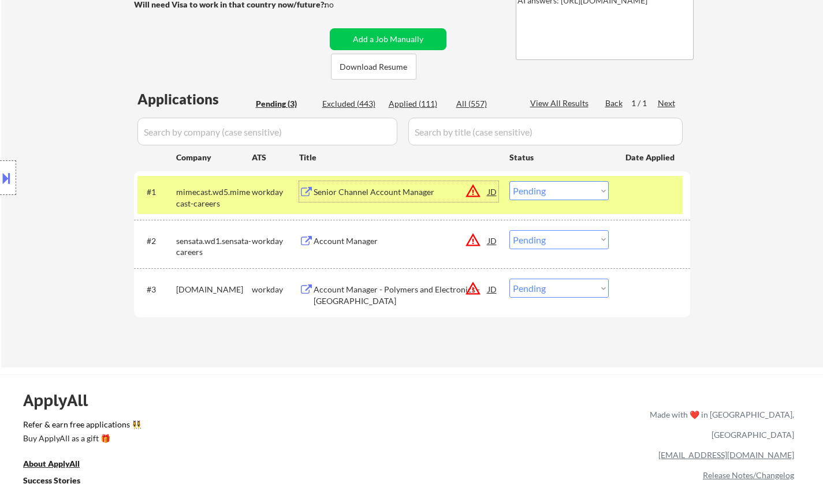
scroll to position [231, 0]
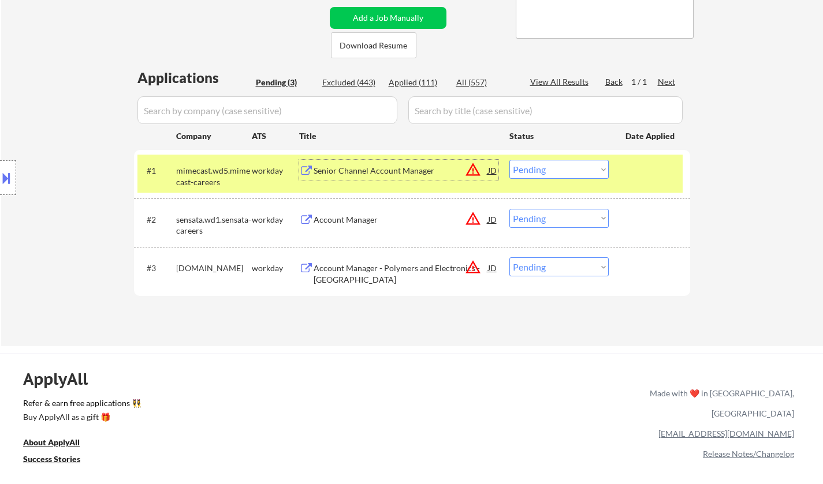
click at [592, 169] on select "Choose an option... Pending Applied Excluded (Questions) Excluded (Expired) Exc…" at bounding box center [558, 169] width 99 height 19
click at [509, 160] on select "Choose an option... Pending Applied Excluded (Questions) Excluded (Expired) Exc…" at bounding box center [558, 169] width 99 height 19
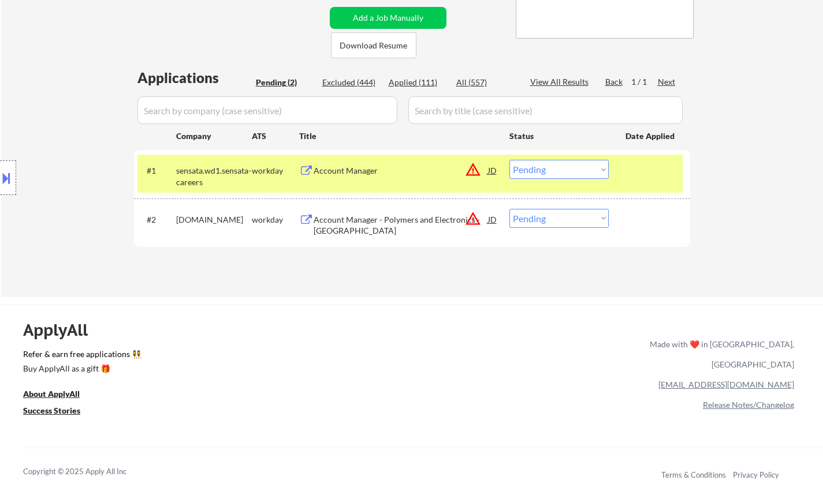
click at [342, 172] on div "Account Manager" at bounding box center [401, 171] width 174 height 12
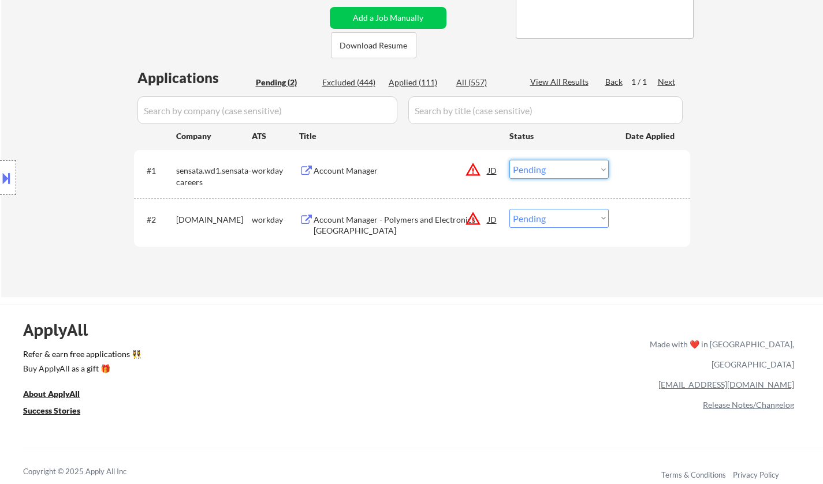
click at [574, 174] on select "Choose an option... Pending Applied Excluded (Questions) Excluded (Expired) Exc…" at bounding box center [558, 169] width 99 height 19
click at [509, 160] on select "Choose an option... Pending Applied Excluded (Questions) Excluded (Expired) Exc…" at bounding box center [558, 169] width 99 height 19
click at [367, 238] on div "#2 [DOMAIN_NAME] workday Account Manager - Polymers and Electronics - Europe JD…" at bounding box center [409, 223] width 545 height 38
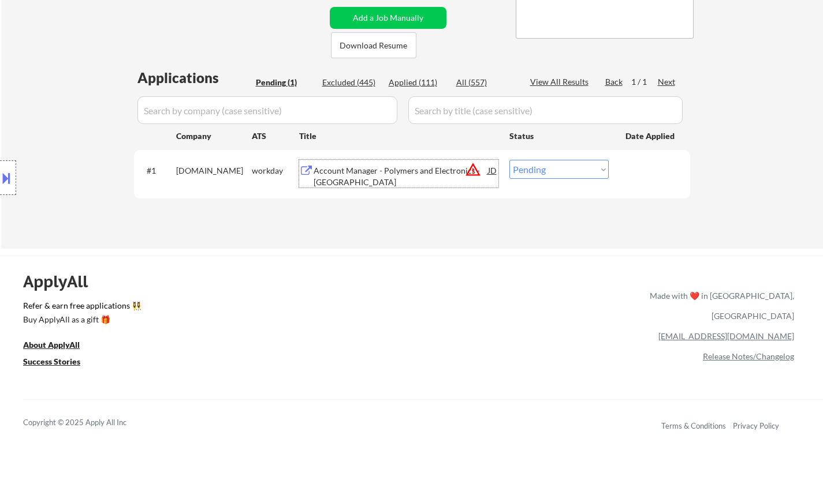
click at [418, 166] on div "Account Manager - Polymers and Electronics - [GEOGRAPHIC_DATA]" at bounding box center [401, 176] width 174 height 23
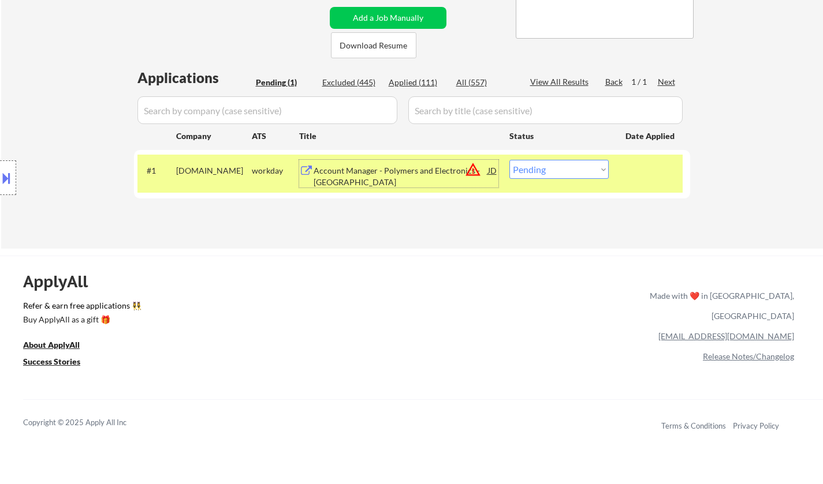
click at [568, 163] on select "Choose an option... Pending Applied Excluded (Questions) Excluded (Expired) Exc…" at bounding box center [558, 169] width 99 height 19
select select ""excluded__bad_match_""
click at [509, 160] on select "Choose an option... Pending Applied Excluded (Questions) Excluded (Expired) Exc…" at bounding box center [558, 169] width 99 height 19
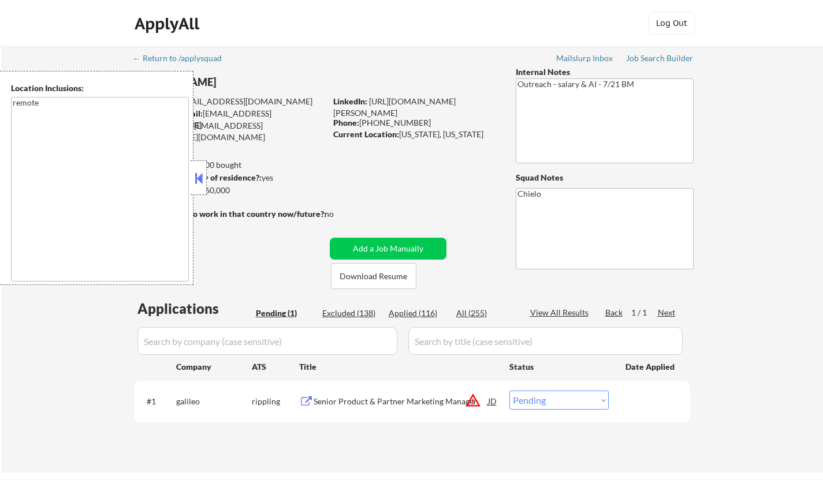
click at [203, 178] on button at bounding box center [198, 178] width 13 height 17
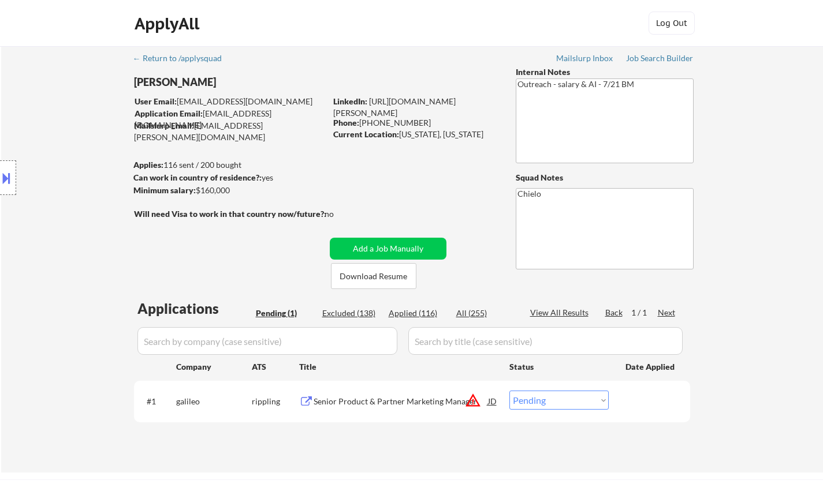
drag, startPoint x: 0, startPoint y: 175, endPoint x: 124, endPoint y: 232, distance: 136.7
click at [0, 176] on button at bounding box center [6, 178] width 13 height 19
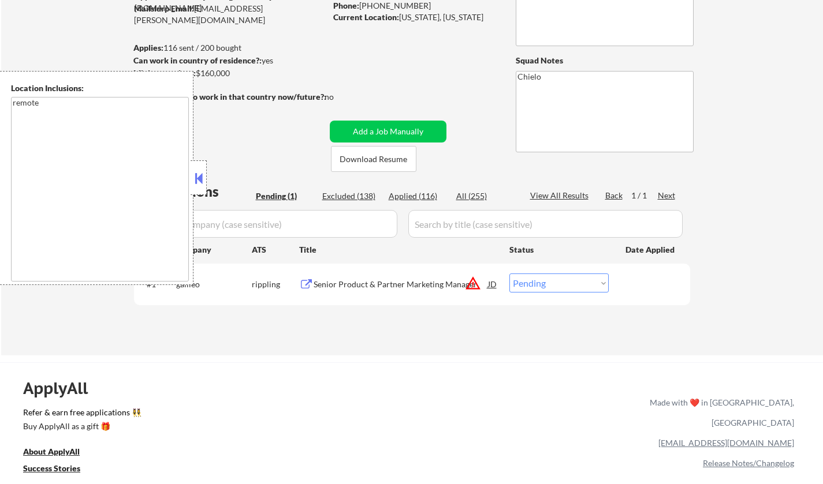
scroll to position [173, 0]
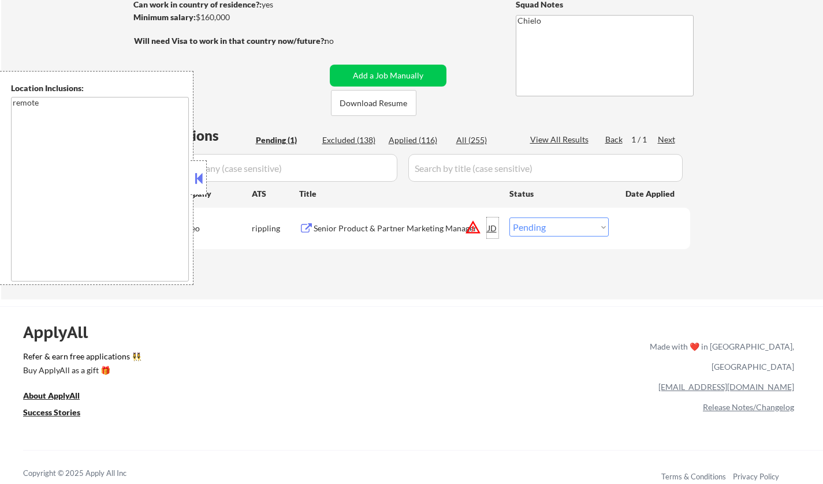
click at [488, 230] on div "JD" at bounding box center [493, 228] width 12 height 21
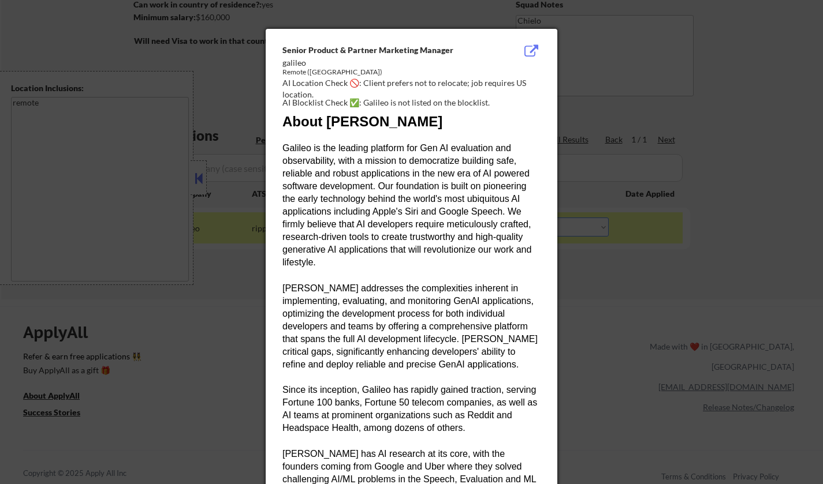
click at [657, 353] on div at bounding box center [411, 242] width 823 height 484
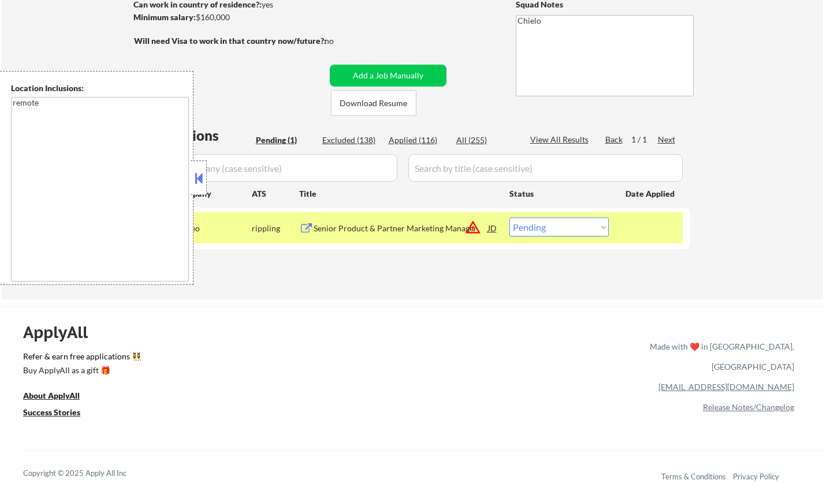
click at [384, 226] on div "Senior Product & Partner Marketing Manager" at bounding box center [401, 229] width 174 height 12
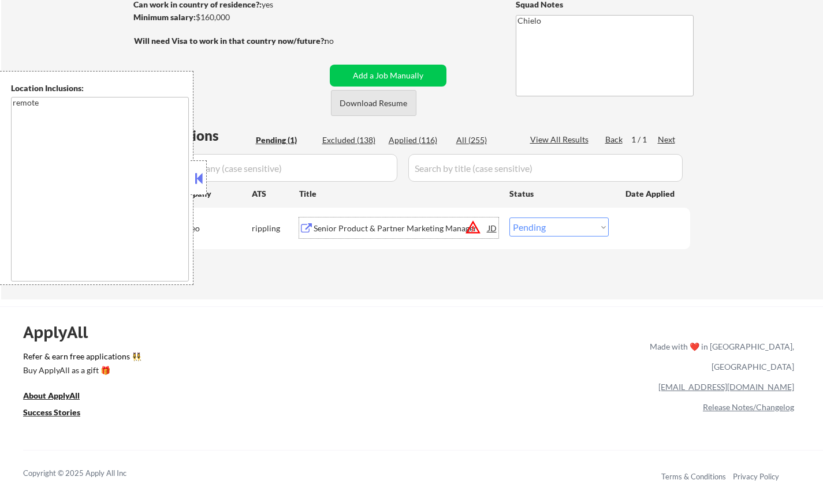
click at [366, 105] on button "Download Resume" at bounding box center [373, 103] width 85 height 26
click at [198, 181] on button at bounding box center [198, 178] width 13 height 17
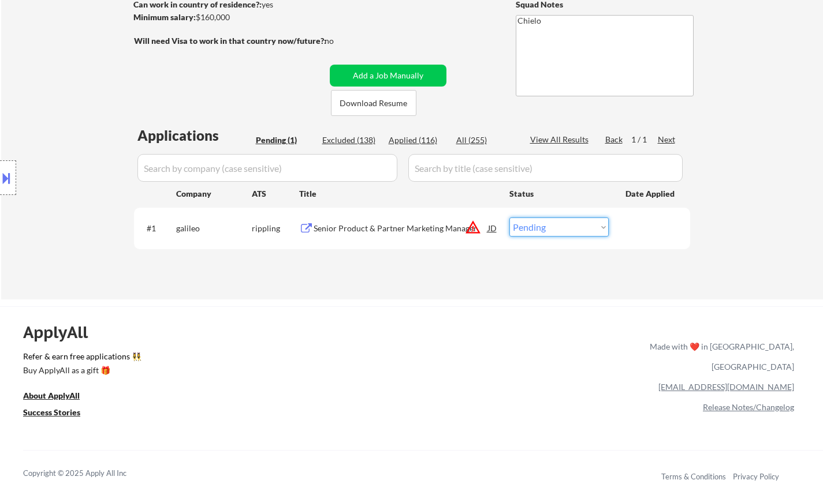
drag, startPoint x: 545, startPoint y: 224, endPoint x: 546, endPoint y: 233, distance: 9.3
click at [545, 225] on select "Choose an option... Pending Applied Excluded (Questions) Excluded (Expired) Exc…" at bounding box center [558, 227] width 99 height 19
select select ""applied""
click at [509, 218] on select "Choose an option... Pending Applied Excluded (Questions) Excluded (Expired) Exc…" at bounding box center [558, 227] width 99 height 19
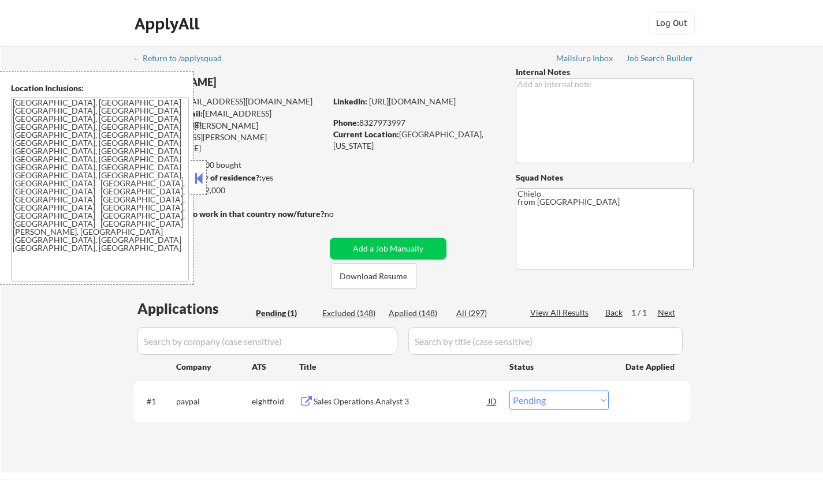
click at [196, 181] on button at bounding box center [198, 178] width 13 height 17
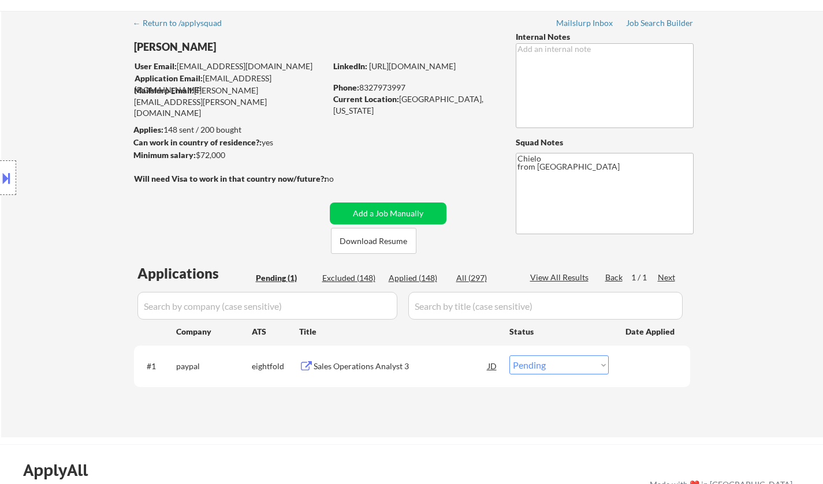
scroll to position [58, 0]
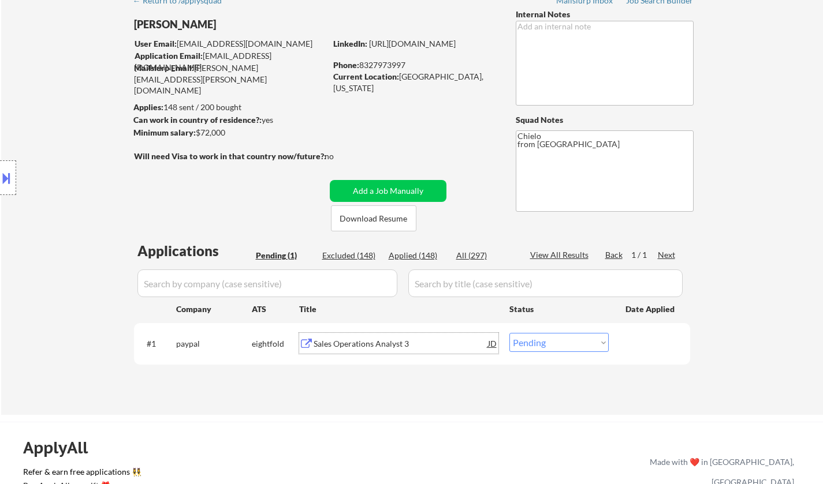
click at [356, 346] on div "Sales Operations Analyst 3" at bounding box center [401, 344] width 174 height 12
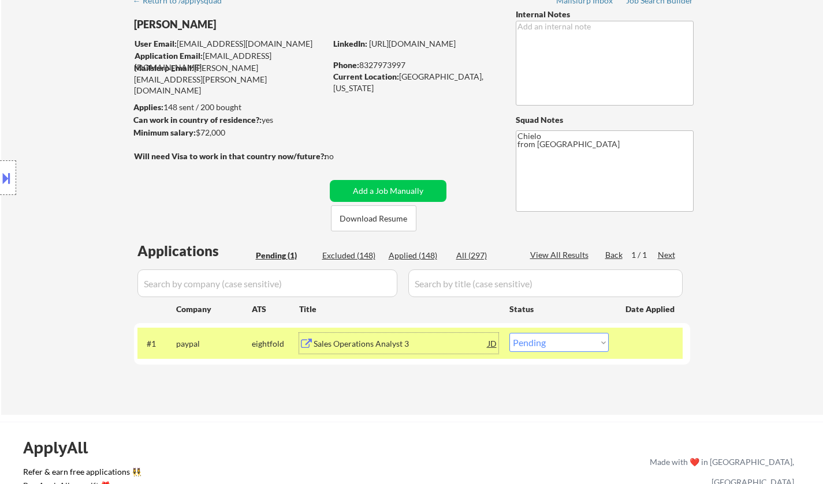
click at [551, 340] on select "Choose an option... Pending Applied Excluded (Questions) Excluded (Expired) Exc…" at bounding box center [558, 342] width 99 height 19
select select ""applied""
click at [509, 333] on select "Choose an option... Pending Applied Excluded (Questions) Excluded (Expired) Exc…" at bounding box center [558, 342] width 99 height 19
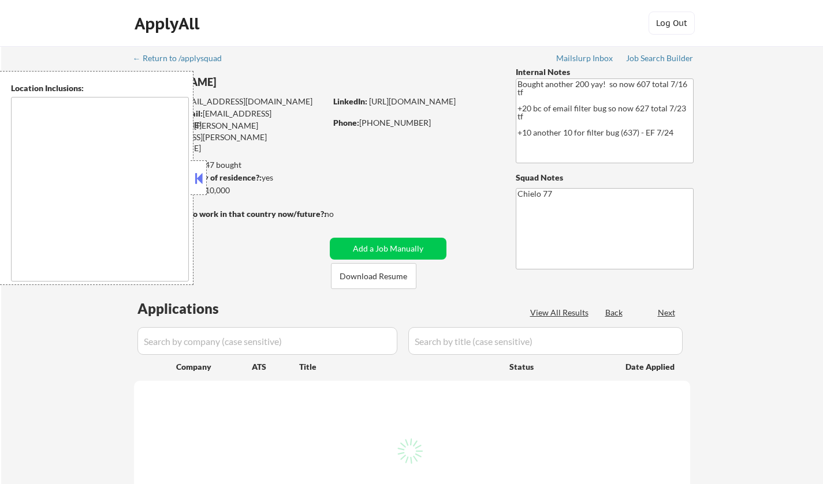
select select ""pending""
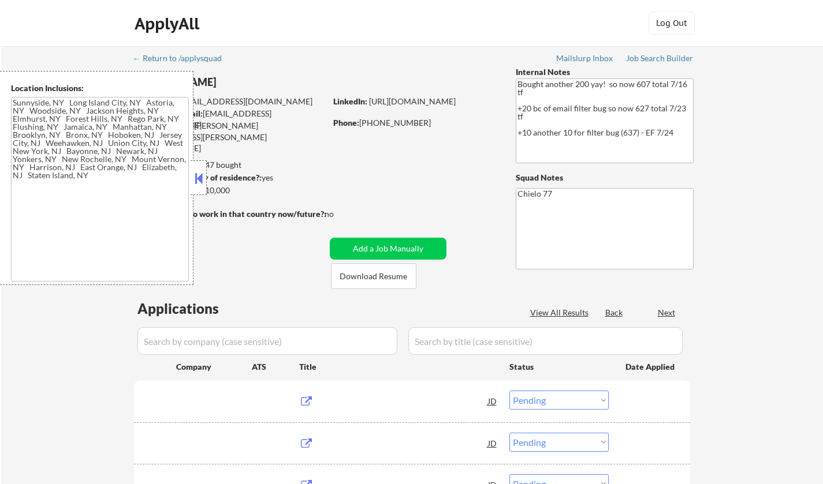
type textarea "Sunnyside, NY Long Island City, NY Astoria, NY Woodside, NY Jackson Heights, NY…"
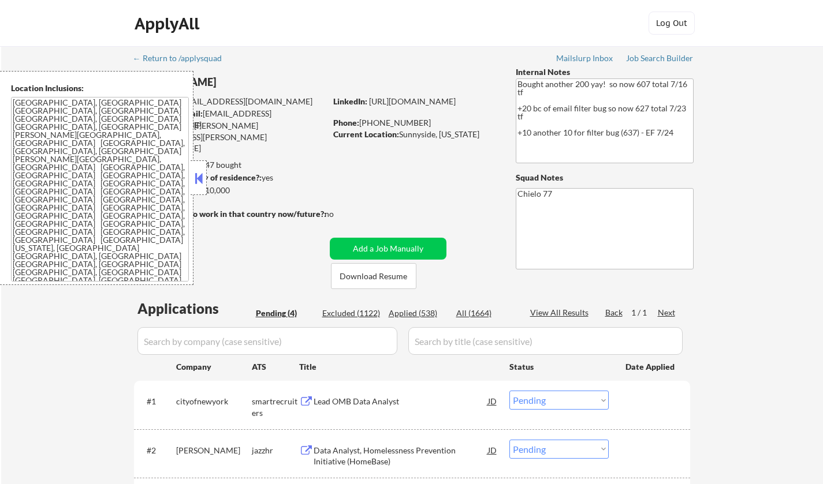
click at [196, 181] on button at bounding box center [198, 178] width 13 height 17
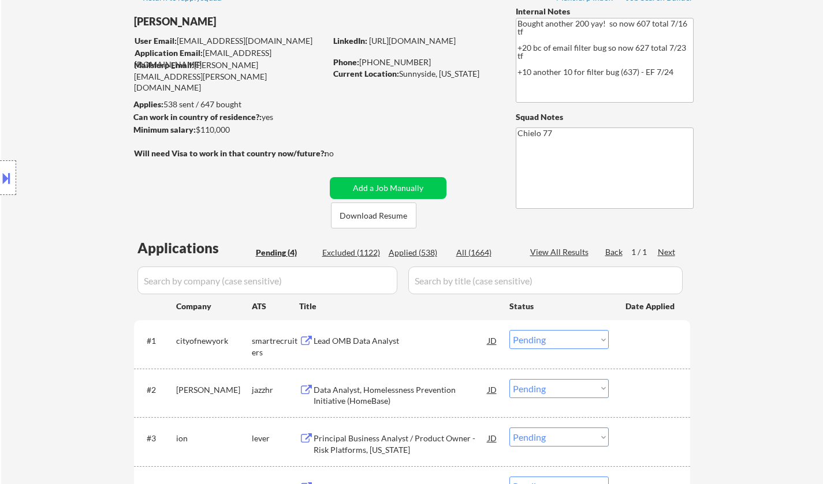
scroll to position [115, 0]
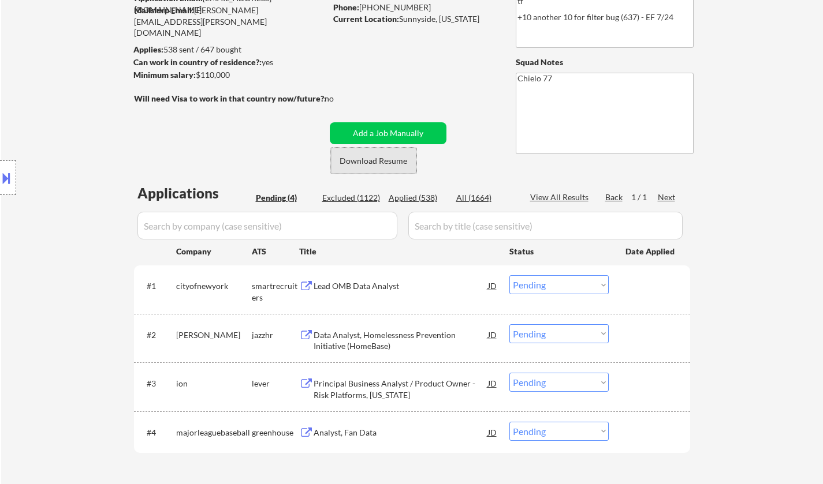
click at [375, 161] on button "Download Resume" at bounding box center [373, 161] width 85 height 26
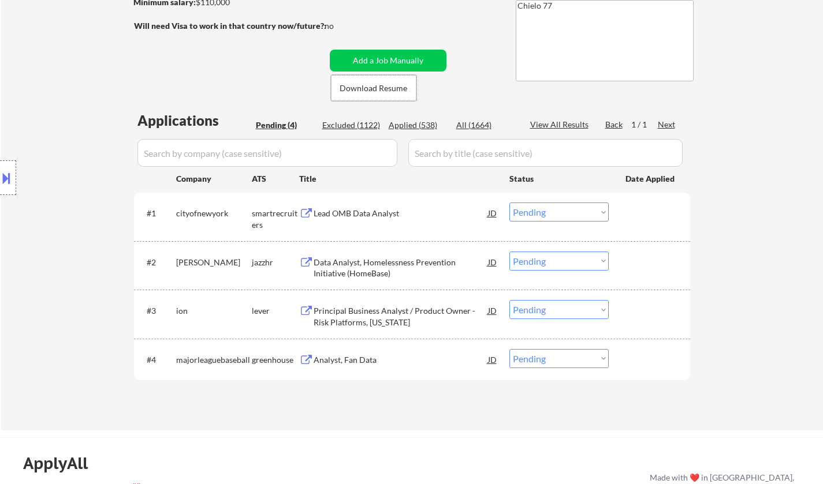
scroll to position [231, 0]
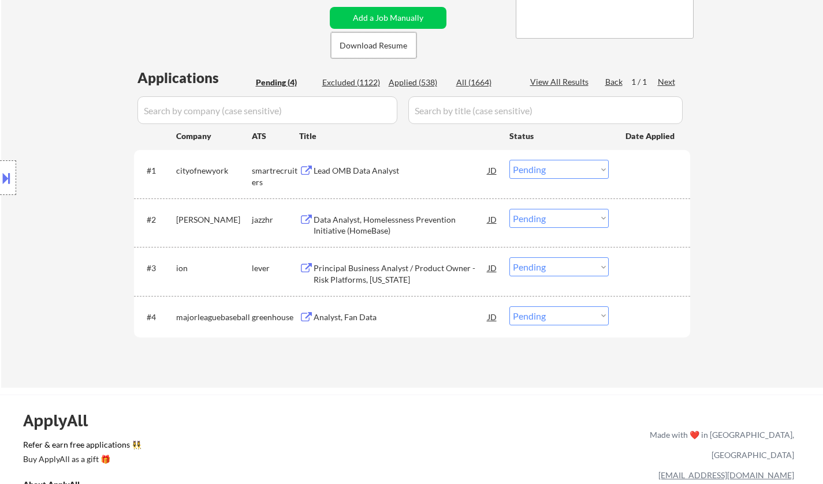
click at [350, 169] on div "Lead OMB Data Analyst" at bounding box center [401, 171] width 174 height 12
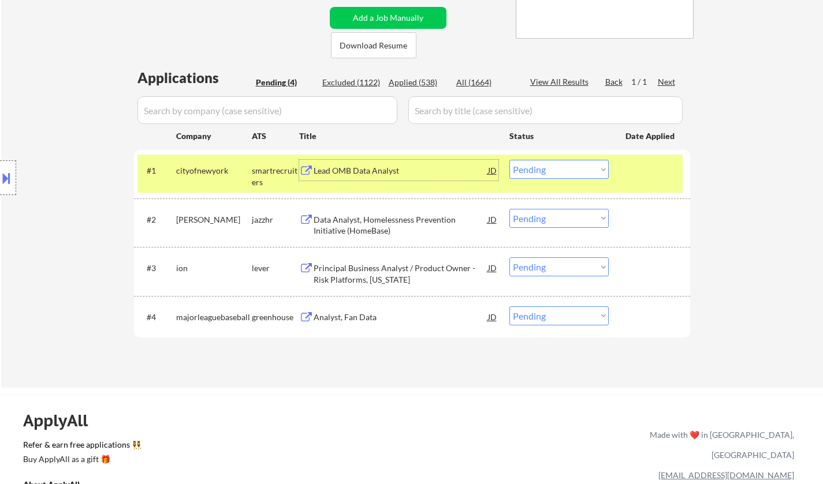
drag, startPoint x: 542, startPoint y: 170, endPoint x: 544, endPoint y: 177, distance: 7.5
click at [542, 170] on select "Choose an option... Pending Applied Excluded (Questions) Excluded (Expired) Exc…" at bounding box center [558, 169] width 99 height 19
click at [509, 160] on select "Choose an option... Pending Applied Excluded (Questions) Excluded (Expired) Exc…" at bounding box center [558, 169] width 99 height 19
select select ""pending""
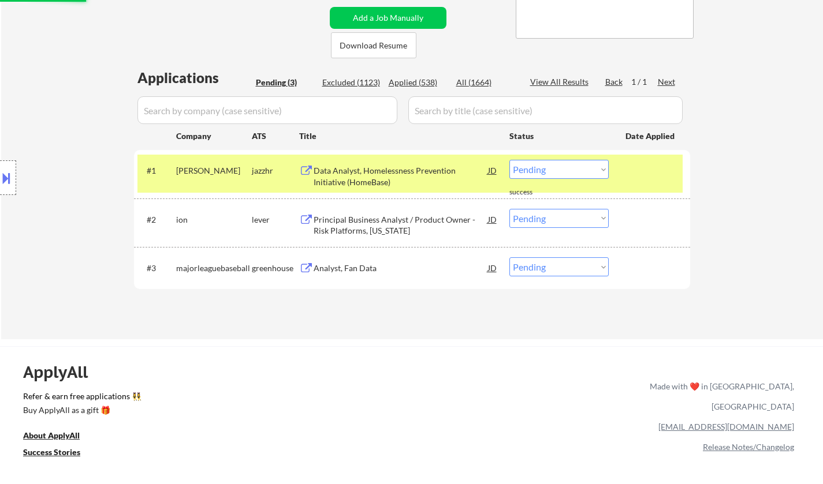
click at [367, 217] on div "Principal Business Analyst / Product Owner - Risk Platforms, New York" at bounding box center [401, 225] width 174 height 23
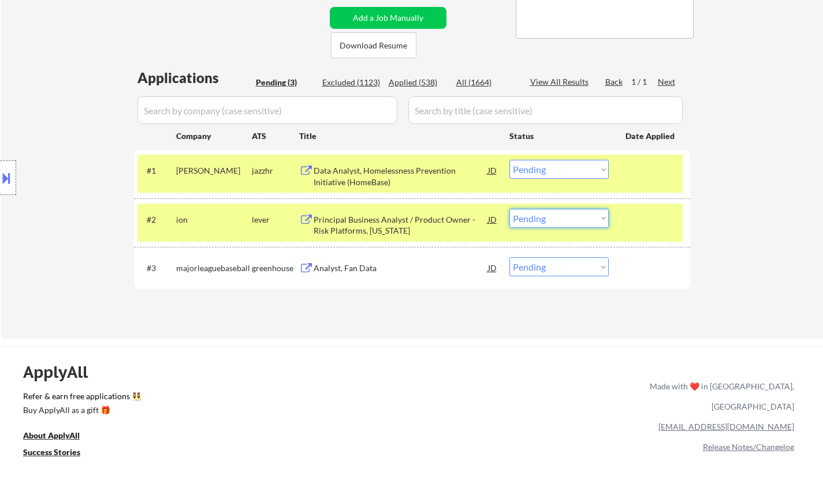
drag, startPoint x: 530, startPoint y: 219, endPoint x: 535, endPoint y: 227, distance: 9.6
click at [530, 219] on select "Choose an option... Pending Applied Excluded (Questions) Excluded (Expired) Exc…" at bounding box center [558, 218] width 99 height 19
click at [509, 209] on select "Choose an option... Pending Applied Excluded (Questions) Excluded (Expired) Exc…" at bounding box center [558, 218] width 99 height 19
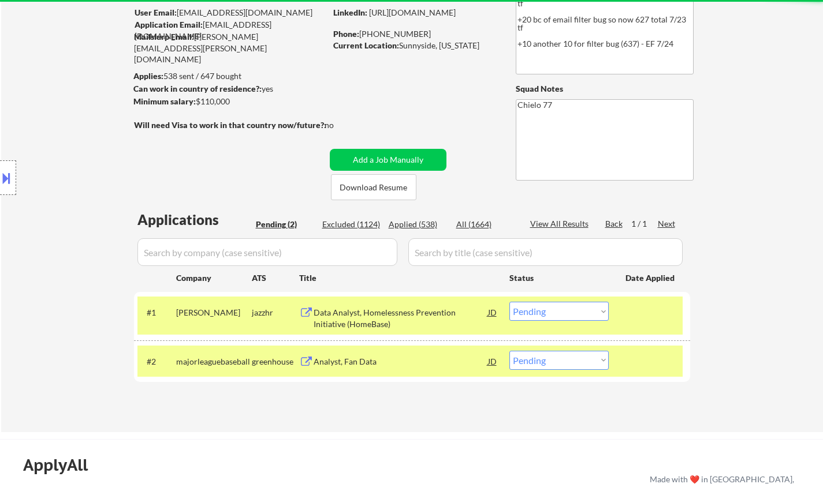
scroll to position [173, 0]
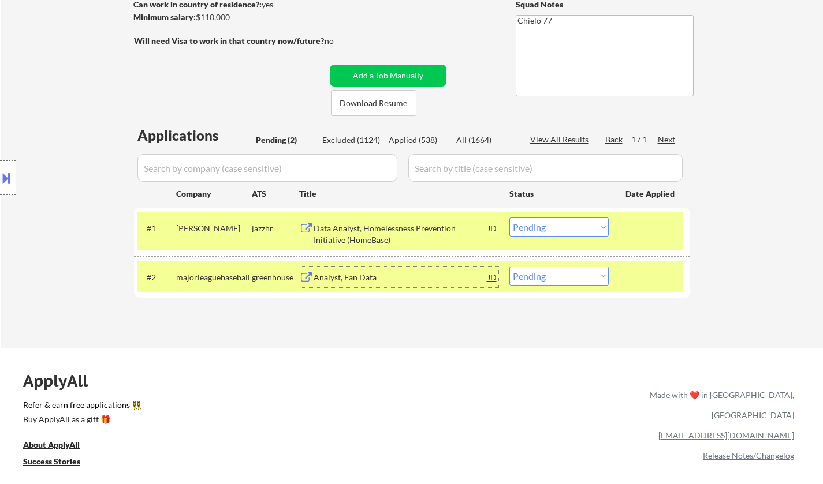
click at [364, 279] on div "Analyst, Fan Data" at bounding box center [401, 278] width 174 height 12
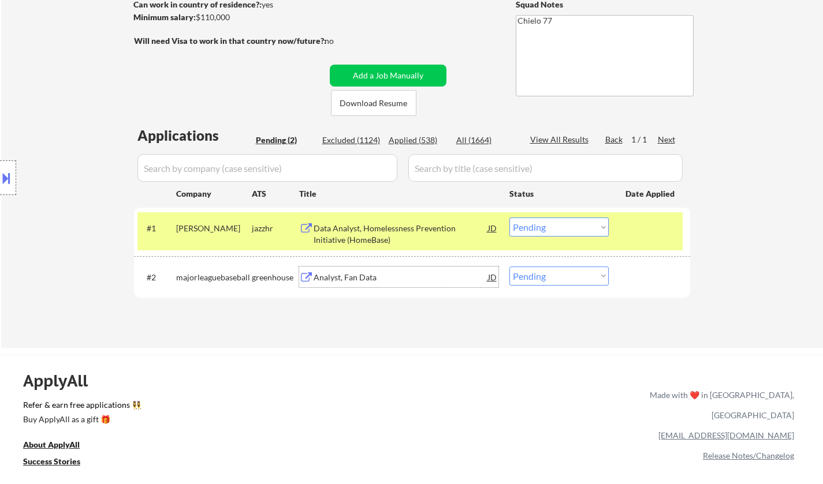
drag, startPoint x: 560, startPoint y: 275, endPoint x: 570, endPoint y: 284, distance: 13.5
click at [560, 275] on select "Choose an option... Pending Applied Excluded (Questions) Excluded (Expired) Exc…" at bounding box center [558, 276] width 99 height 19
select select ""excluded__salary_""
click at [509, 267] on select "Choose an option... Pending Applied Excluded (Questions) Excluded (Expired) Exc…" at bounding box center [558, 276] width 99 height 19
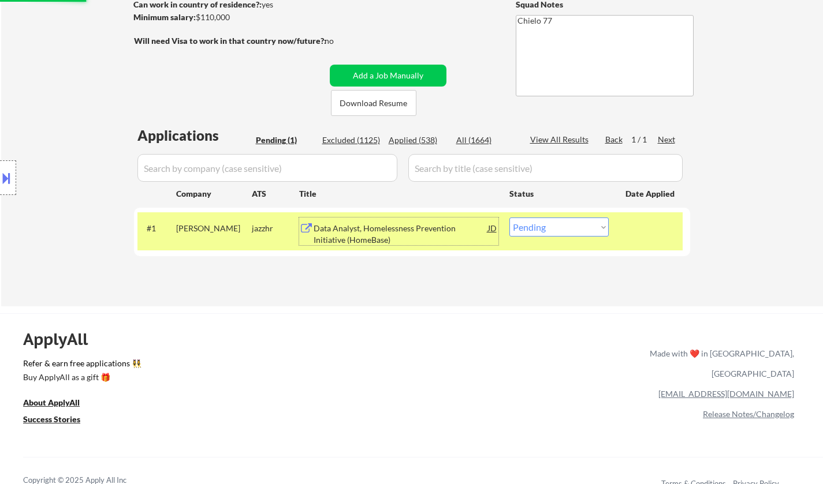
click at [383, 238] on div "Data Analyst, Homelessness Prevention Initiative (HomeBase)" at bounding box center [401, 234] width 174 height 23
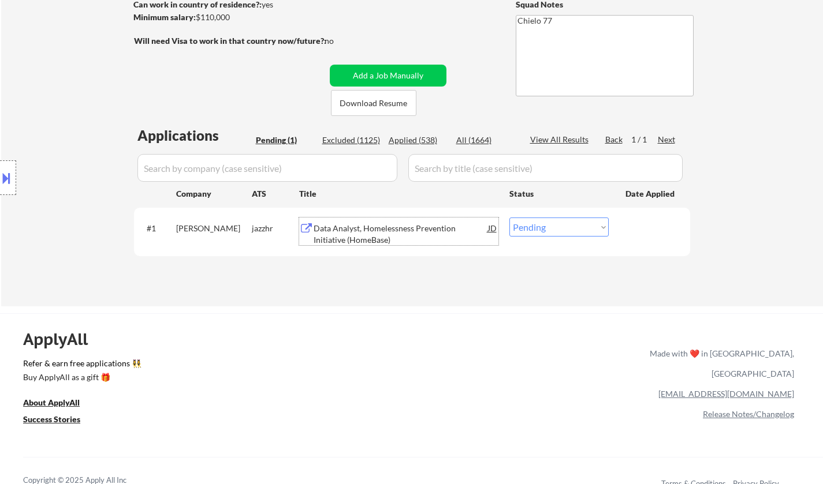
click at [554, 222] on select "Choose an option... Pending Applied Excluded (Questions) Excluded (Expired) Exc…" at bounding box center [558, 227] width 99 height 19
select select ""excluded__salary_""
click at [509, 218] on select "Choose an option... Pending Applied Excluded (Questions) Excluded (Expired) Exc…" at bounding box center [558, 227] width 99 height 19
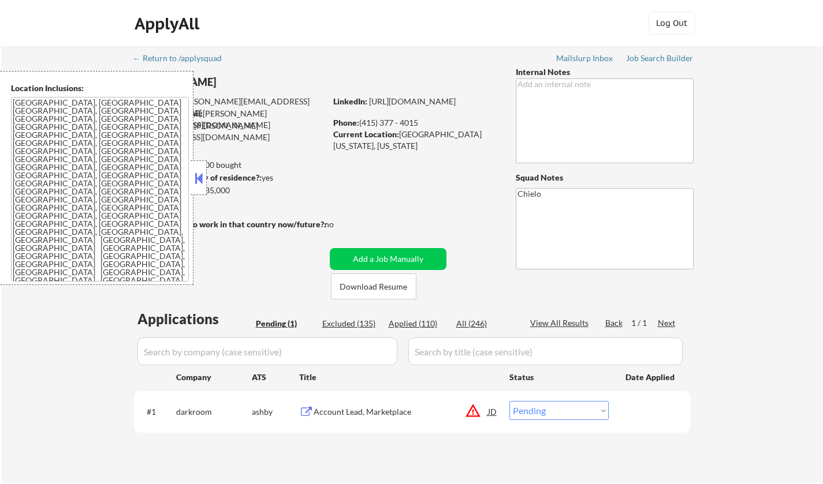
click at [196, 178] on button at bounding box center [198, 178] width 13 height 17
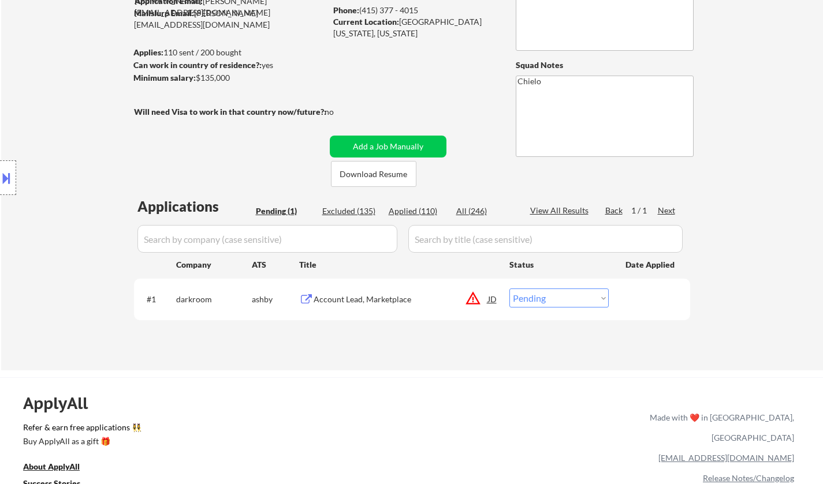
scroll to position [115, 0]
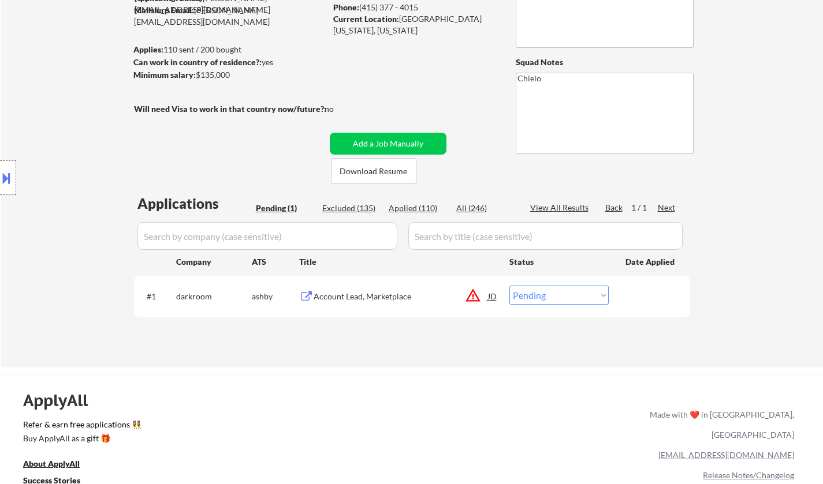
click at [1, 178] on button at bounding box center [6, 178] width 13 height 19
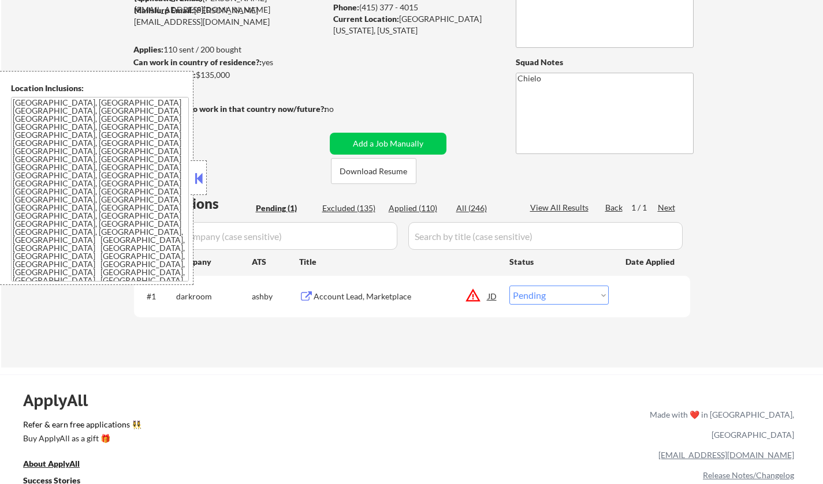
click at [493, 293] on div "JD" at bounding box center [493, 296] width 12 height 21
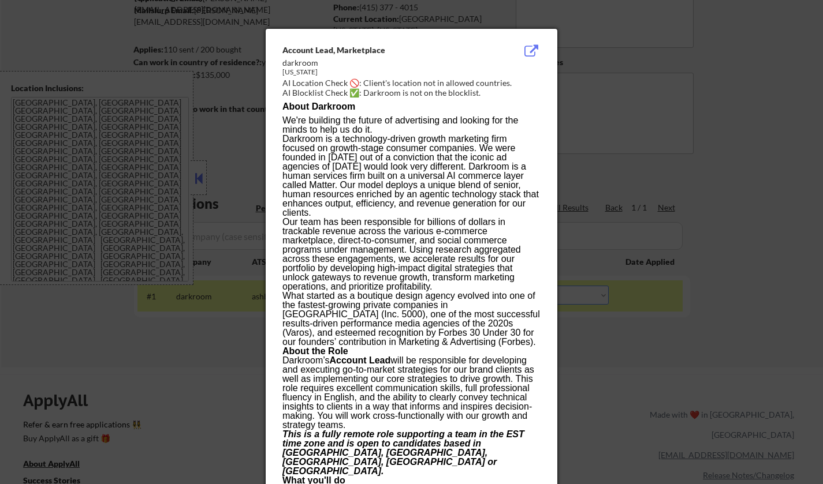
click at [624, 356] on div at bounding box center [411, 242] width 823 height 484
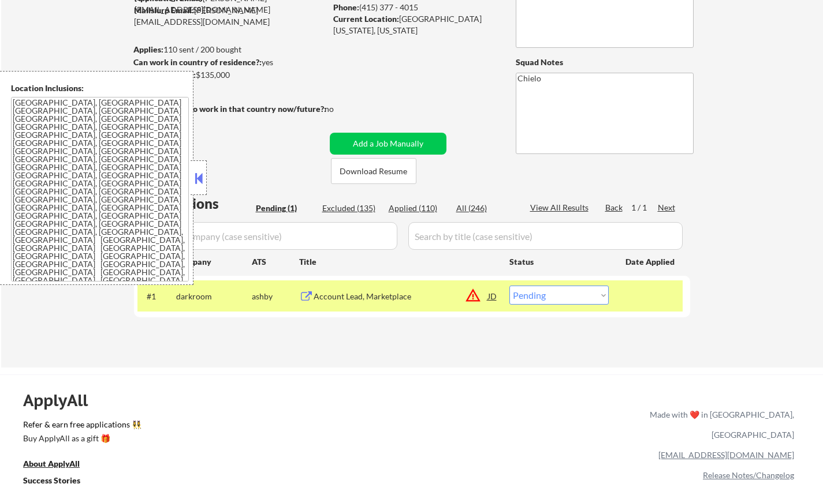
click at [595, 297] on select "Choose an option... Pending Applied Excluded (Questions) Excluded (Expired) Exc…" at bounding box center [558, 295] width 99 height 19
select select ""excluded__location_""
click at [509, 286] on select "Choose an option... Pending Applied Excluded (Questions) Excluded (Expired) Exc…" at bounding box center [558, 295] width 99 height 19
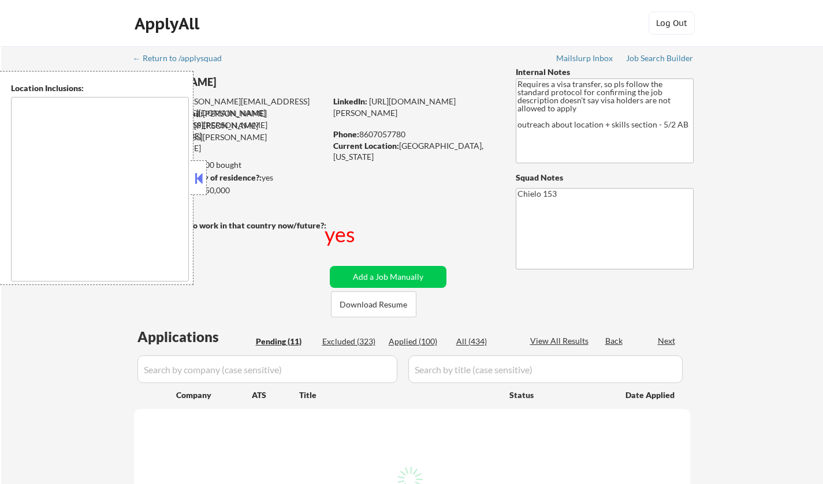
select select ""pending""
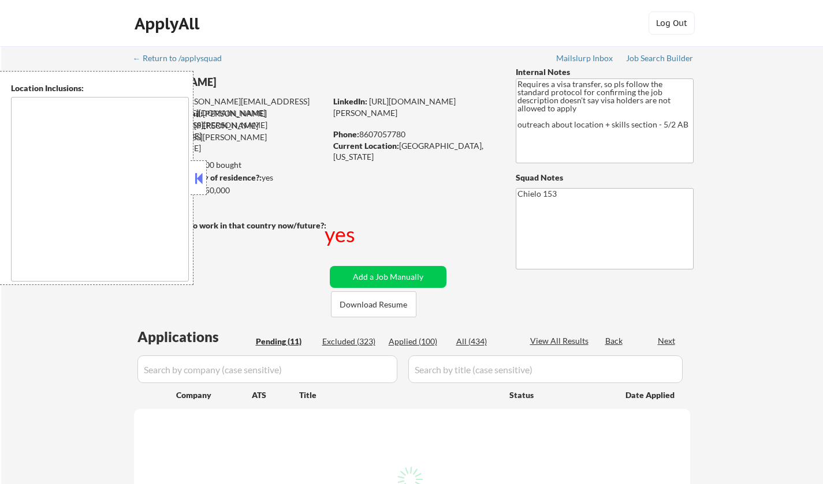
select select ""pending""
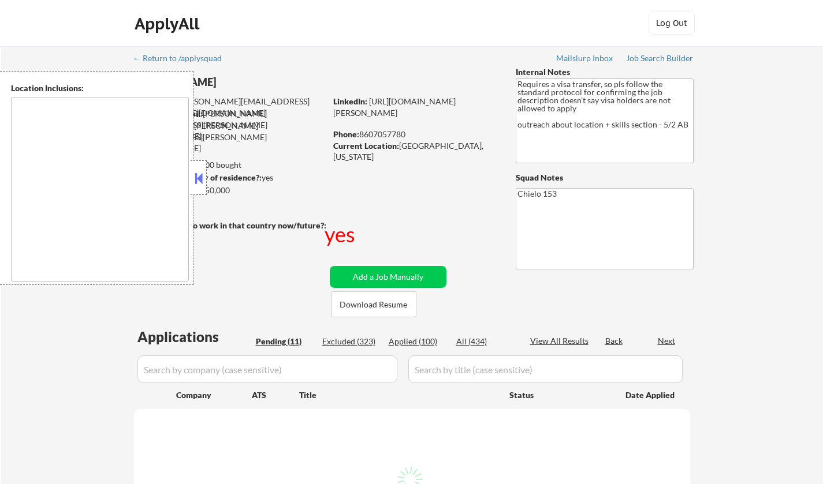
select select ""pending""
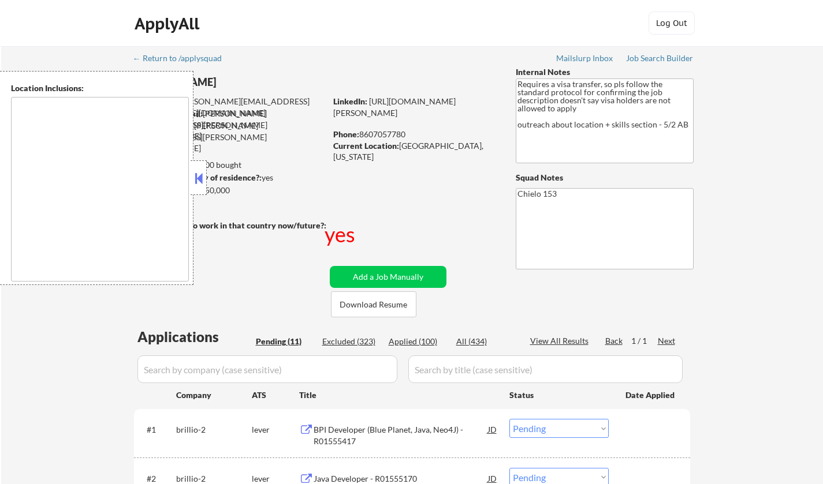
click at [198, 182] on button at bounding box center [198, 178] width 13 height 17
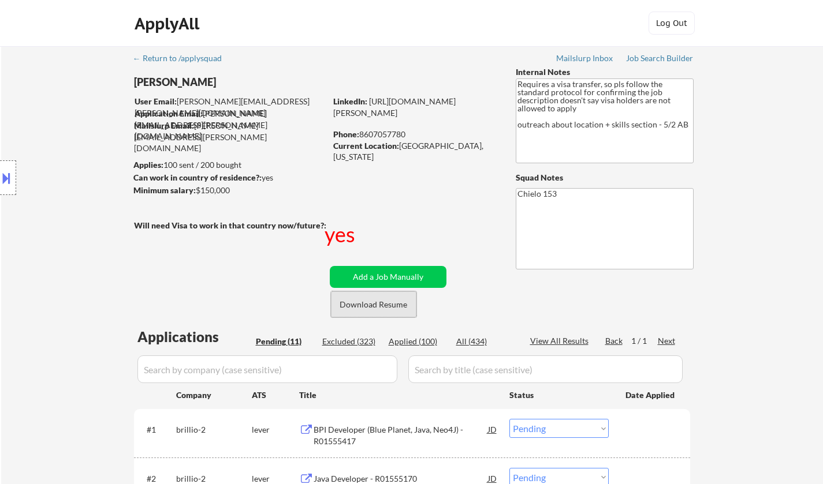
click at [365, 301] on button "Download Resume" at bounding box center [373, 305] width 85 height 26
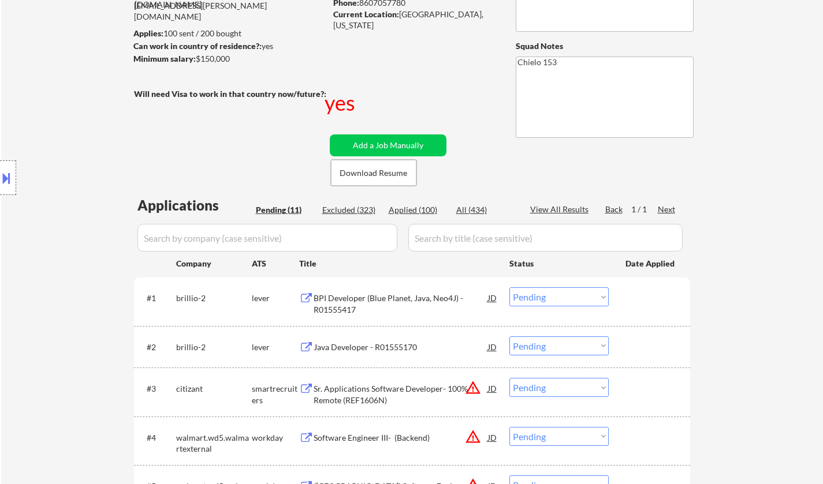
scroll to position [173, 0]
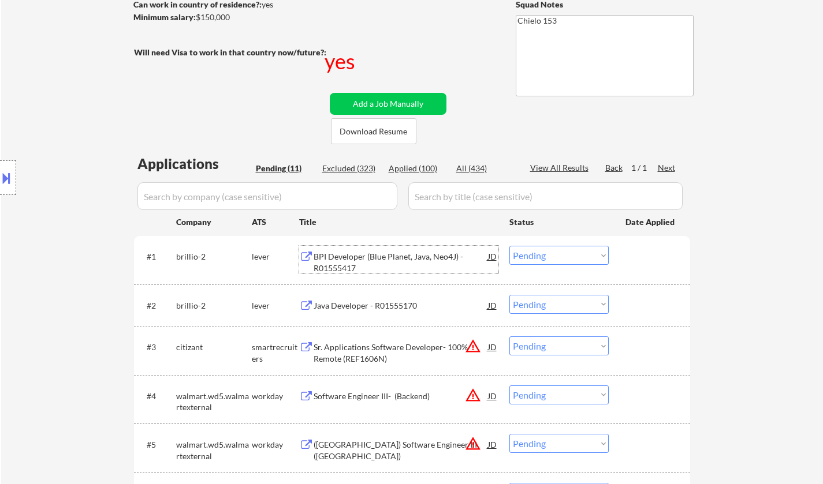
click at [363, 258] on div "BPI Developer (Blue Planet, Java, Neo4J) - R01555417" at bounding box center [401, 262] width 174 height 23
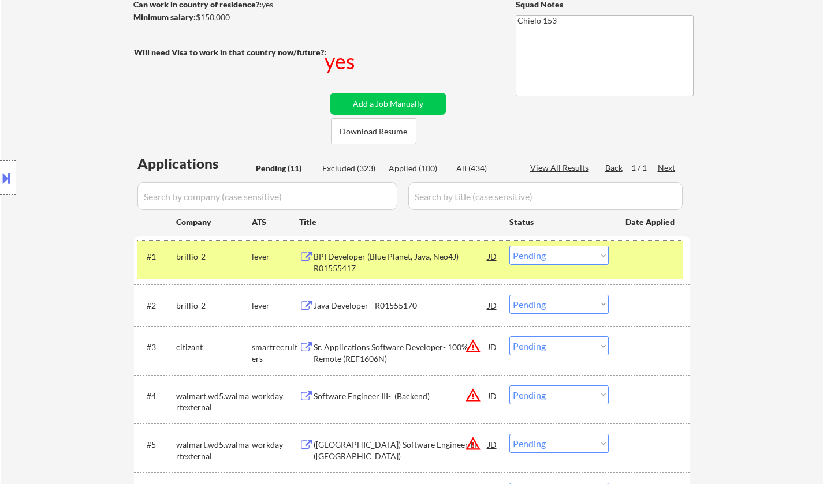
click at [548, 267] on div "#1 brillio-2 lever BPI Developer (Blue Planet, Java, Neo4J) - R01555417 JD Choo…" at bounding box center [409, 260] width 545 height 38
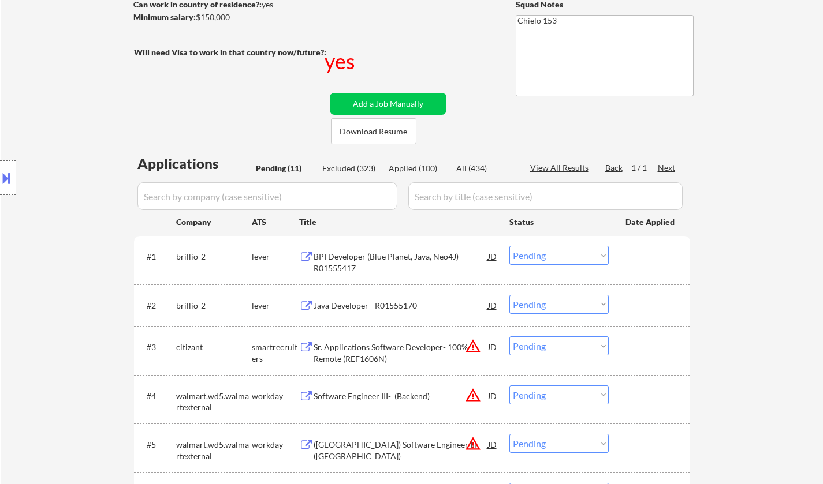
click at [544, 254] on select "Choose an option... Pending Applied Excluded (Questions) Excluded (Expired) Exc…" at bounding box center [558, 255] width 99 height 19
click at [509, 246] on select "Choose an option... Pending Applied Excluded (Questions) Excluded (Expired) Exc…" at bounding box center [558, 255] width 99 height 19
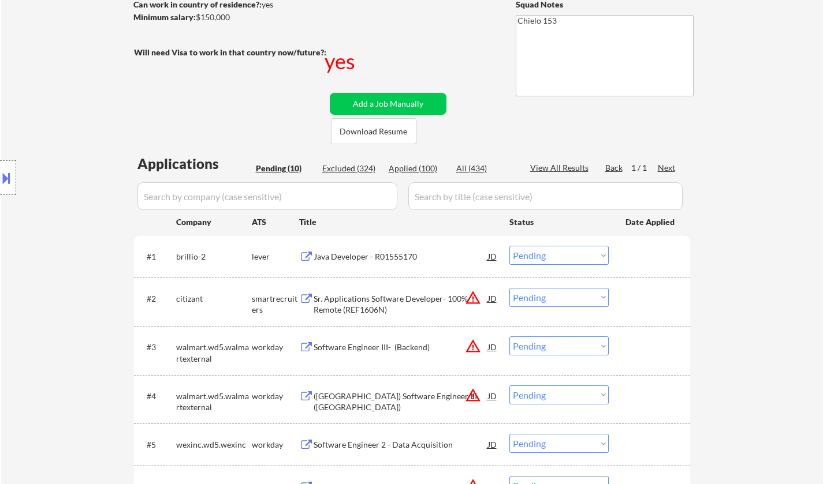
click at [379, 254] on div "Java Developer - R01555170" at bounding box center [401, 257] width 174 height 12
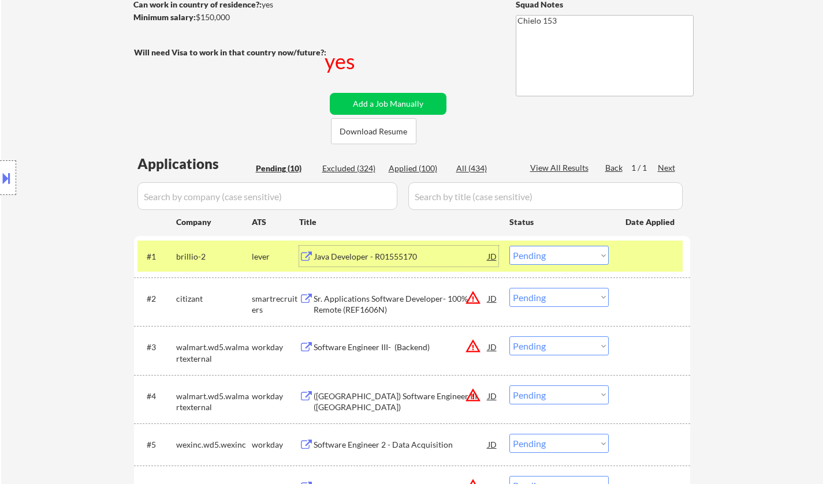
click at [548, 256] on select "Choose an option... Pending Applied Excluded (Questions) Excluded (Expired) Exc…" at bounding box center [558, 255] width 99 height 19
click at [509, 246] on select "Choose an option... Pending Applied Excluded (Questions) Excluded (Expired) Exc…" at bounding box center [558, 255] width 99 height 19
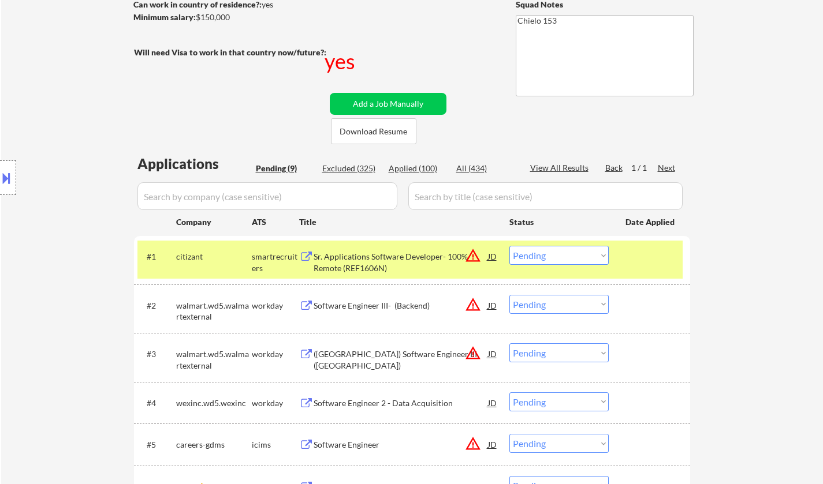
click at [2, 173] on button at bounding box center [6, 178] width 13 height 19
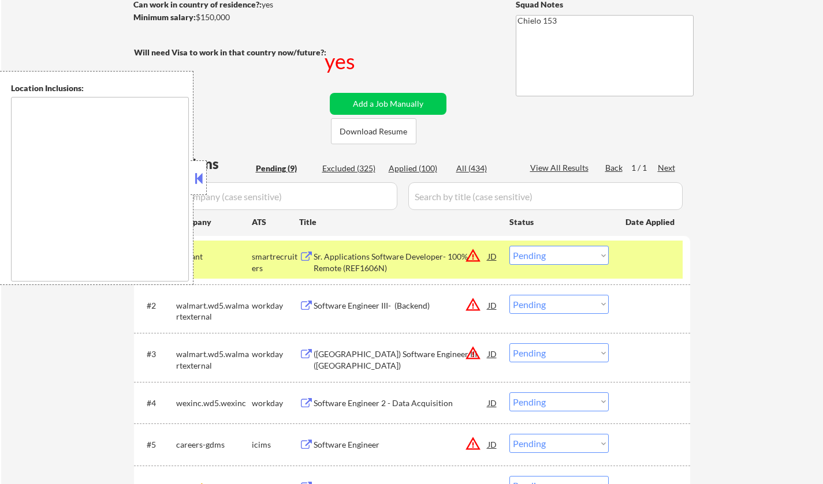
click at [197, 183] on button at bounding box center [198, 178] width 13 height 17
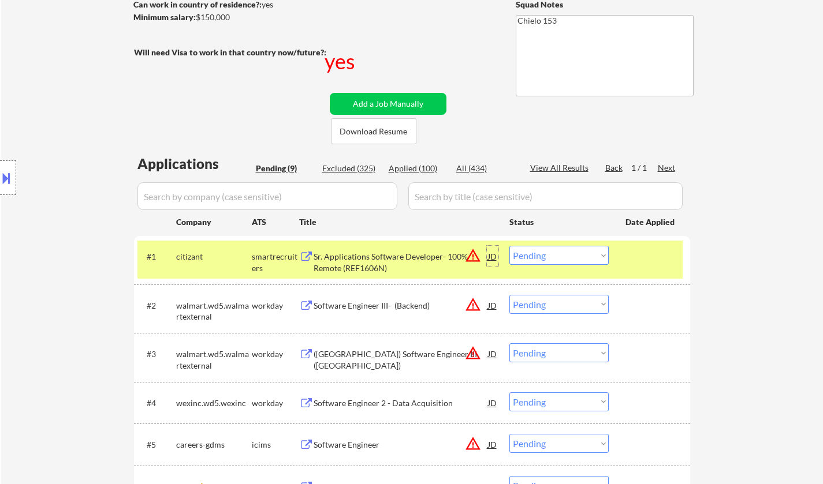
click at [493, 253] on div "JD" at bounding box center [493, 256] width 12 height 21
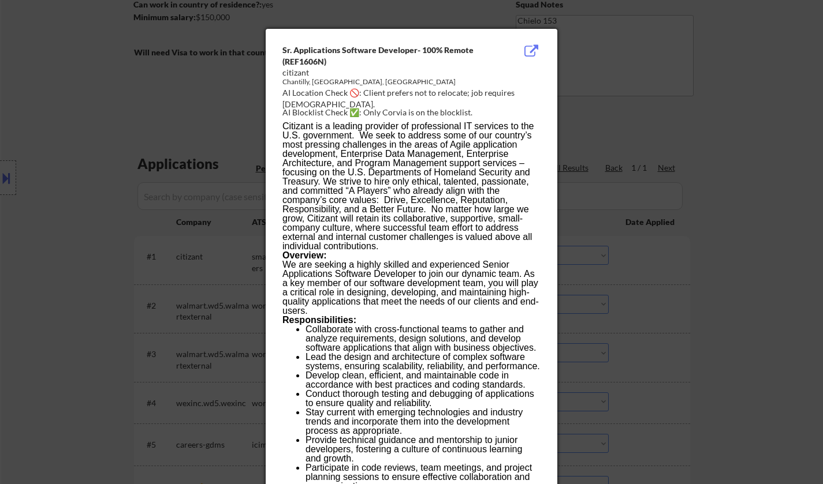
click at [757, 308] on div at bounding box center [411, 242] width 823 height 484
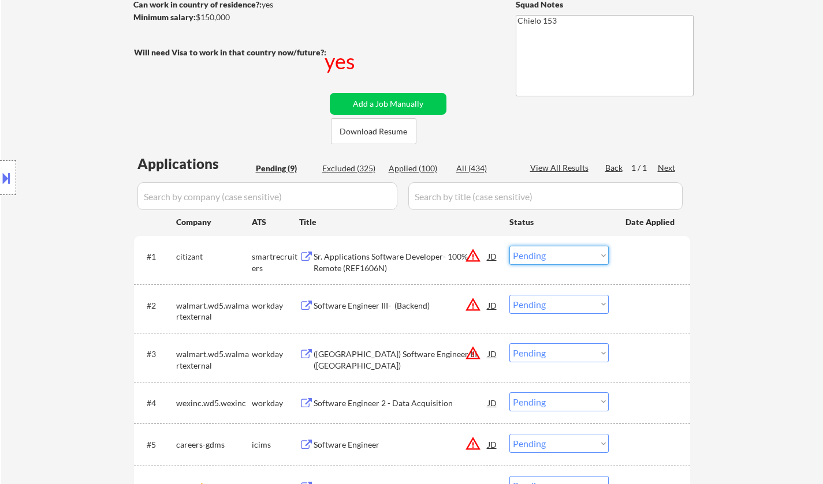
click at [587, 258] on select "Choose an option... Pending Applied Excluded (Questions) Excluded (Expired) Exc…" at bounding box center [558, 255] width 99 height 19
click at [509, 246] on select "Choose an option... Pending Applied Excluded (Questions) Excluded (Expired) Exc…" at bounding box center [558, 255] width 99 height 19
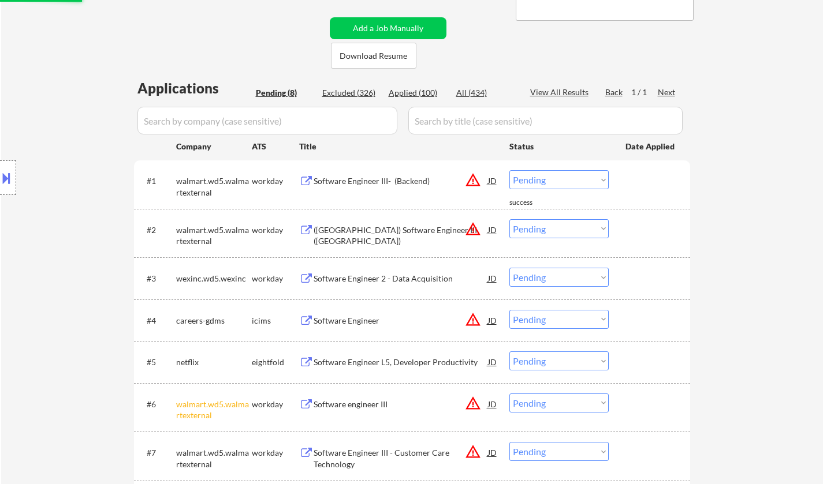
scroll to position [289, 0]
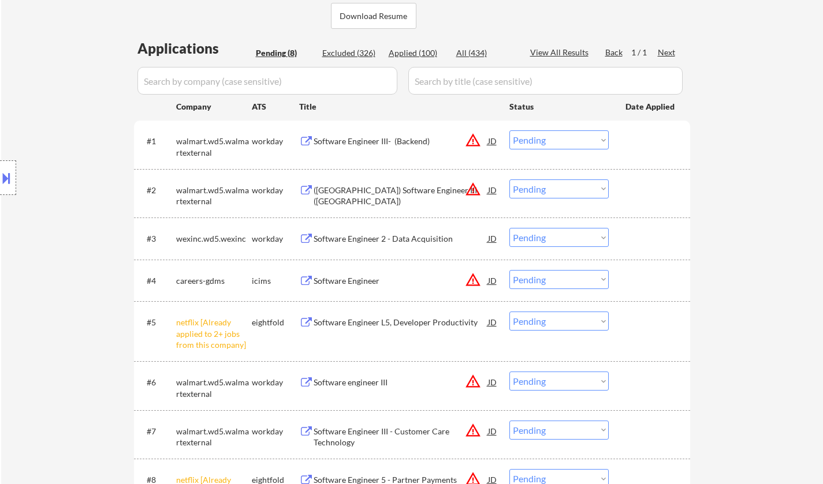
click at [378, 140] on div "Software Engineer III- (Backend)" at bounding box center [401, 142] width 174 height 12
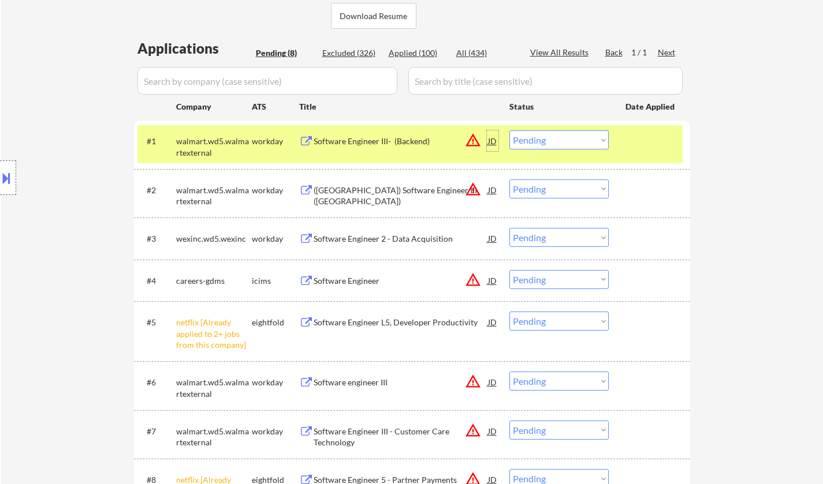
click at [495, 139] on div "JD" at bounding box center [493, 140] width 12 height 21
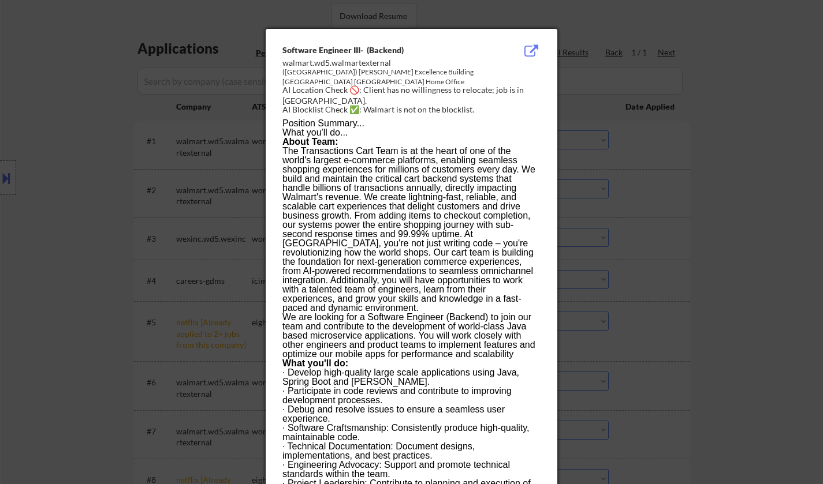
click at [680, 277] on div at bounding box center [411, 242] width 823 height 484
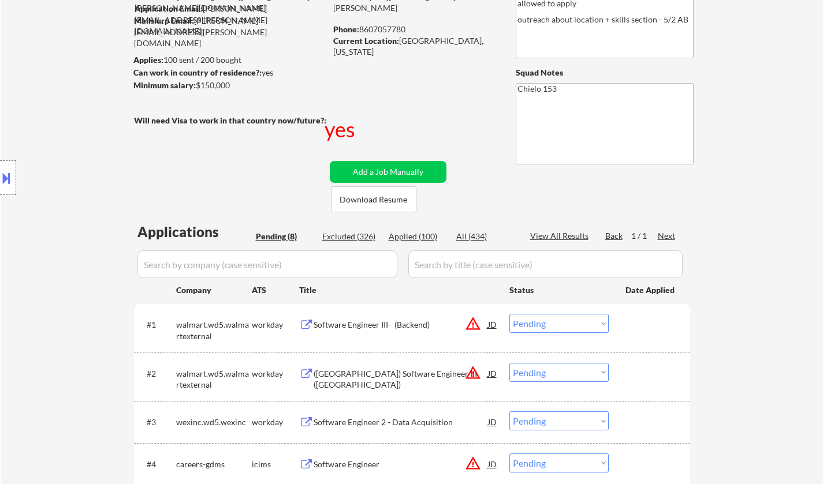
scroll to position [173, 0]
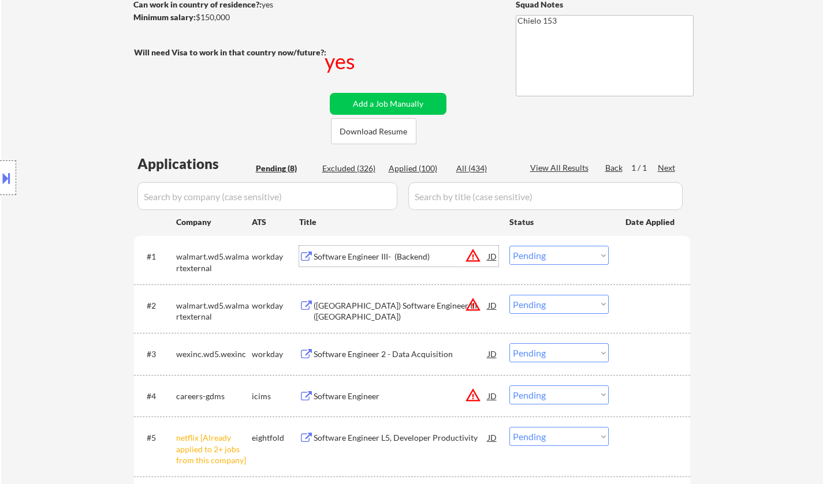
click at [400, 257] on div "Software Engineer III- (Backend)" at bounding box center [401, 257] width 174 height 12
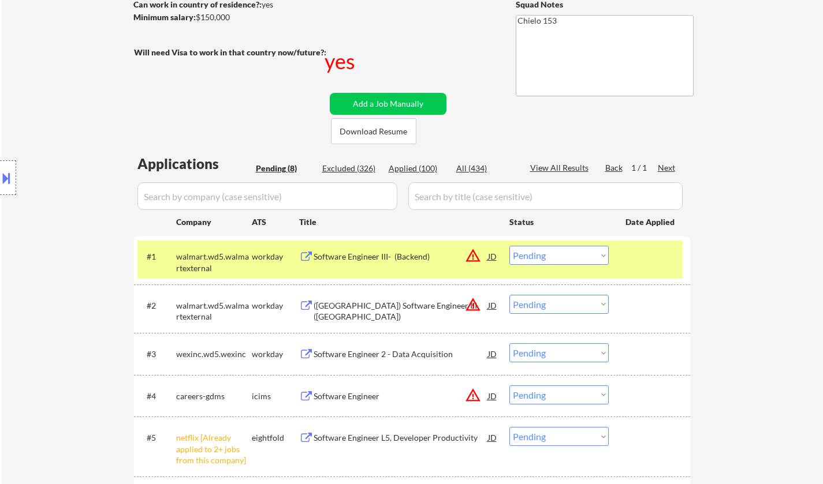
click at [3, 170] on button at bounding box center [6, 178] width 13 height 19
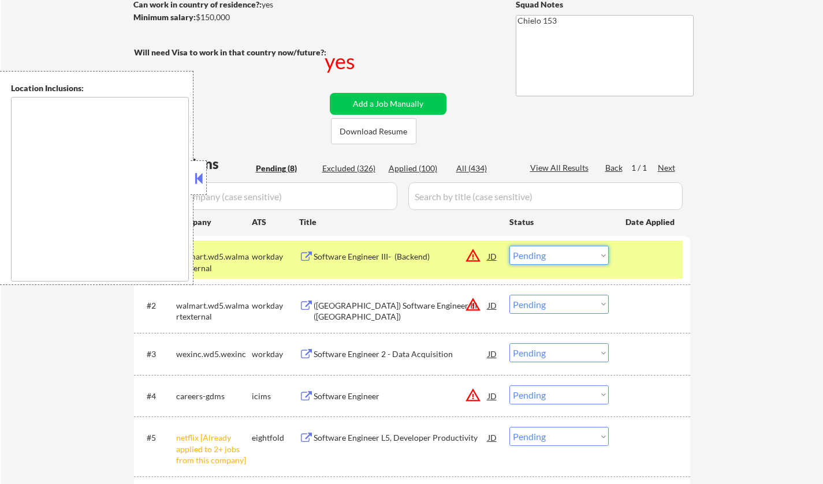
drag, startPoint x: 558, startPoint y: 259, endPoint x: 569, endPoint y: 264, distance: 12.1
click at [559, 259] on select "Choose an option... Pending Applied Excluded (Questions) Excluded (Expired) Exc…" at bounding box center [558, 255] width 99 height 19
click at [509, 246] on select "Choose an option... Pending Applied Excluded (Questions) Excluded (Expired) Exc…" at bounding box center [558, 255] width 99 height 19
click at [200, 174] on button at bounding box center [198, 178] width 13 height 17
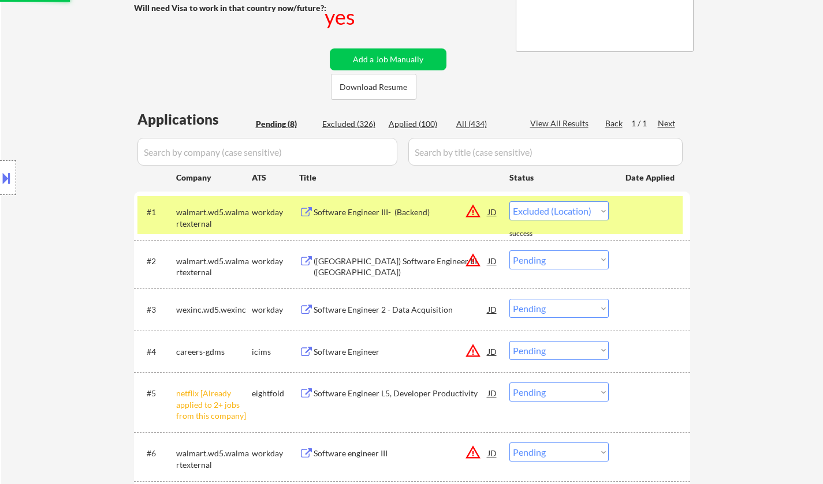
select select ""pending""
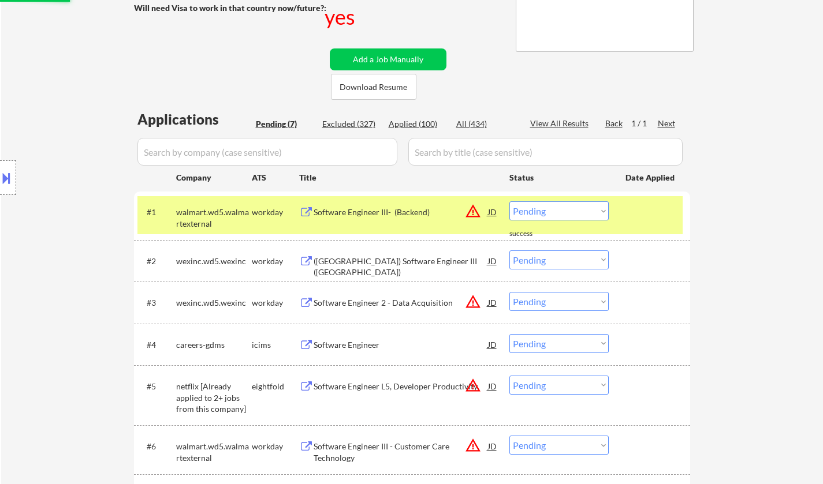
scroll to position [289, 0]
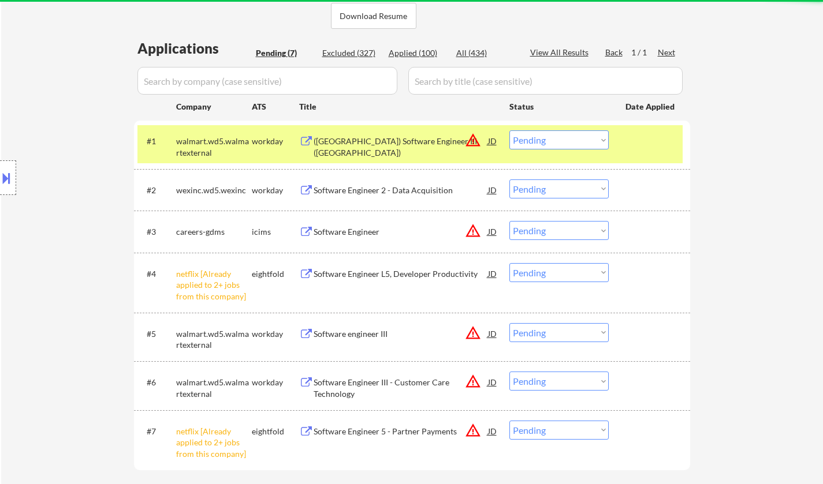
click at [561, 277] on select "Choose an option... Pending Applied Excluded (Questions) Excluded (Expired) Exc…" at bounding box center [558, 272] width 99 height 19
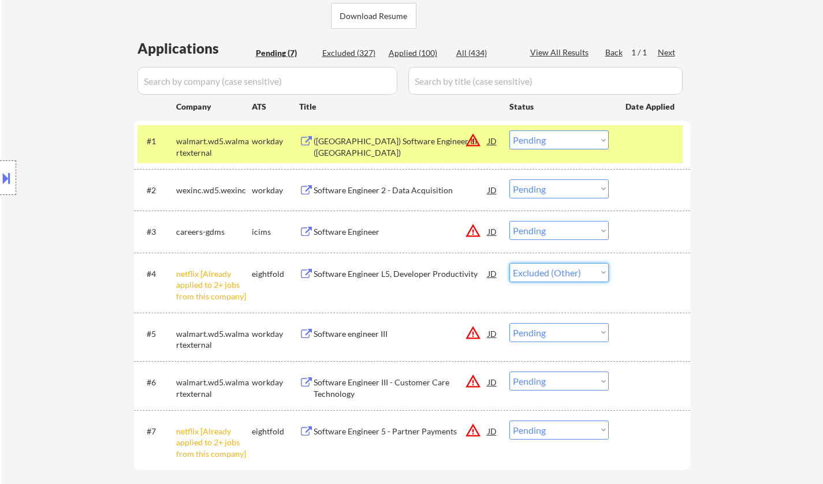
click at [509, 263] on select "Choose an option... Pending Applied Excluded (Questions) Excluded (Expired) Exc…" at bounding box center [558, 272] width 99 height 19
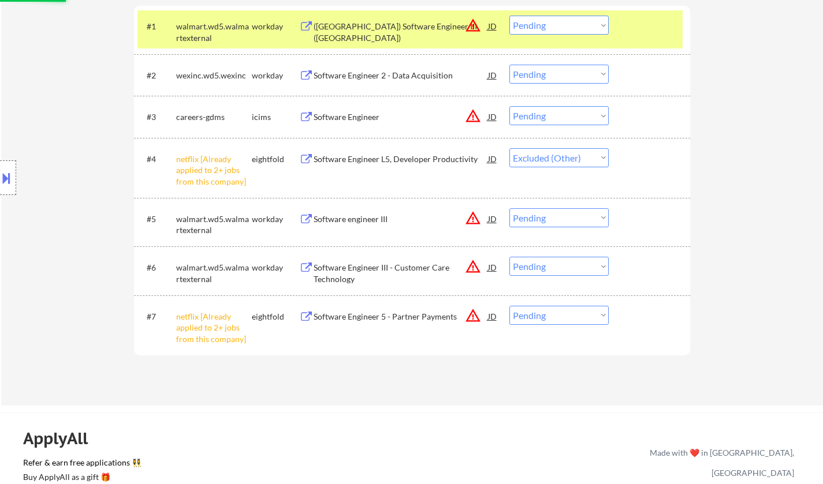
scroll to position [404, 0]
select select ""pending""
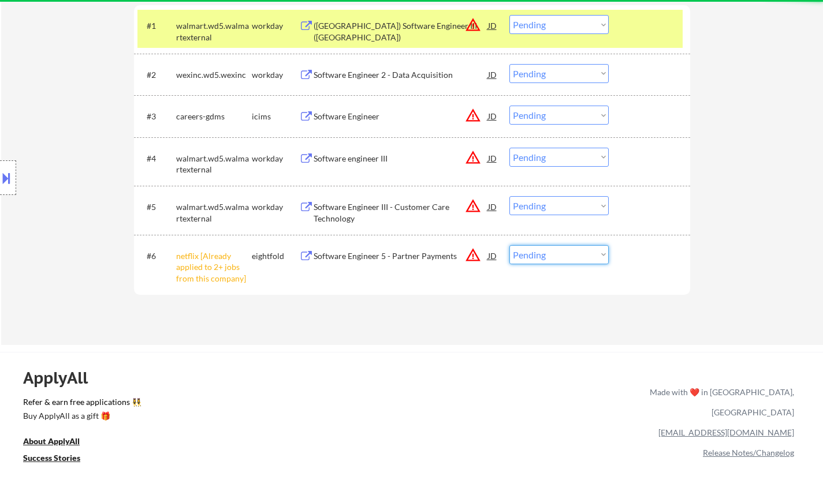
click at [554, 255] on select "Choose an option... Pending Applied Excluded (Questions) Excluded (Expired) Exc…" at bounding box center [558, 254] width 99 height 19
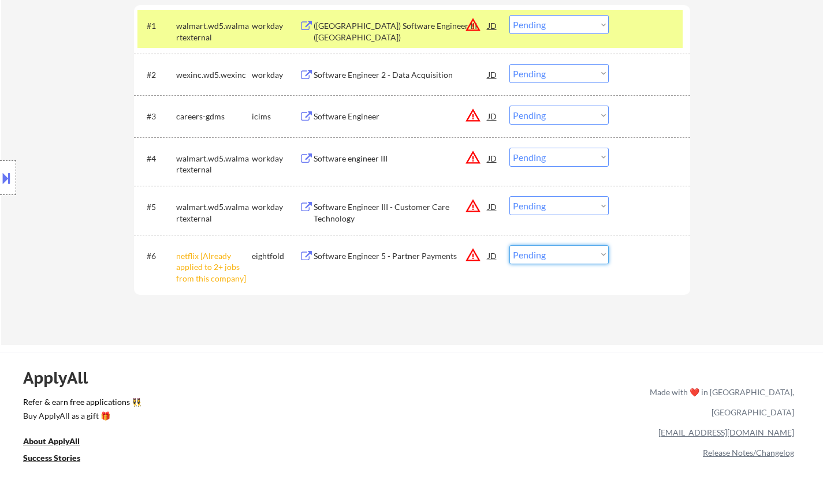
select select ""excluded__other_""
click at [509, 245] on select "Choose an option... Pending Applied Excluded (Questions) Excluded (Expired) Exc…" at bounding box center [558, 254] width 99 height 19
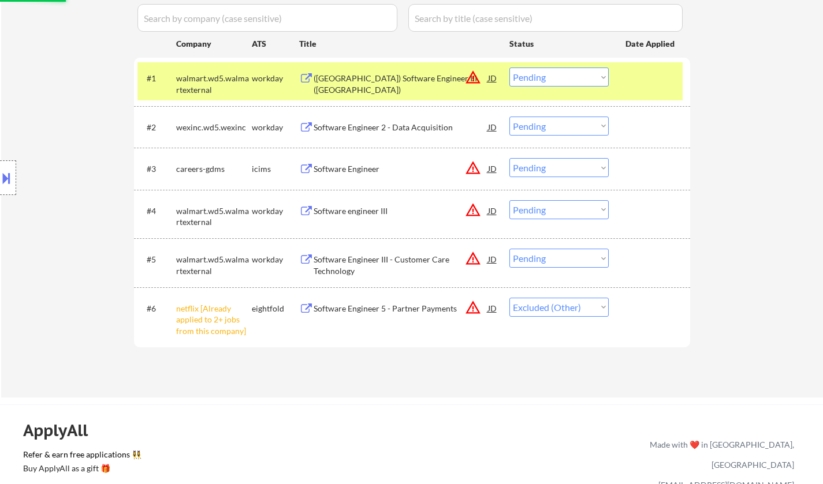
scroll to position [289, 0]
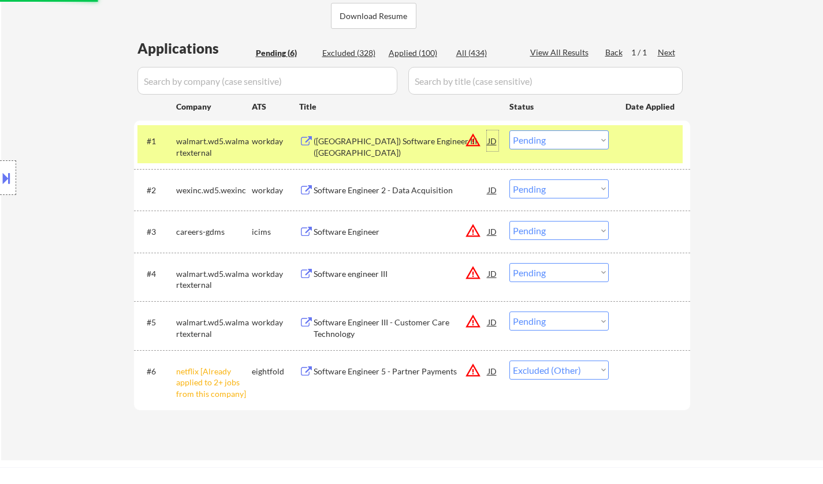
click at [495, 141] on div "JD" at bounding box center [493, 140] width 12 height 21
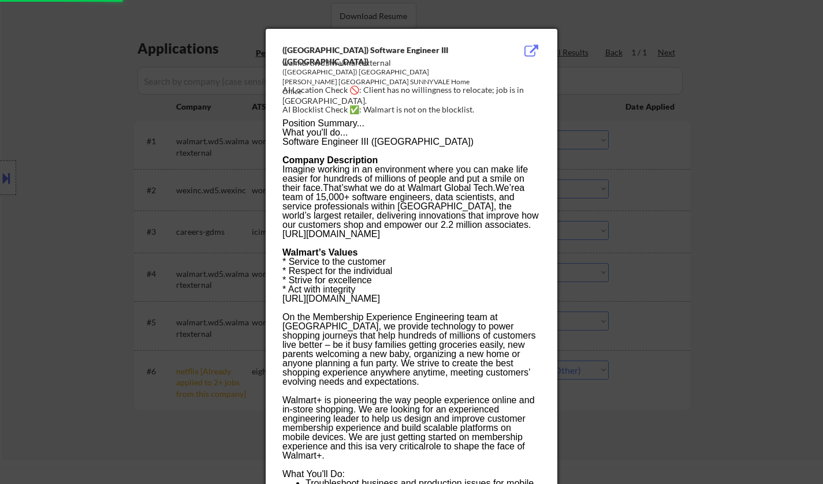
click at [691, 276] on div at bounding box center [411, 242] width 823 height 484
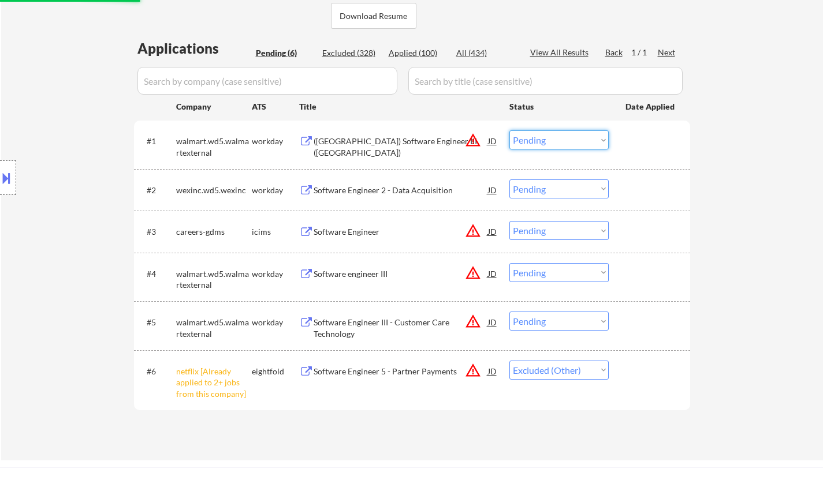
click at [551, 146] on select "Choose an option... Pending Applied Excluded (Questions) Excluded (Expired) Exc…" at bounding box center [558, 139] width 99 height 19
click at [509, 130] on select "Choose an option... Pending Applied Excluded (Questions) Excluded (Expired) Exc…" at bounding box center [558, 139] width 99 height 19
select select ""pending""
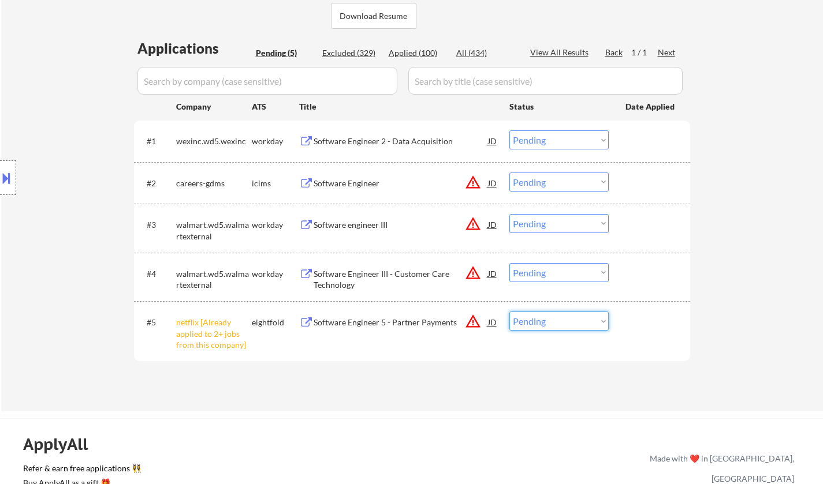
drag, startPoint x: 575, startPoint y: 322, endPoint x: 580, endPoint y: 328, distance: 8.2
click at [575, 322] on select "Choose an option... Pending Applied Excluded (Questions) Excluded (Expired) Exc…" at bounding box center [558, 321] width 99 height 19
select select ""excluded__other_""
click at [509, 312] on select "Choose an option... Pending Applied Excluded (Questions) Excluded (Expired) Exc…" at bounding box center [558, 321] width 99 height 19
click at [402, 142] on div "Software Engineer 2 - Data Acquisition" at bounding box center [401, 142] width 174 height 12
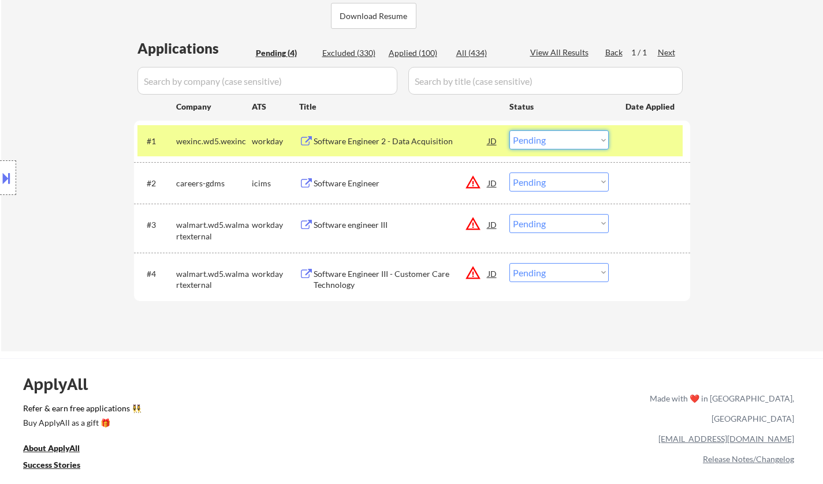
click at [551, 142] on select "Choose an option... Pending Applied Excluded (Questions) Excluded (Expired) Exc…" at bounding box center [558, 139] width 99 height 19
click at [509, 130] on select "Choose an option... Pending Applied Excluded (Questions) Excluded (Expired) Exc…" at bounding box center [558, 139] width 99 height 19
select select ""pending""
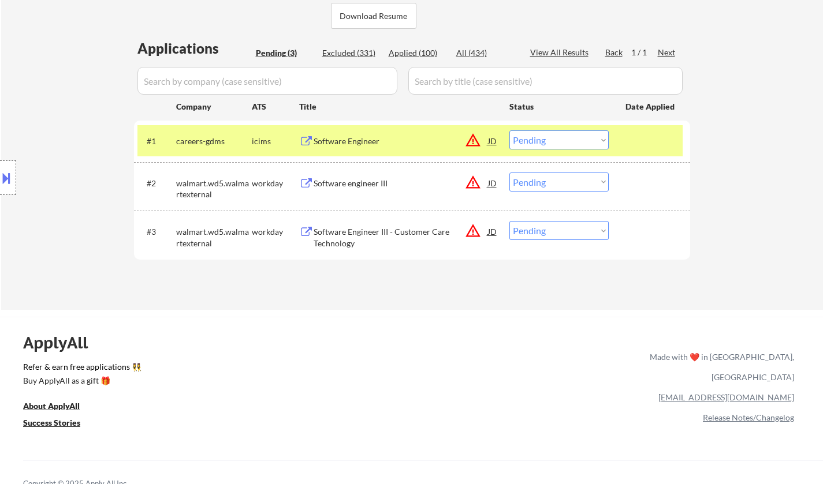
click at [354, 177] on div "Software engineer III" at bounding box center [401, 183] width 174 height 21
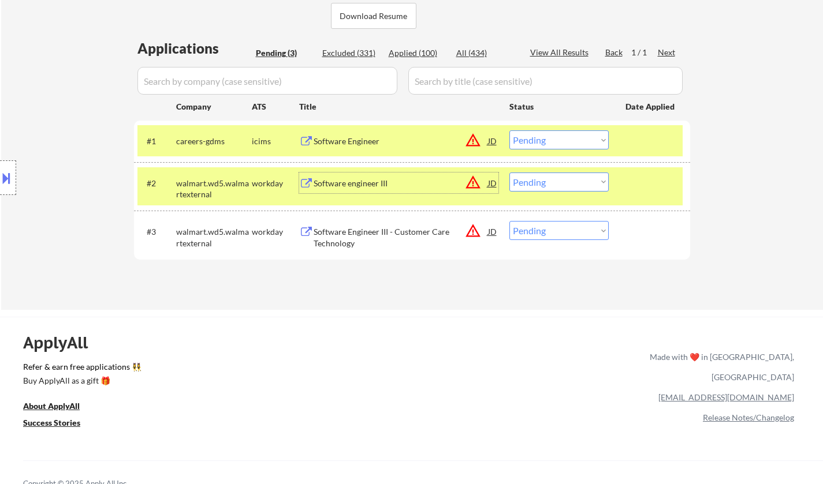
click at [558, 181] on select "Choose an option... Pending Applied Excluded (Questions) Excluded (Expired) Exc…" at bounding box center [558, 182] width 99 height 19
click at [509, 173] on select "Choose an option... Pending Applied Excluded (Questions) Excluded (Expired) Exc…" at bounding box center [558, 182] width 99 height 19
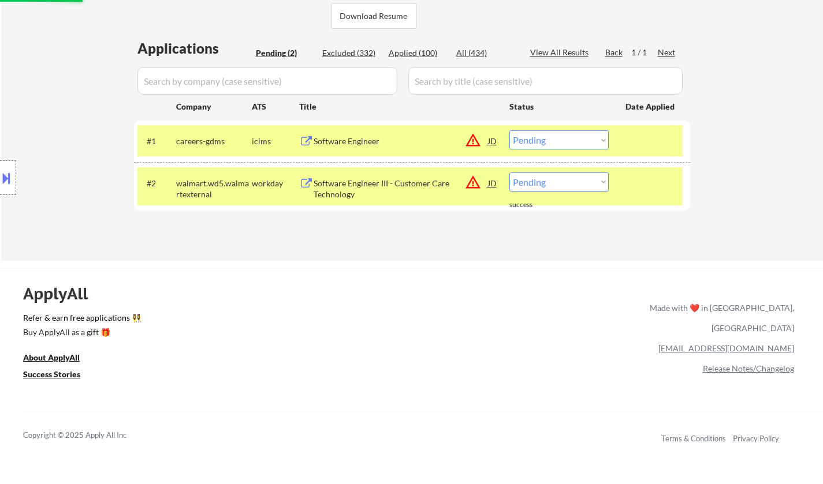
click at [565, 185] on select "Choose an option... Pending Applied Excluded (Questions) Excluded (Expired) Exc…" at bounding box center [558, 182] width 99 height 19
select select ""excluded__location_""
click at [509, 173] on select "Choose an option... Pending Applied Excluded (Questions) Excluded (Expired) Exc…" at bounding box center [558, 182] width 99 height 19
click at [557, 137] on select "Choose an option... Pending Applied Excluded (Questions) Excluded (Expired) Exc…" at bounding box center [558, 139] width 99 height 19
click at [509, 130] on select "Choose an option... Pending Applied Excluded (Questions) Excluded (Expired) Exc…" at bounding box center [558, 139] width 99 height 19
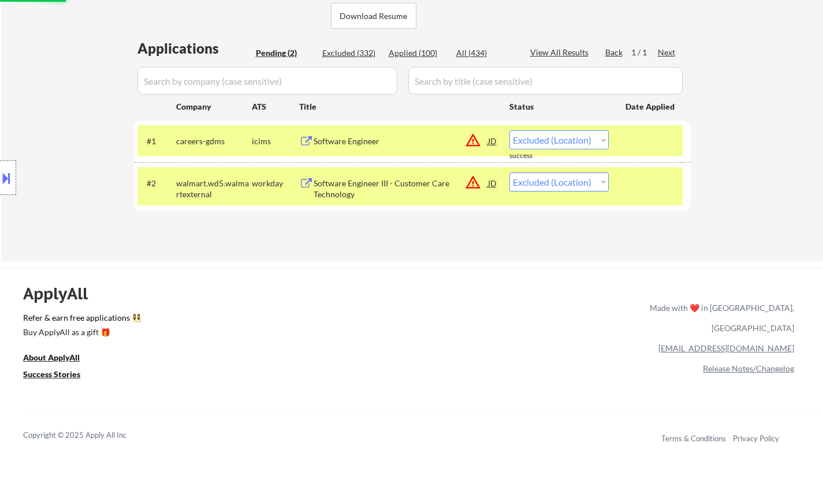
scroll to position [173, 0]
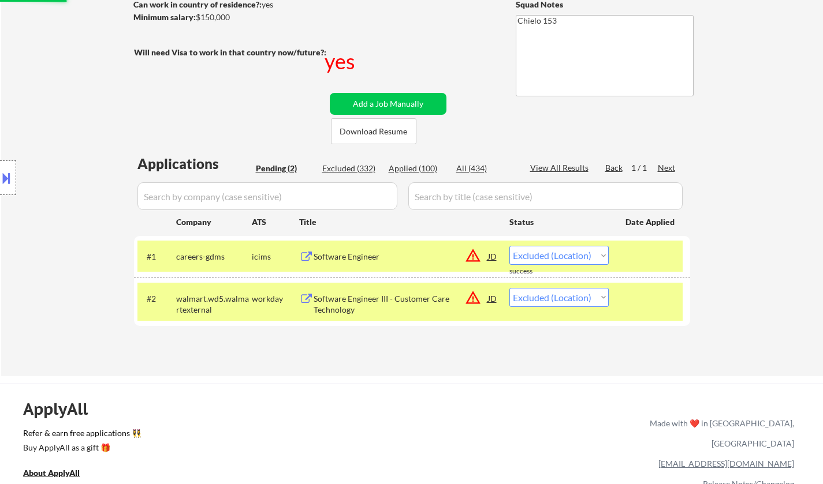
select select ""pending""
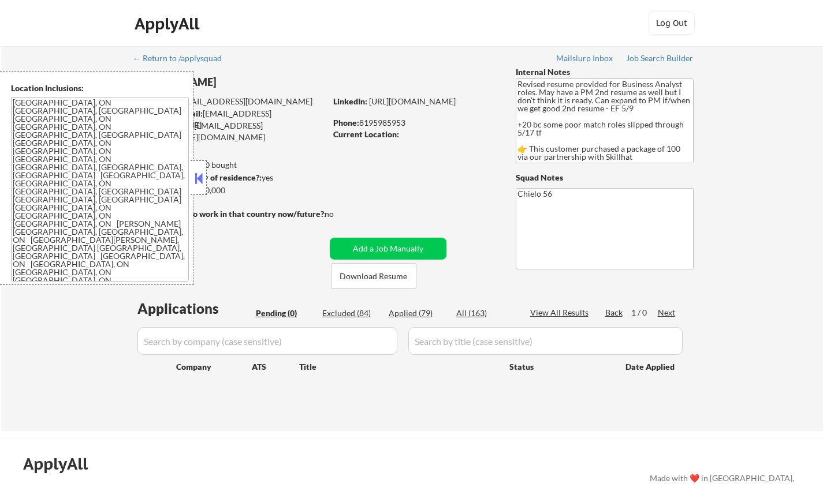
click at [190, 173] on div "Location Inclusions: Ottawa, ON Gatineau, QC Nepean, ON Kanata, ON Orleans, ON …" at bounding box center [96, 178] width 193 height 214
drag, startPoint x: 199, startPoint y: 180, endPoint x: 317, endPoint y: 239, distance: 132.5
click at [199, 180] on button at bounding box center [198, 178] width 13 height 17
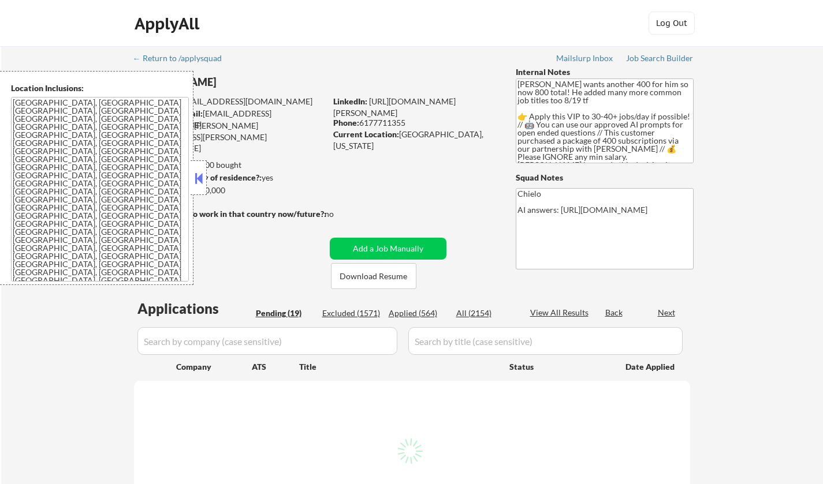
select select ""pending""
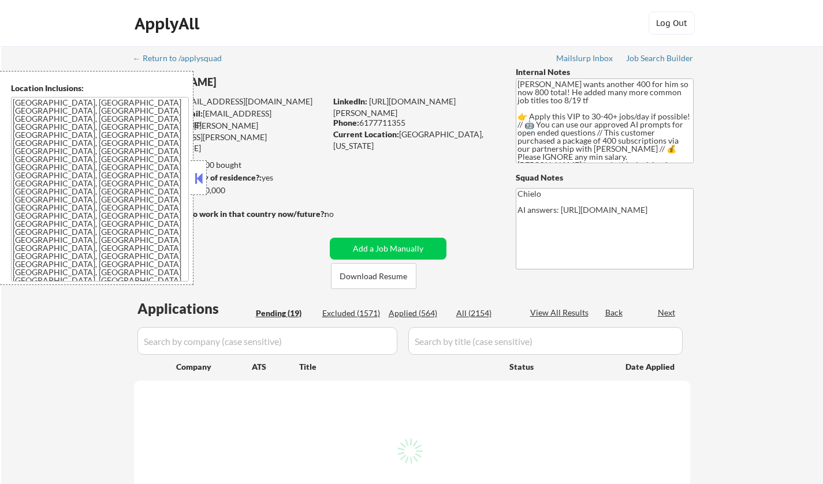
select select ""pending""
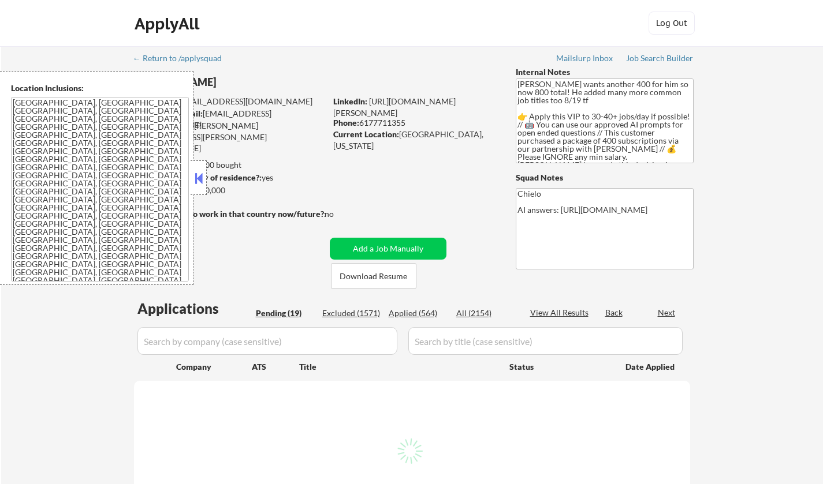
select select ""pending""
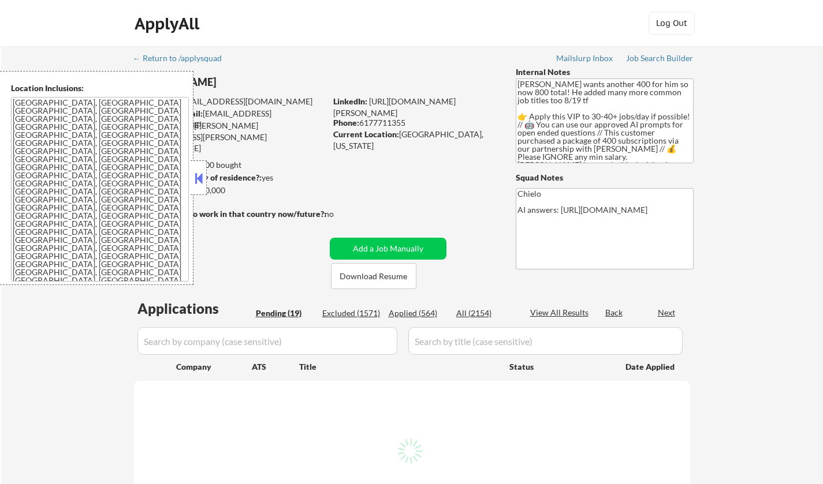
select select ""pending""
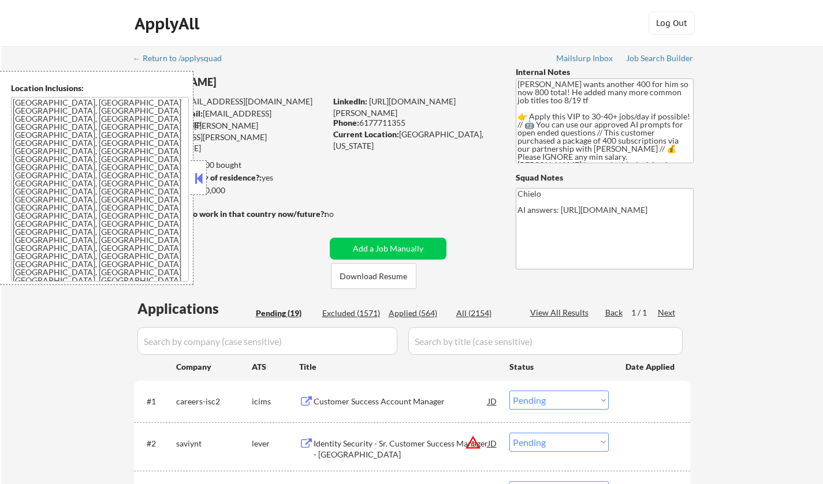
click at [202, 177] on button at bounding box center [198, 178] width 13 height 17
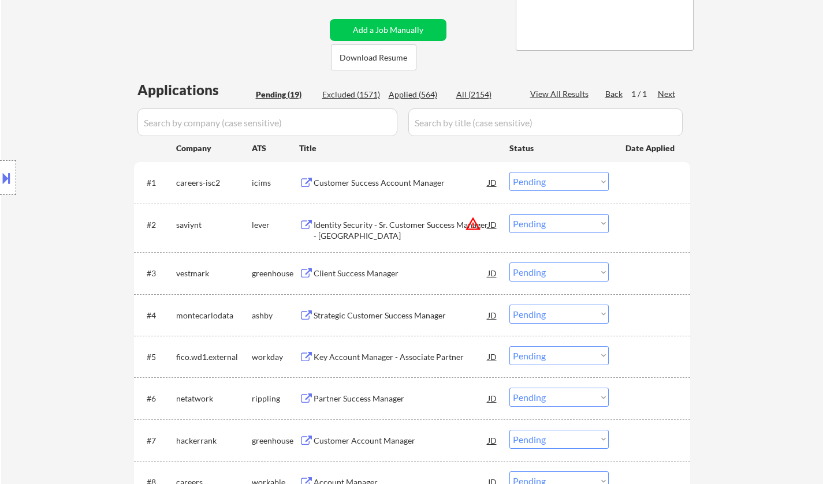
scroll to position [173, 0]
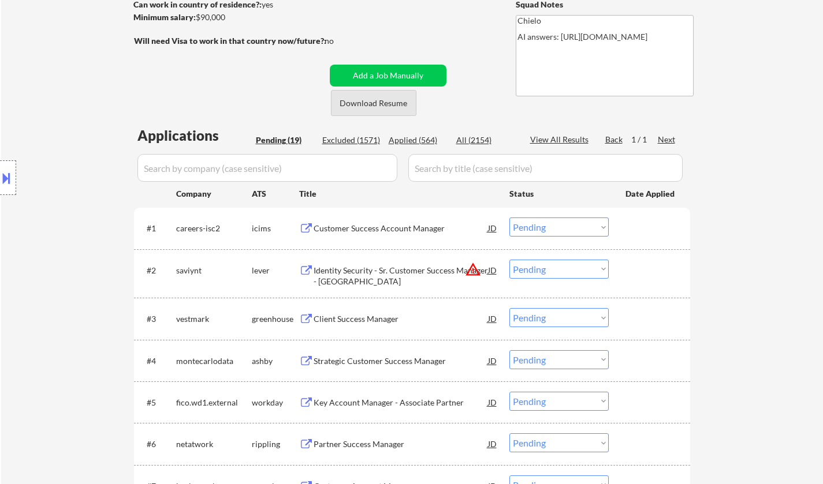
click at [369, 107] on button "Download Resume" at bounding box center [373, 103] width 85 height 26
